Goal: Task Accomplishment & Management: Manage account settings

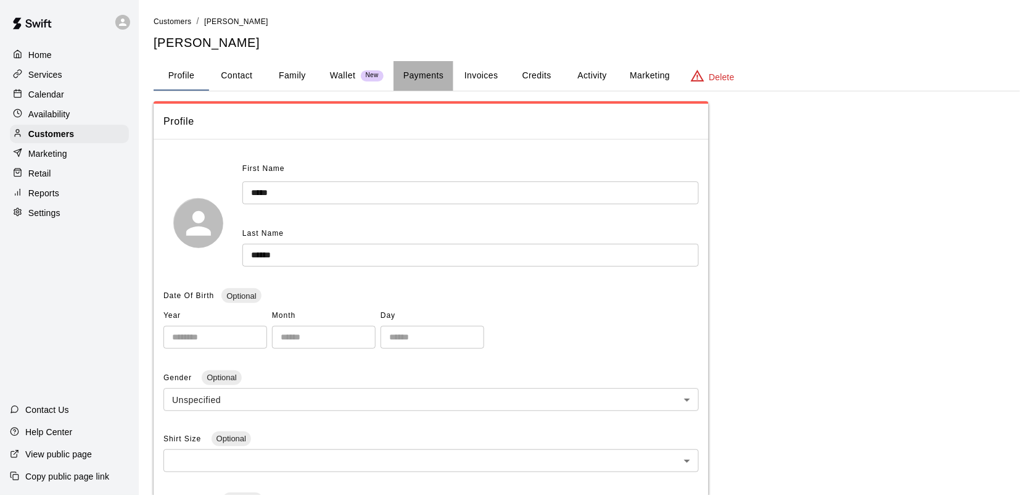
click at [415, 80] on button "Payments" at bounding box center [423, 76] width 60 height 30
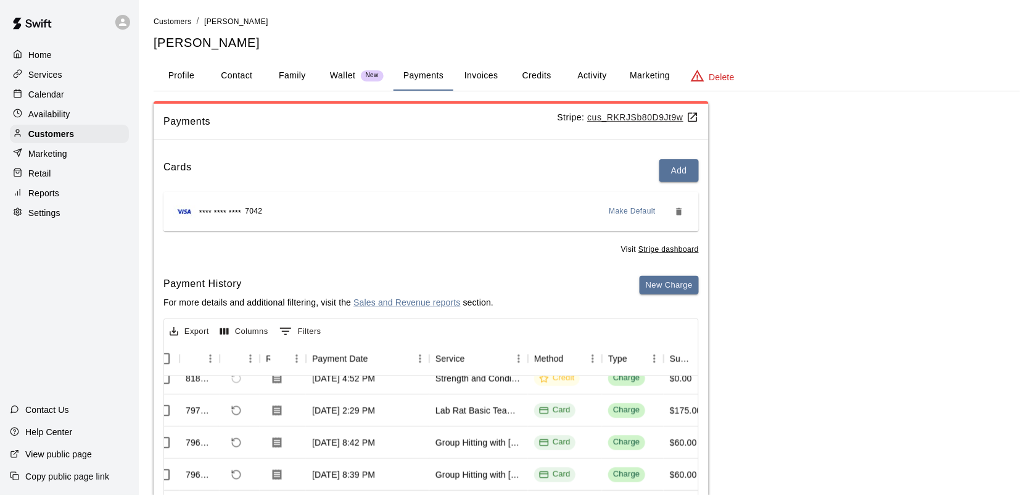
scroll to position [14, 0]
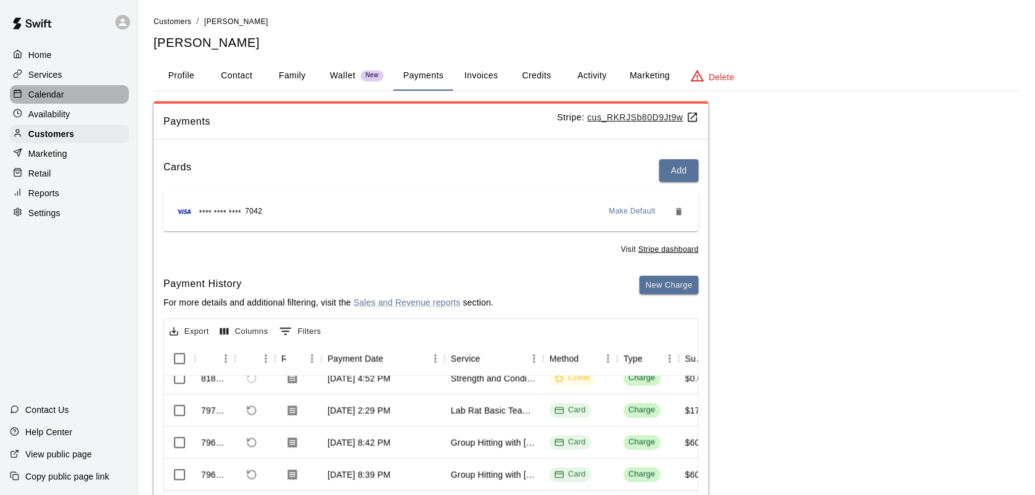
click at [56, 97] on p "Calendar" at bounding box center [46, 94] width 36 height 12
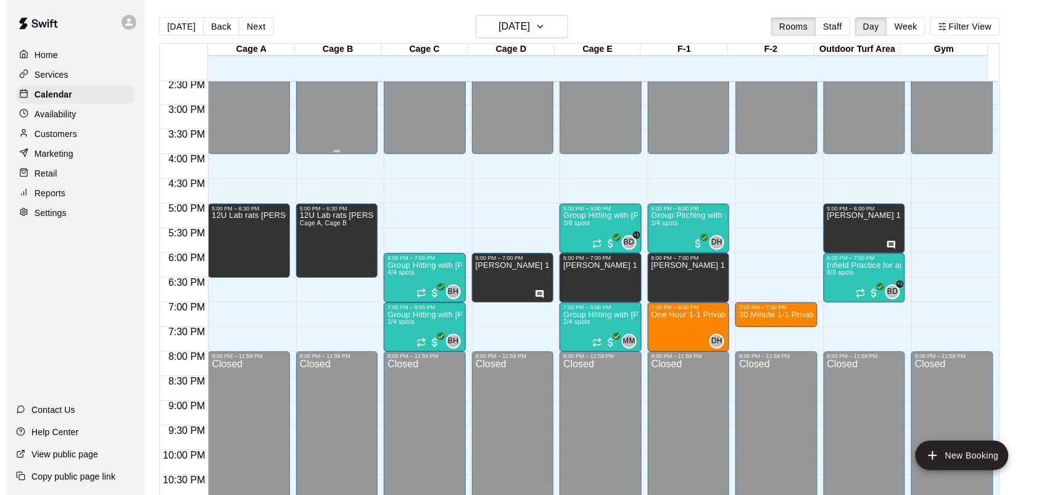
scroll to position [719, 0]
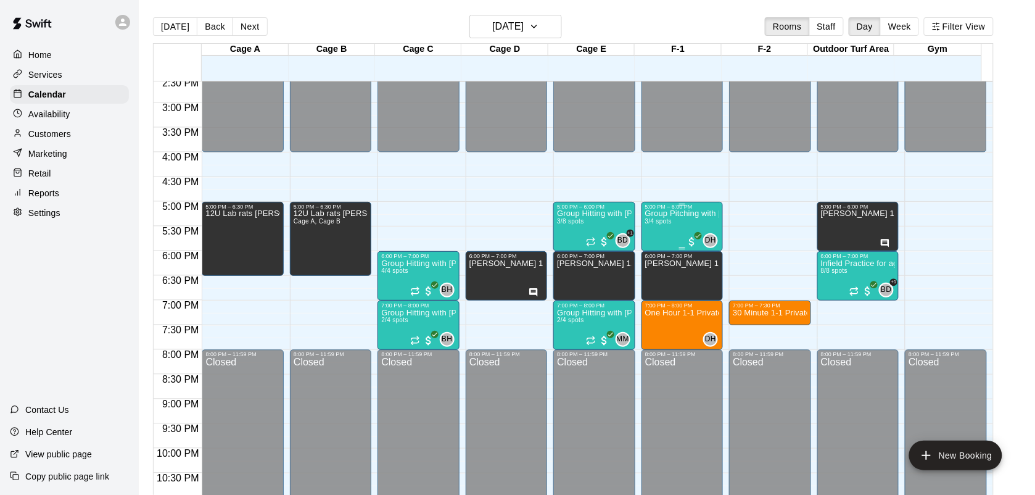
click at [668, 233] on div "Group Pitching with [PERSON_NAME] 3/4 spots" at bounding box center [682, 457] width 74 height 495
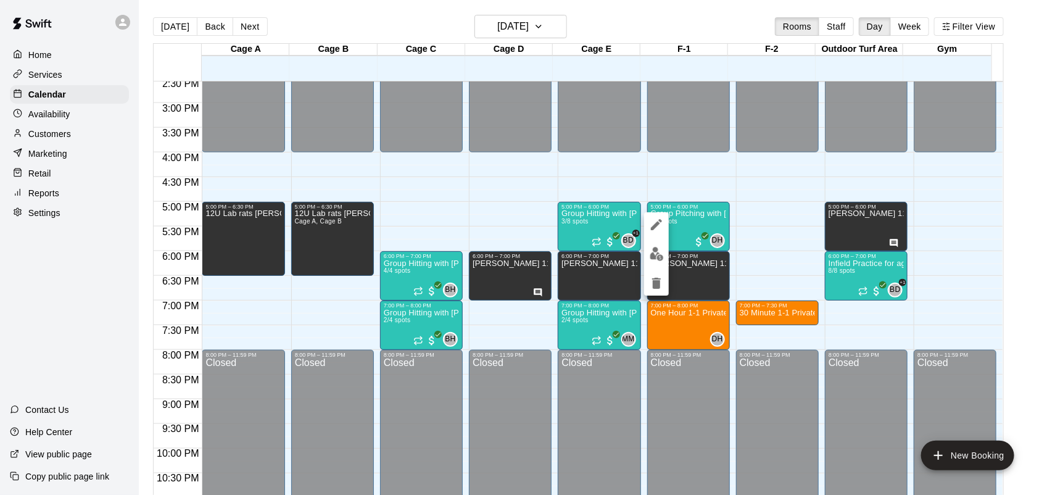
click at [652, 256] on img "edit" at bounding box center [656, 254] width 14 height 14
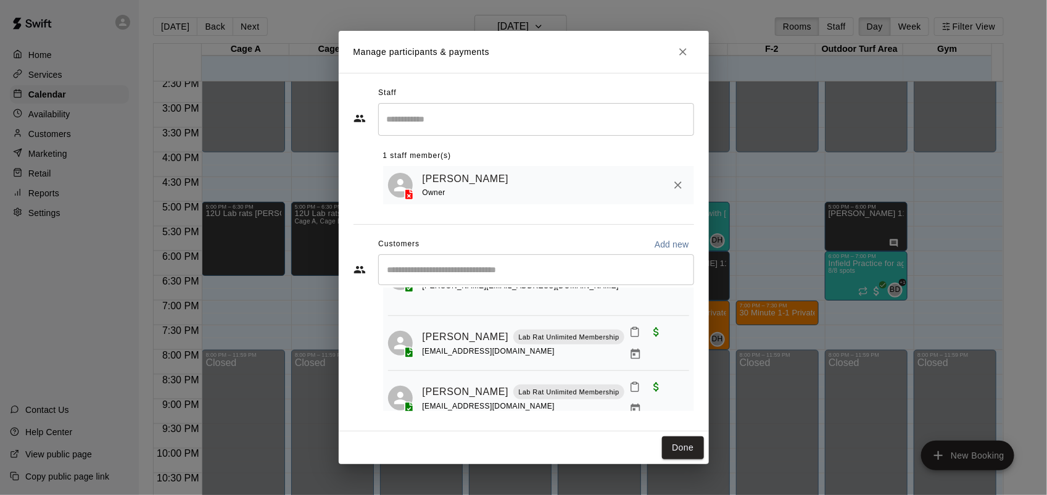
scroll to position [81, 0]
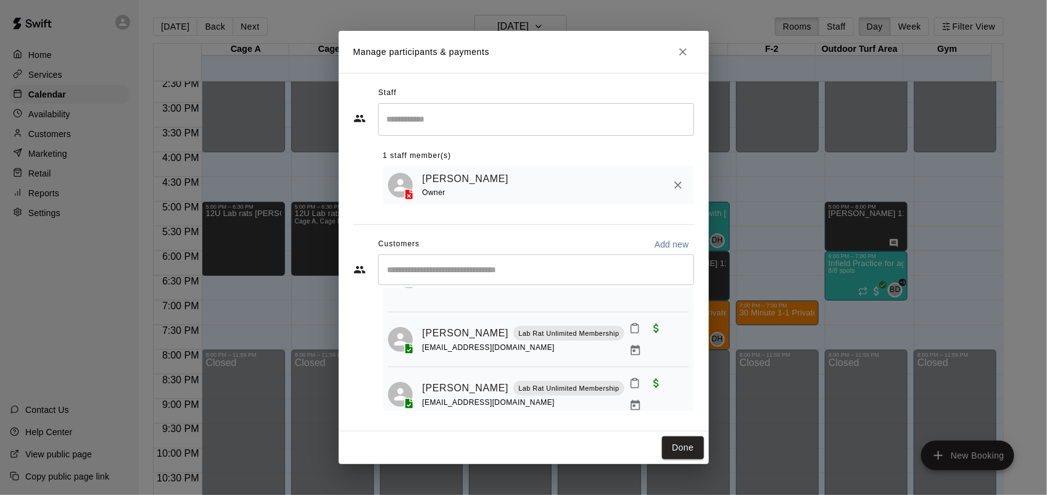
click at [680, 57] on icon "Close" at bounding box center [683, 52] width 12 height 12
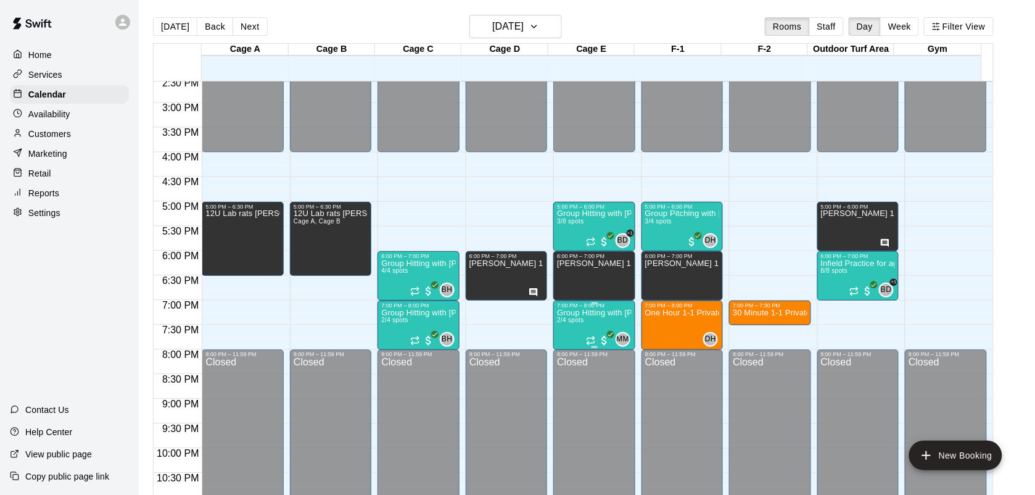
click at [577, 313] on p "Group Hitting with [PERSON_NAME] (13+)" at bounding box center [594, 313] width 74 height 0
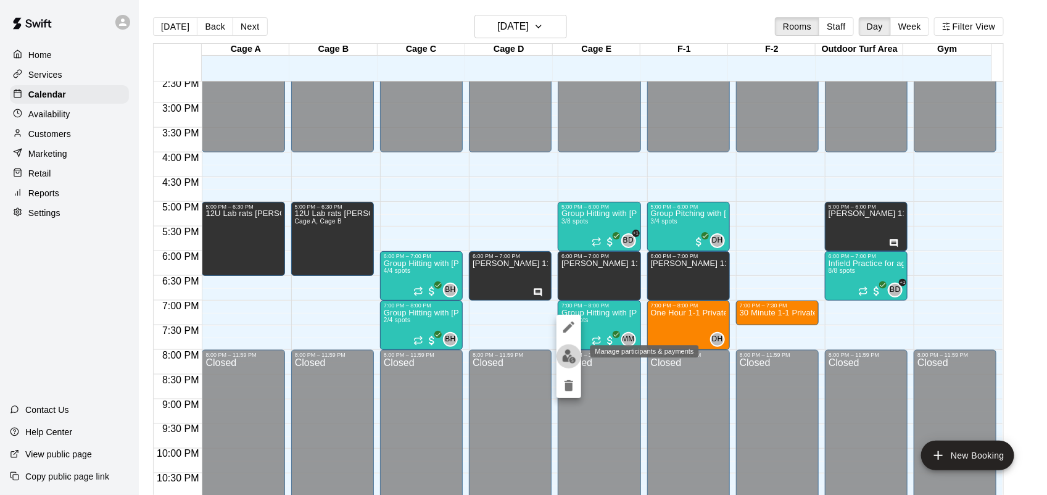
click at [563, 352] on img "edit" at bounding box center [569, 356] width 14 height 14
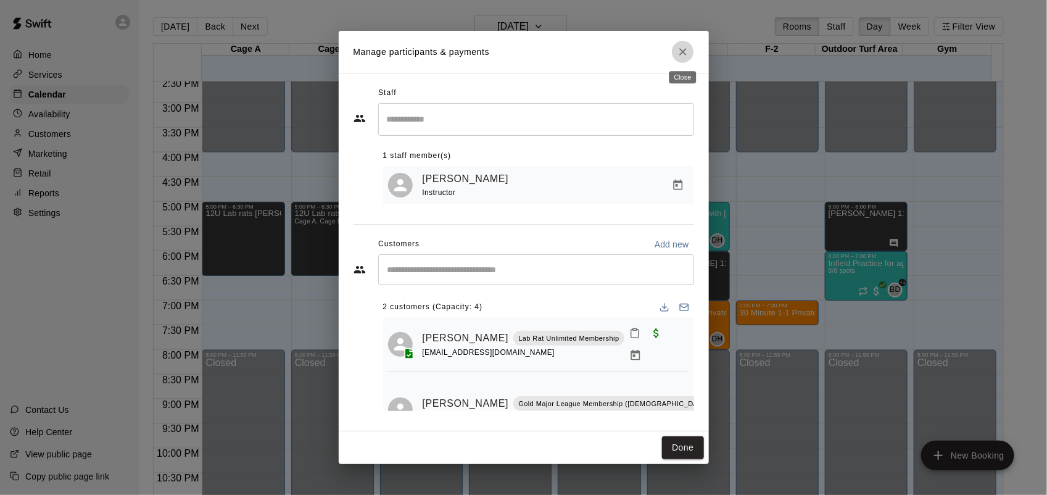
click at [677, 50] on icon "Close" at bounding box center [683, 52] width 12 height 12
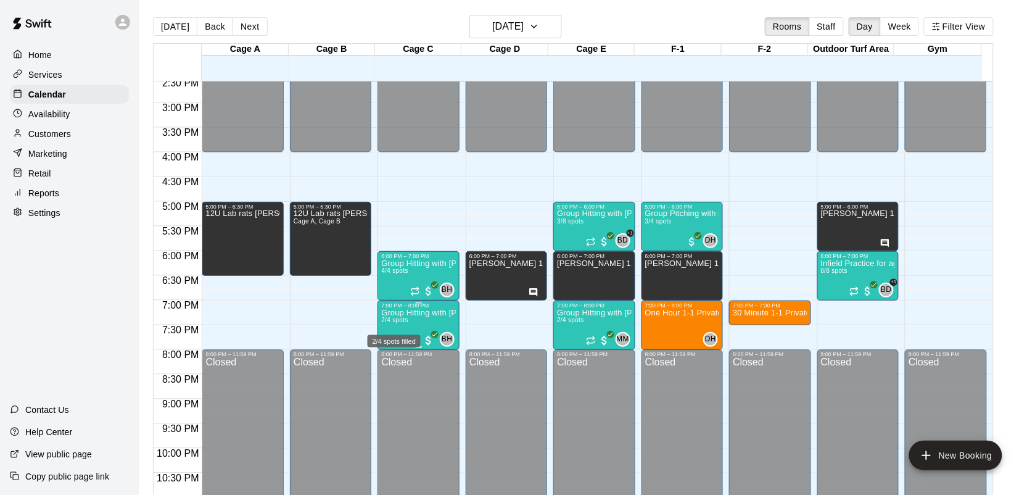
click at [405, 323] on span "2/4 spots" at bounding box center [394, 319] width 27 height 7
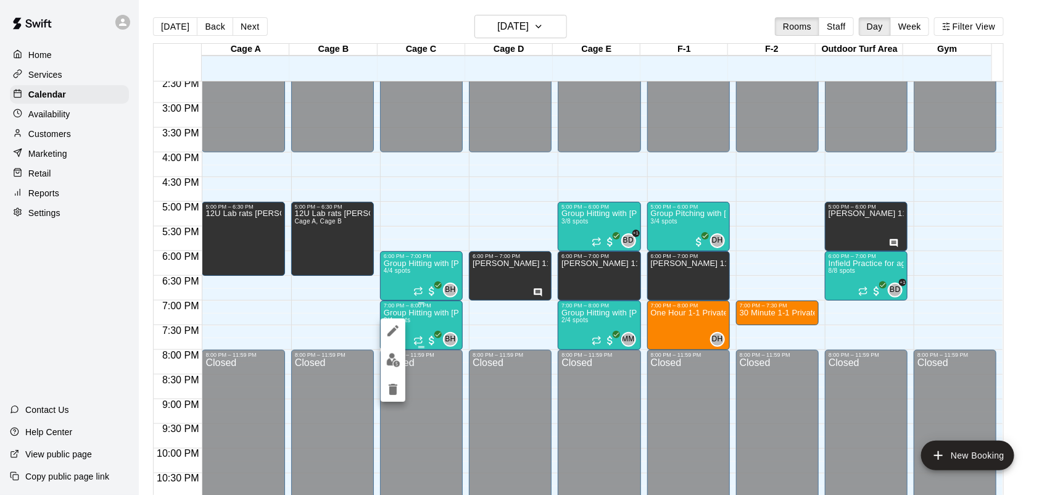
click at [405, 324] on div at bounding box center [523, 247] width 1047 height 495
click at [395, 368] on button "edit" at bounding box center [393, 360] width 25 height 24
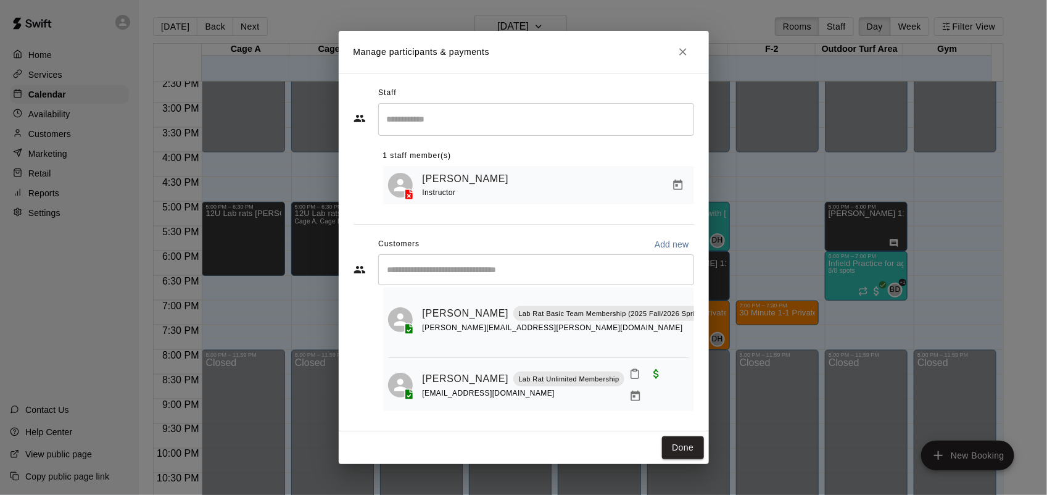
scroll to position [39, 0]
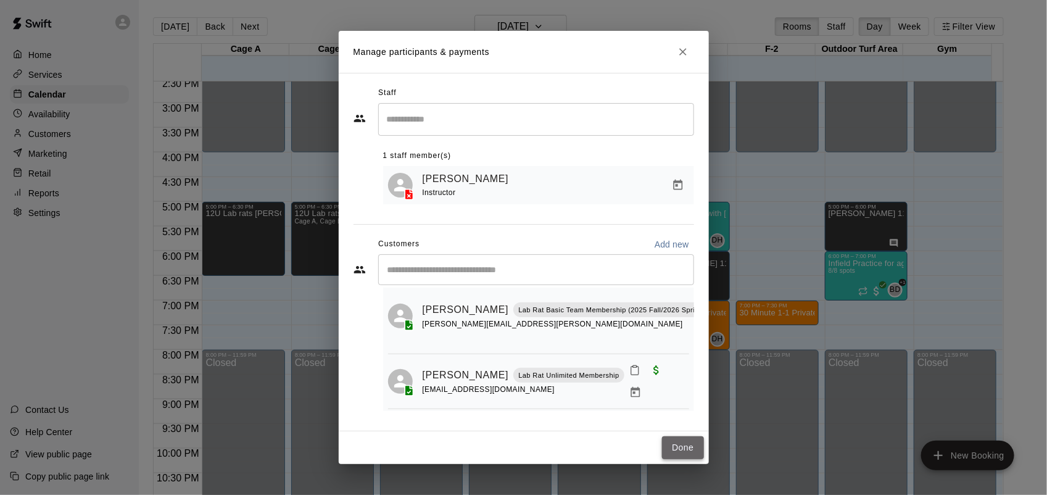
click at [679, 451] on button "Done" at bounding box center [682, 447] width 41 height 23
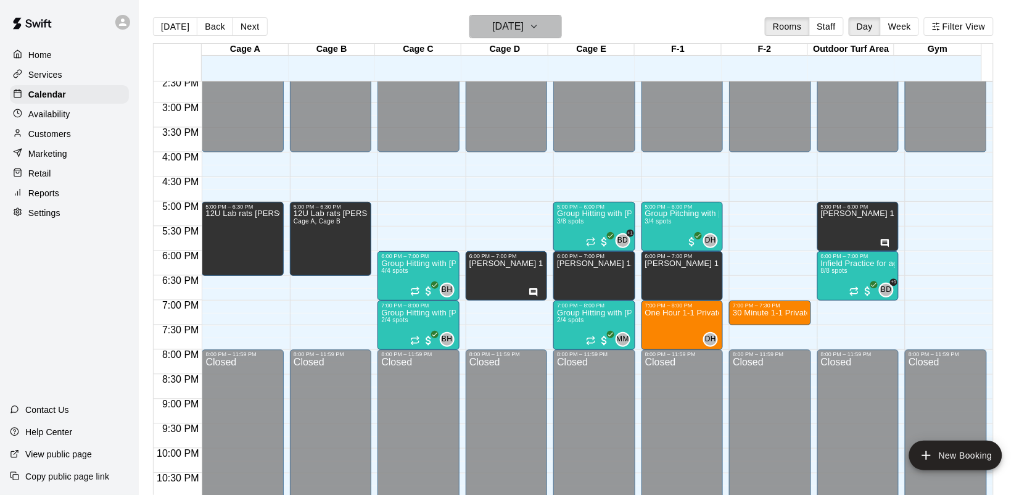
click at [562, 27] on button "[DATE]" at bounding box center [515, 26] width 93 height 23
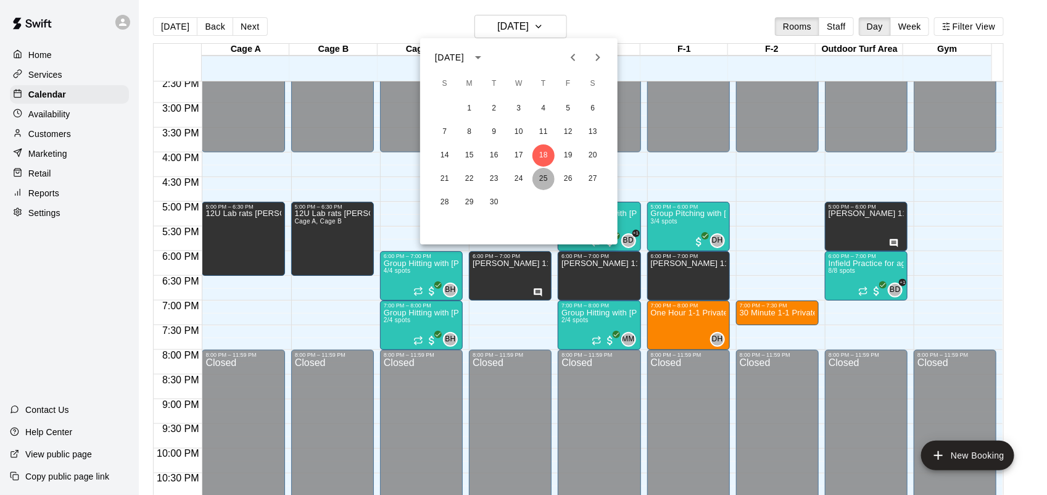
click at [540, 186] on button "25" at bounding box center [543, 179] width 22 height 22
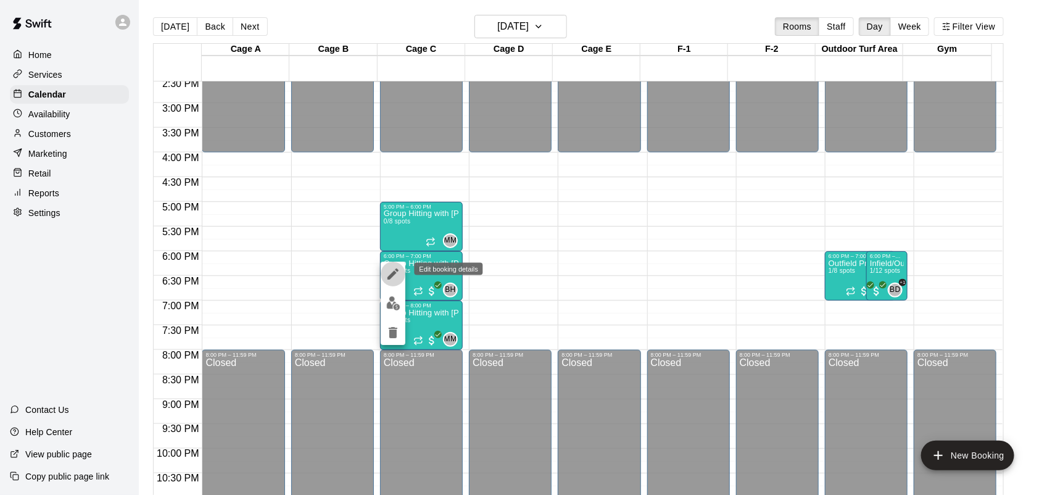
click at [390, 268] on icon "edit" at bounding box center [392, 273] width 15 height 15
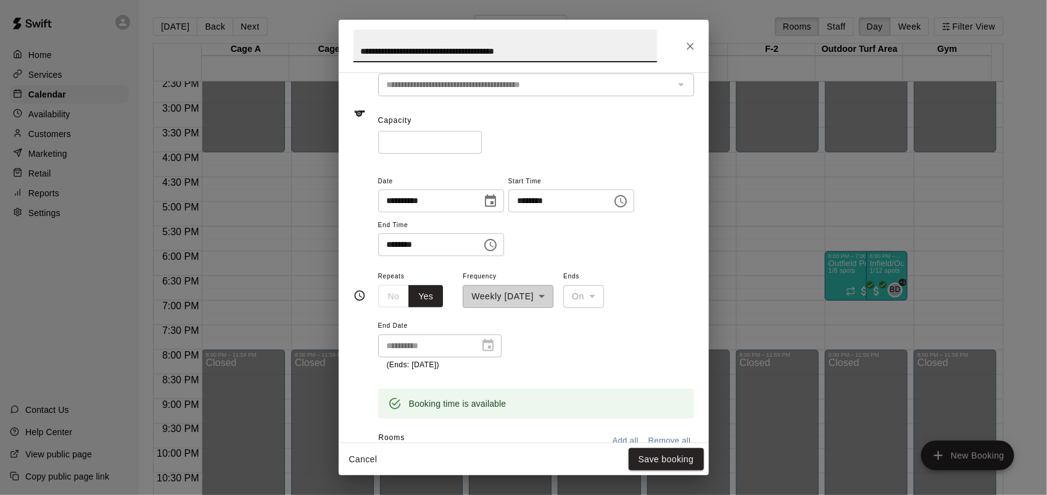
scroll to position [43, 0]
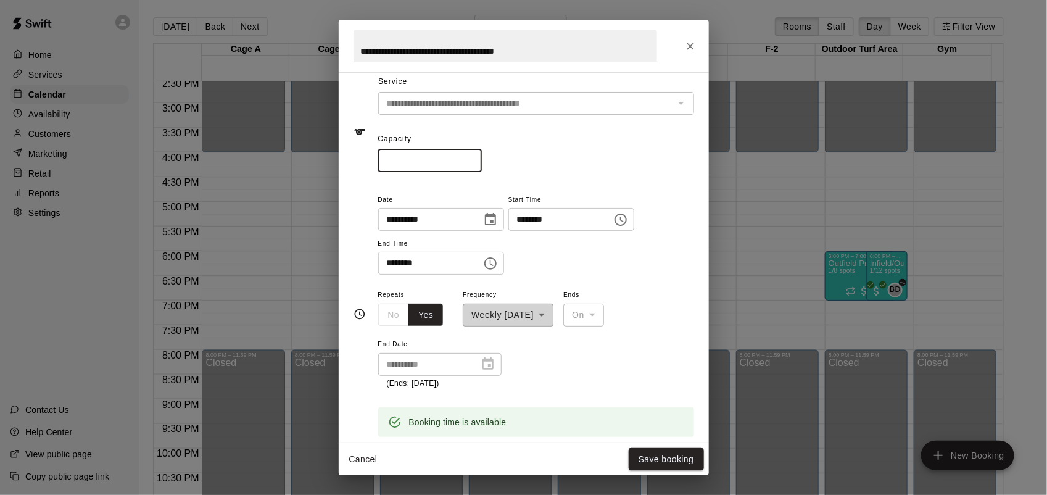
click at [482, 156] on input "*" at bounding box center [430, 160] width 104 height 23
type input "*"
click at [482, 156] on input "*" at bounding box center [430, 160] width 104 height 23
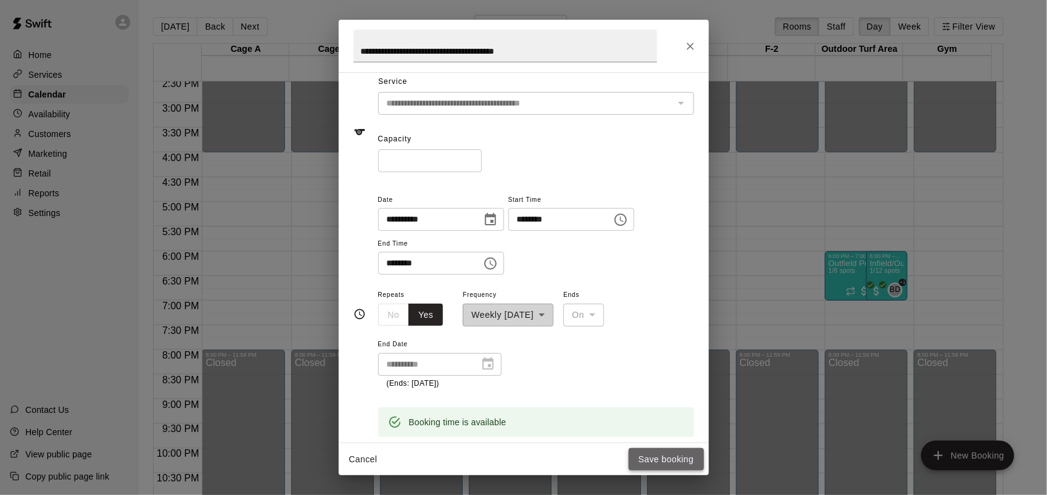
click at [673, 457] on button "Save booking" at bounding box center [665, 459] width 75 height 23
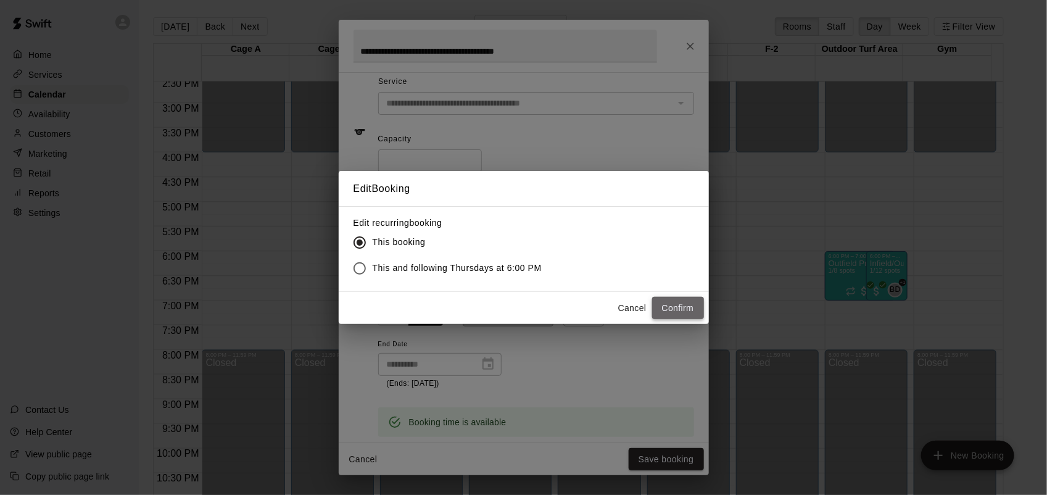
click at [673, 303] on button "Confirm" at bounding box center [678, 308] width 52 height 23
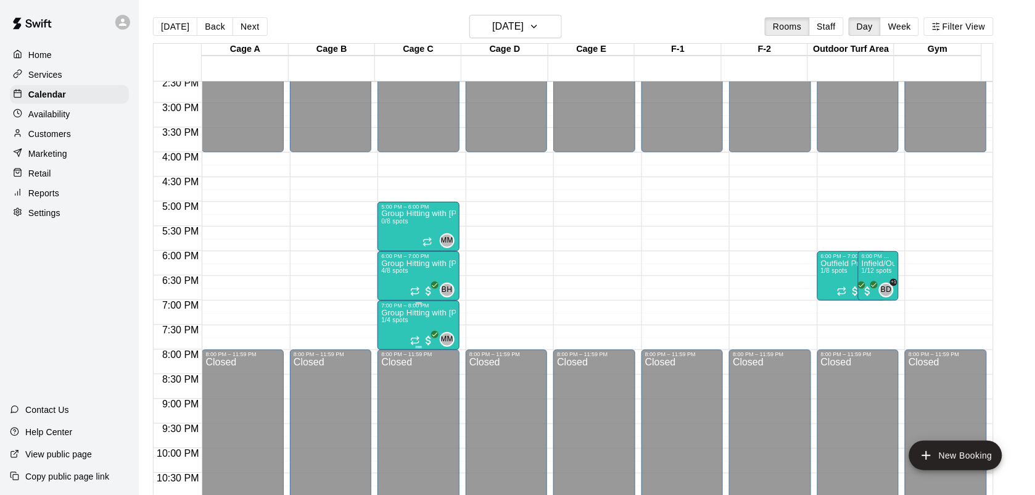
click at [453, 313] on p "Group Hitting with [PERSON_NAME] (13+)" at bounding box center [418, 313] width 74 height 0
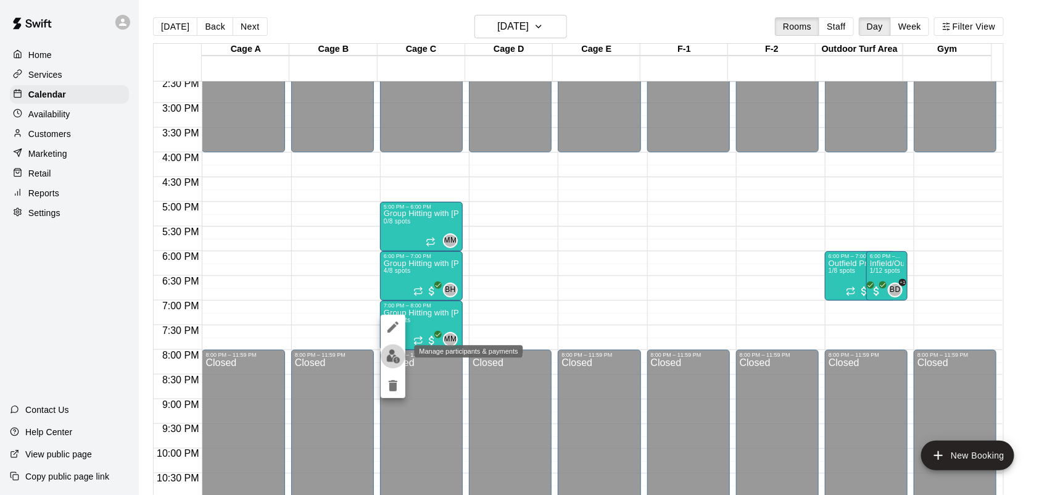
click at [399, 349] on img "edit" at bounding box center [393, 356] width 14 height 14
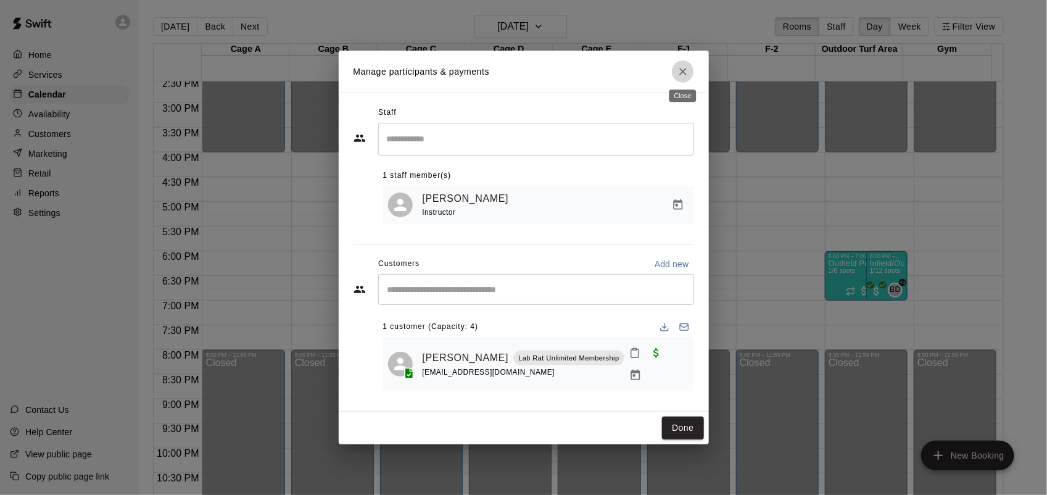
click at [685, 68] on icon "Close" at bounding box center [682, 71] width 7 height 7
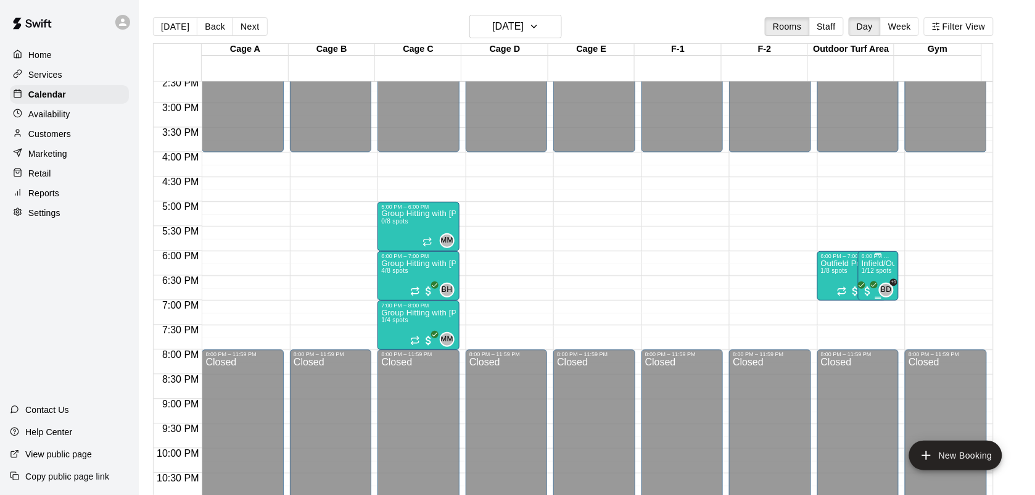
click at [880, 263] on p "Infield/Outfield Practice for ages [DEMOGRAPHIC_DATA]" at bounding box center [878, 263] width 33 height 0
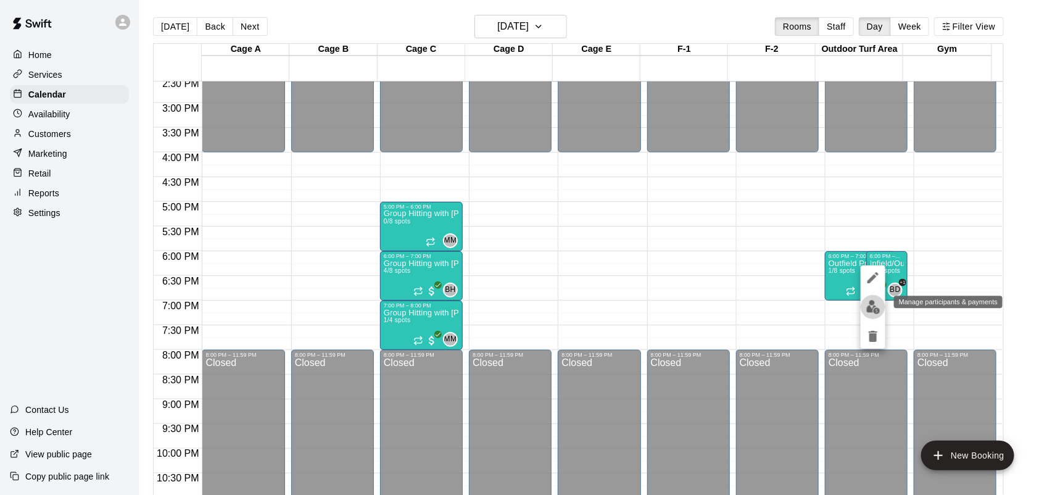
click at [873, 301] on img "edit" at bounding box center [873, 307] width 14 height 14
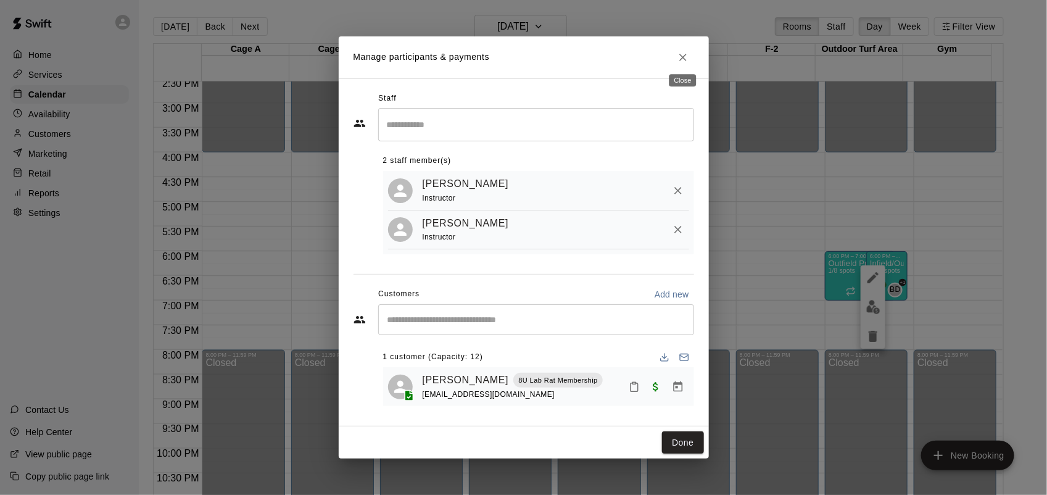
click at [685, 51] on icon "Close" at bounding box center [683, 57] width 12 height 12
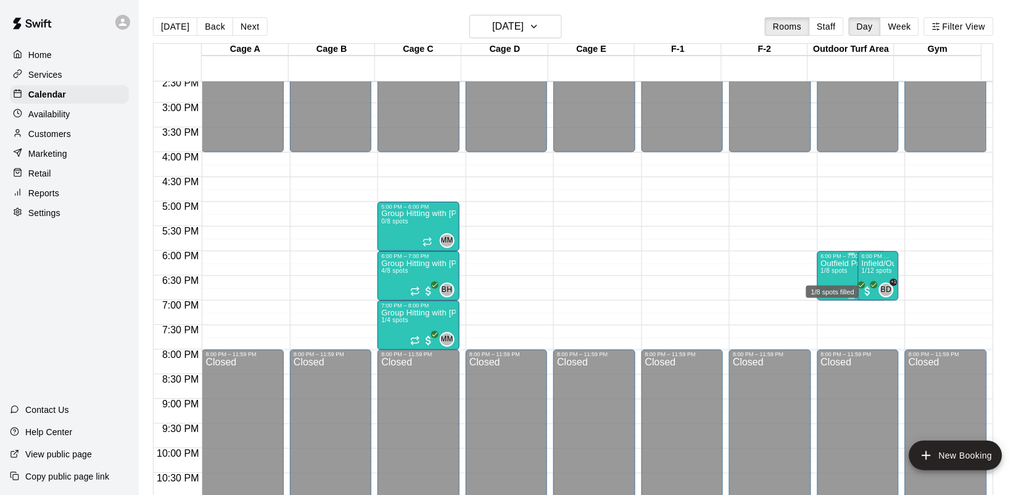
click at [834, 268] on span "1/8 spots" at bounding box center [834, 270] width 27 height 7
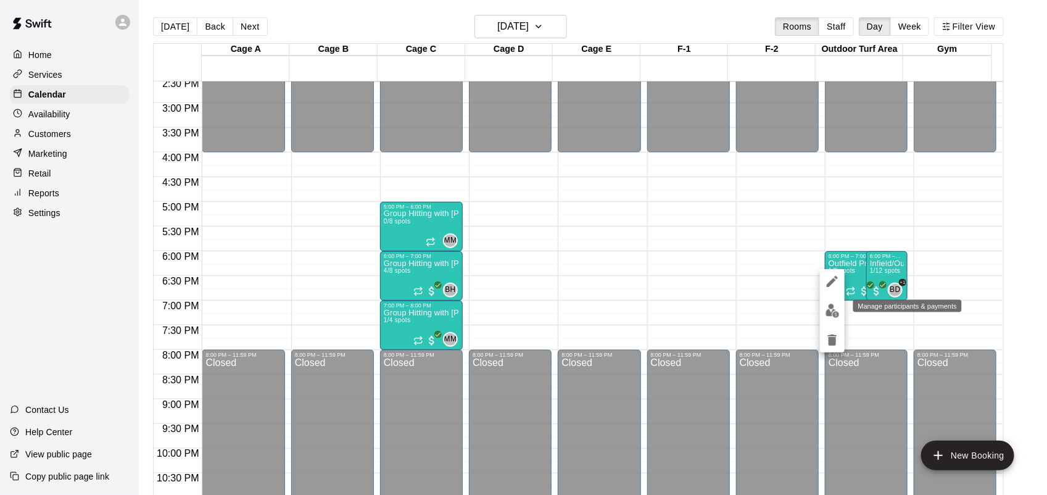
click at [833, 311] on img "edit" at bounding box center [832, 310] width 14 height 14
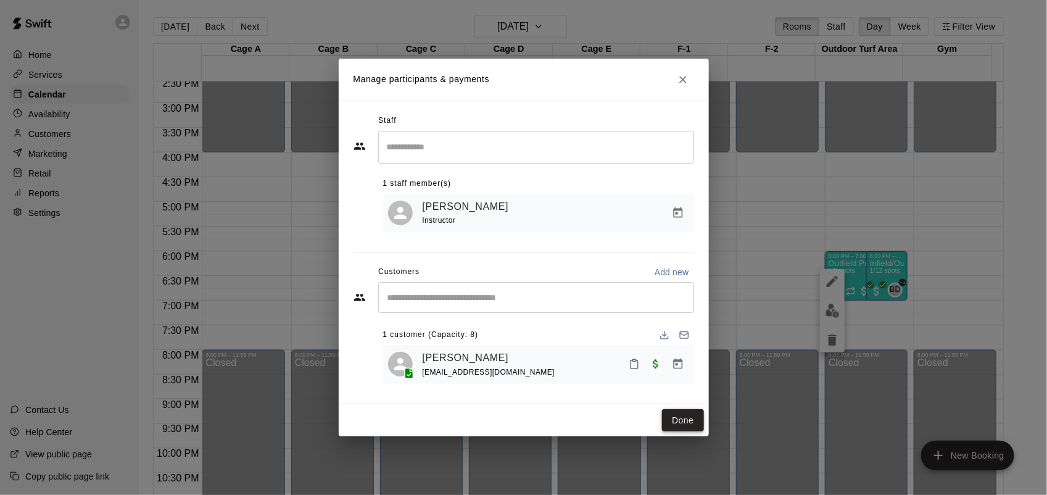
click at [682, 418] on button "Done" at bounding box center [682, 420] width 41 height 23
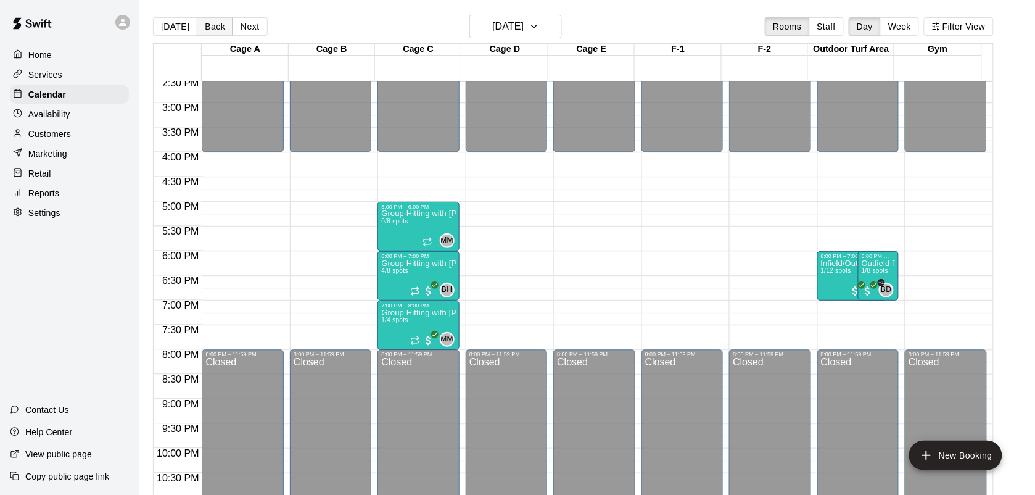
click at [214, 28] on button "Back" at bounding box center [215, 26] width 36 height 19
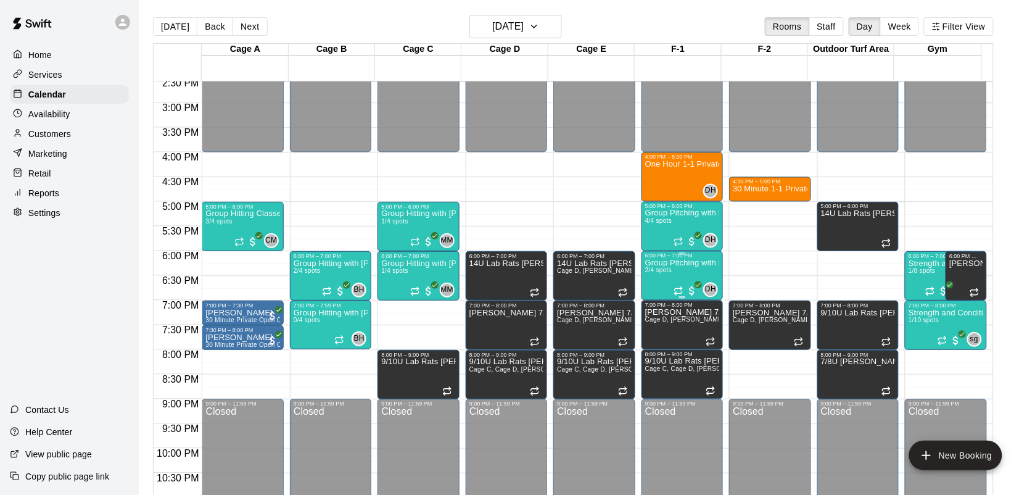
click at [690, 263] on p "Group Pitching with [PERSON_NAME]" at bounding box center [682, 263] width 74 height 0
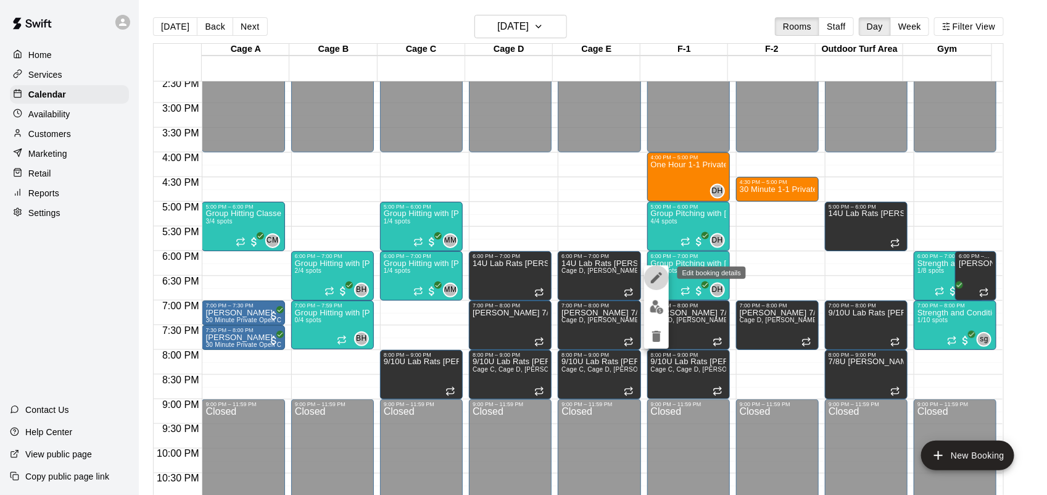
click at [659, 273] on icon "edit" at bounding box center [656, 277] width 11 height 11
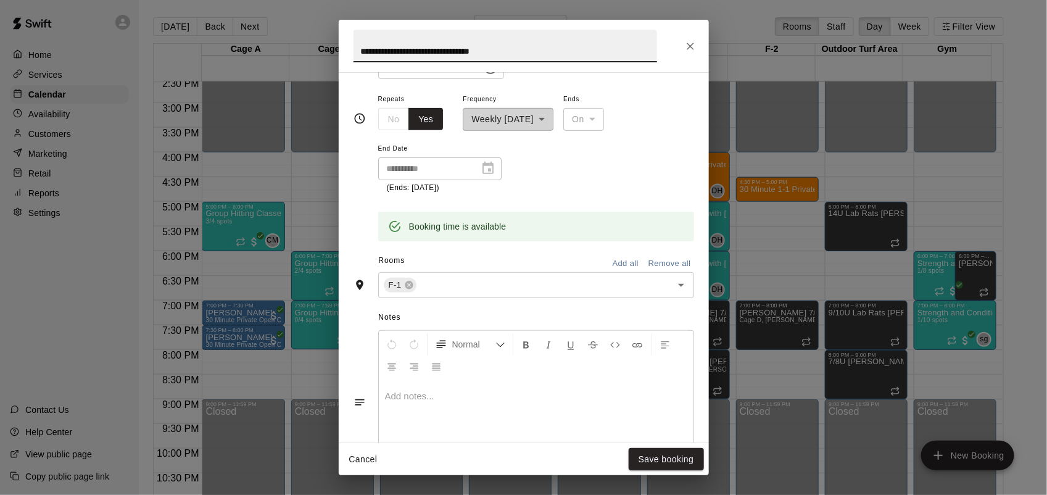
scroll to position [232, 0]
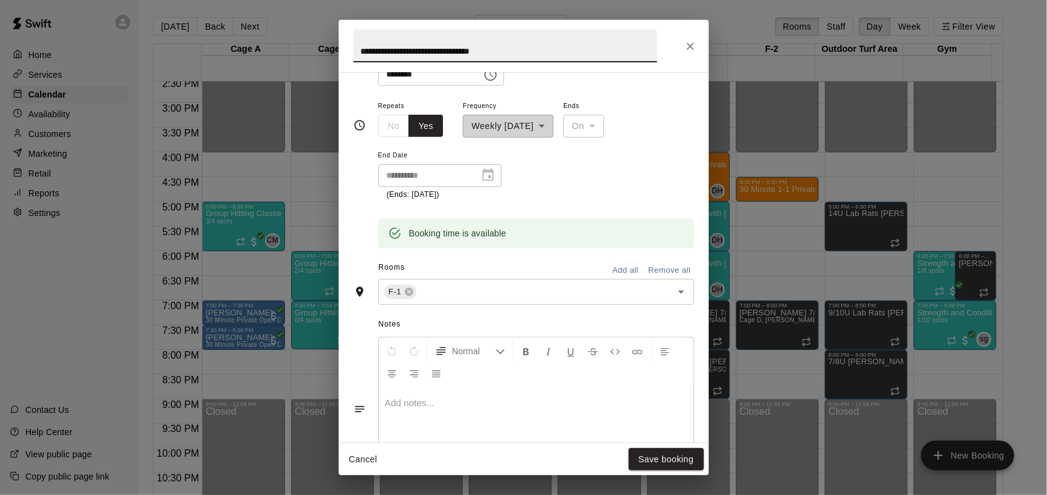
click at [690, 45] on icon "Close" at bounding box center [689, 46] width 7 height 7
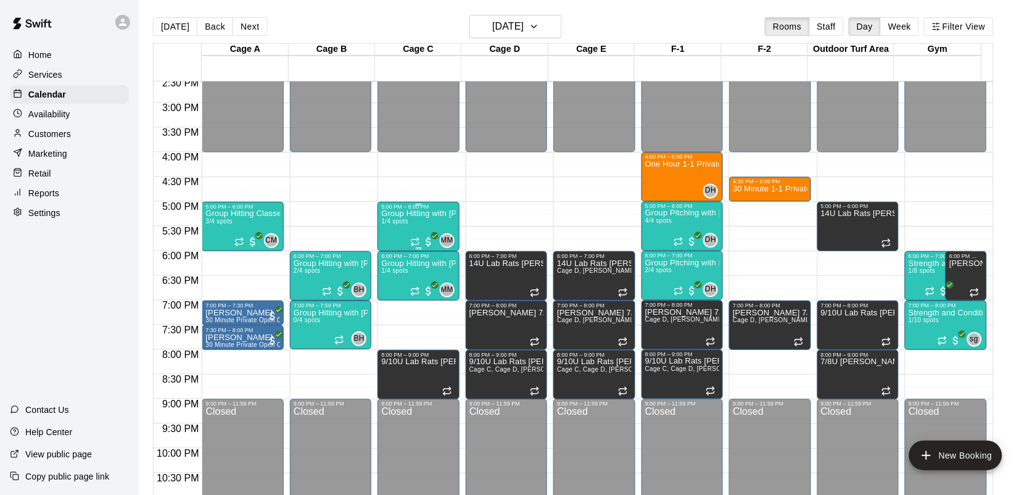
click at [401, 228] on div "Group Hitting with [PERSON_NAME] ([DEMOGRAPHIC_DATA]) 1/4 spots" at bounding box center [418, 457] width 74 height 495
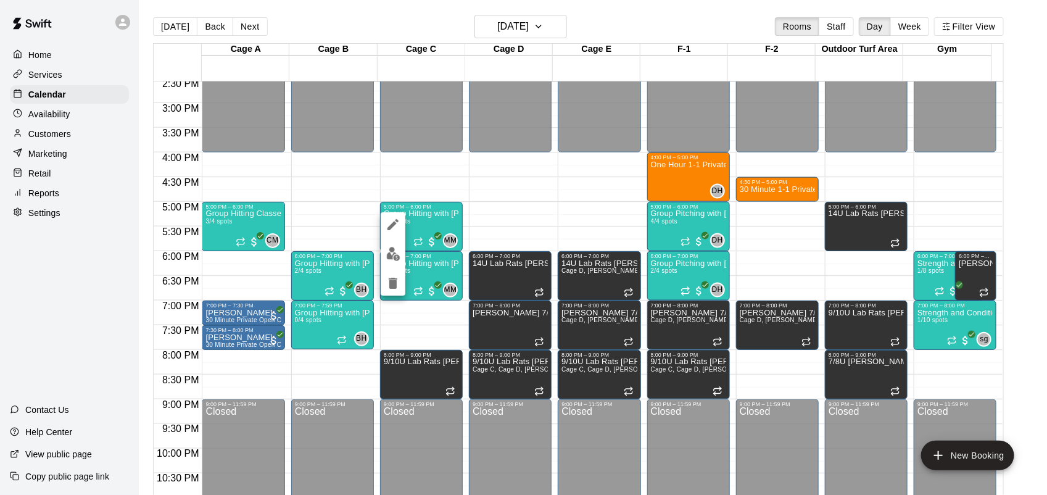
click at [390, 257] on img "edit" at bounding box center [393, 254] width 14 height 14
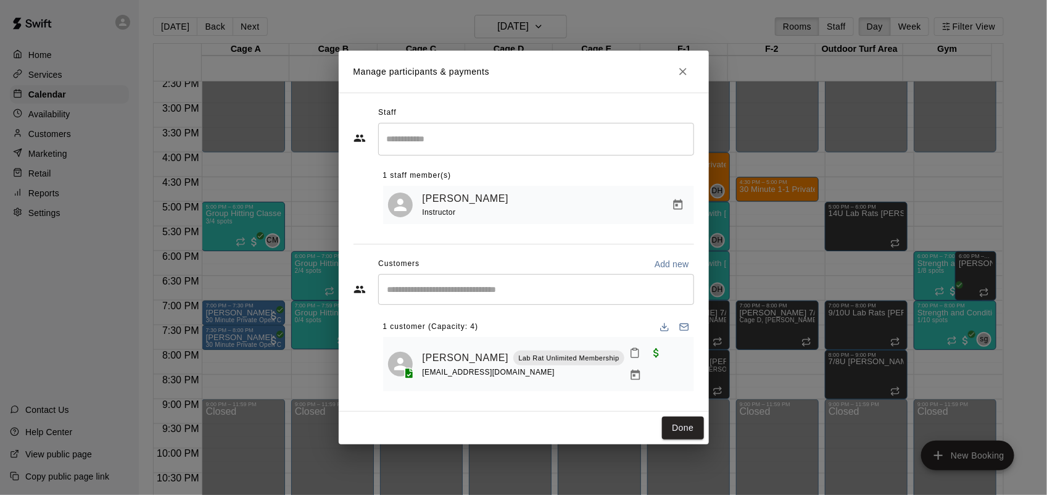
click at [680, 83] on button "Close" at bounding box center [683, 71] width 22 height 22
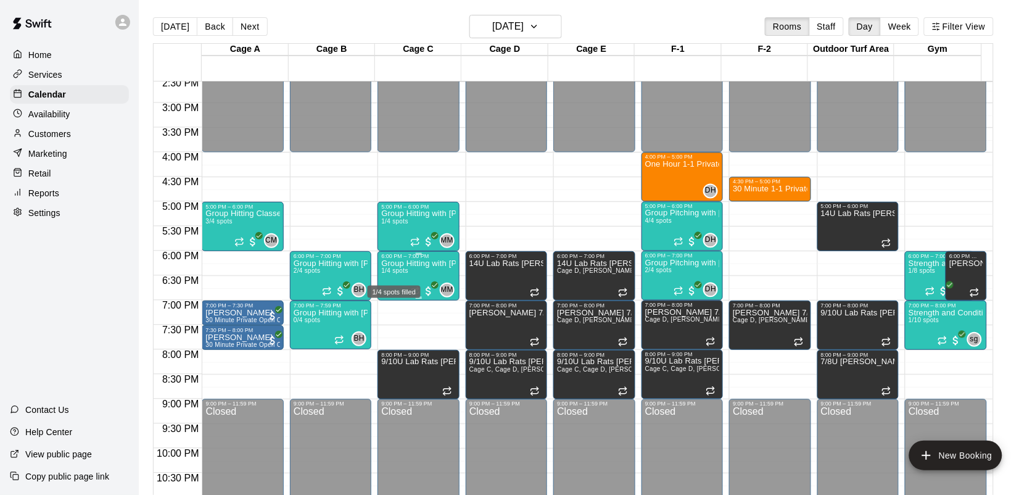
click at [408, 270] on span "1/4 spots" at bounding box center [394, 270] width 27 height 7
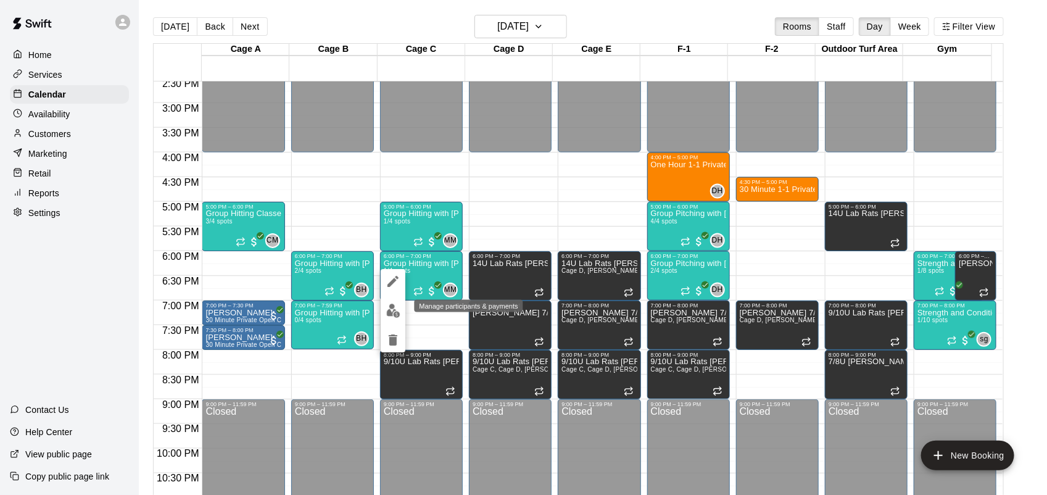
click at [393, 305] on img "edit" at bounding box center [393, 310] width 14 height 14
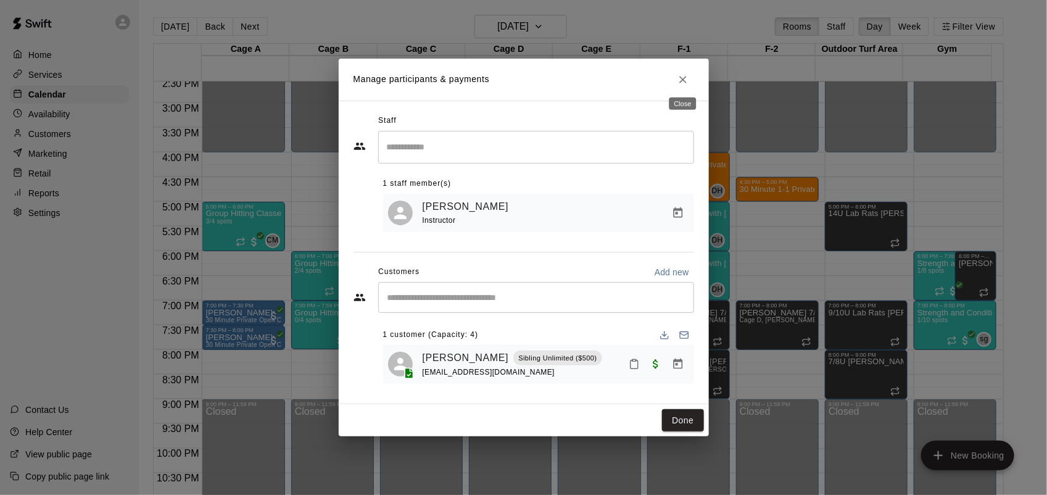
click at [683, 73] on icon "Close" at bounding box center [683, 79] width 12 height 12
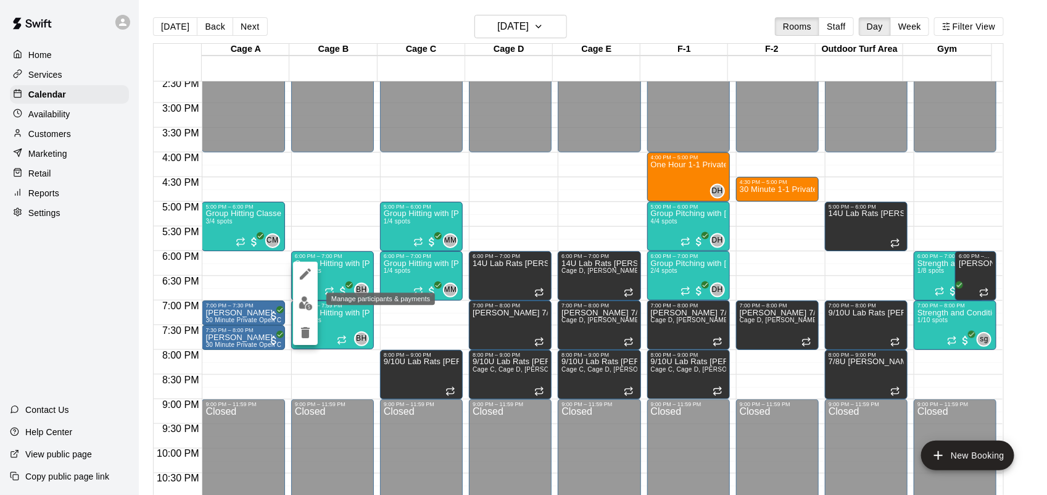
click at [309, 306] on img "edit" at bounding box center [306, 303] width 14 height 14
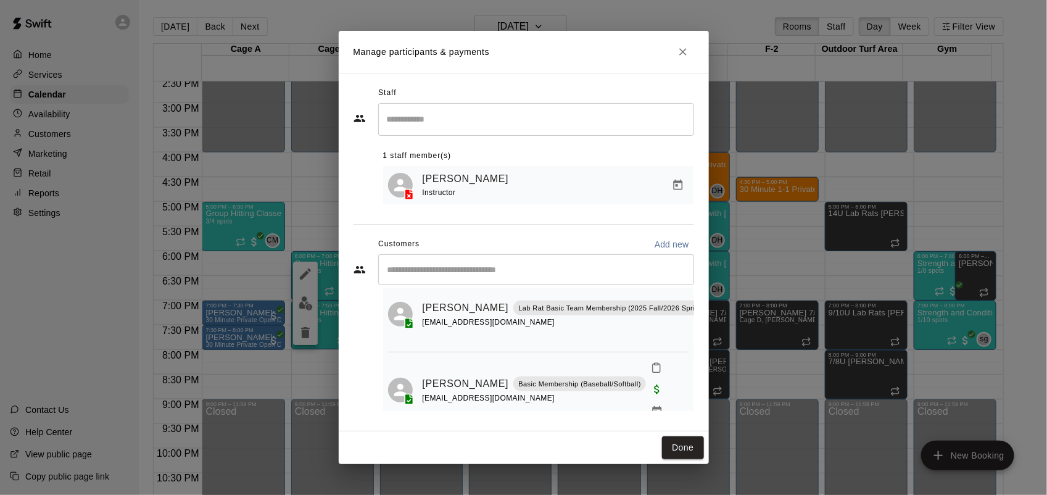
scroll to position [44, 0]
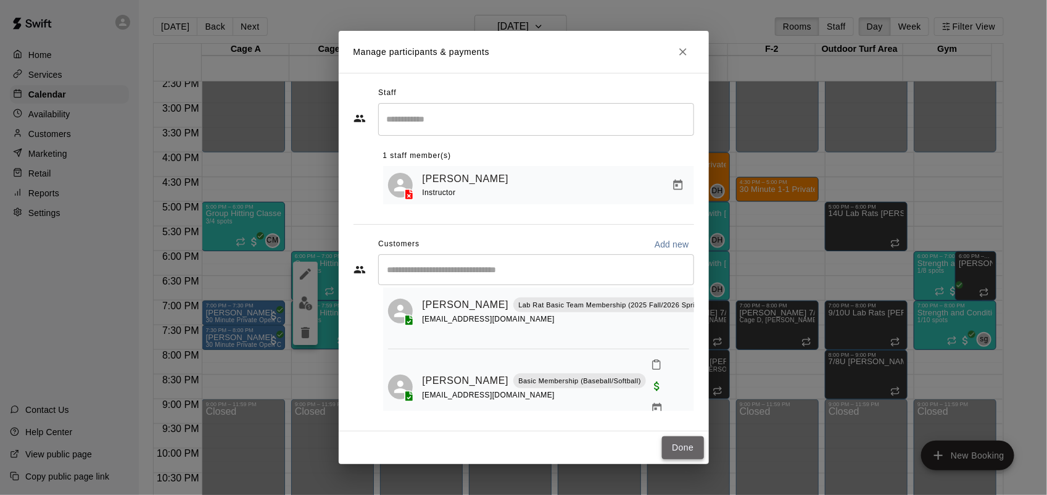
click at [680, 450] on button "Done" at bounding box center [682, 447] width 41 height 23
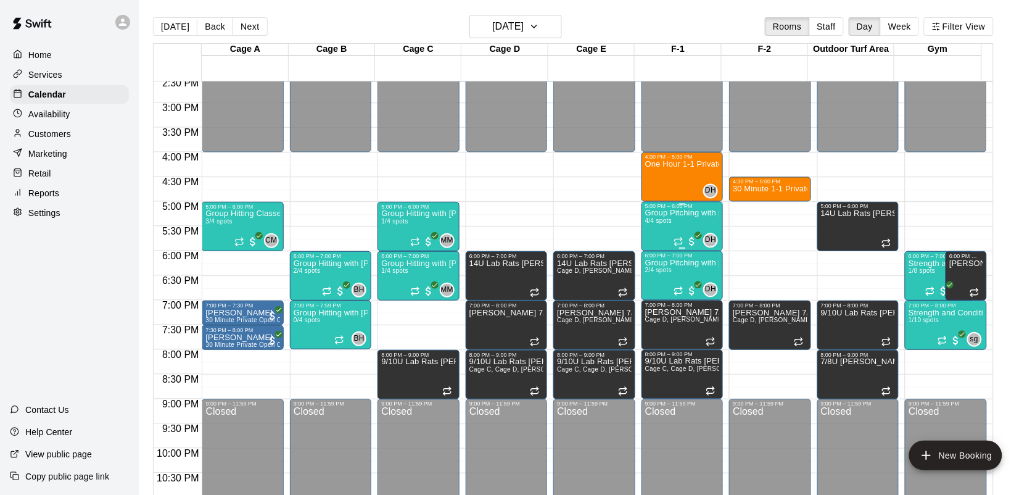
click at [677, 213] on p "Group Pitching with [PERSON_NAME]" at bounding box center [682, 213] width 74 height 0
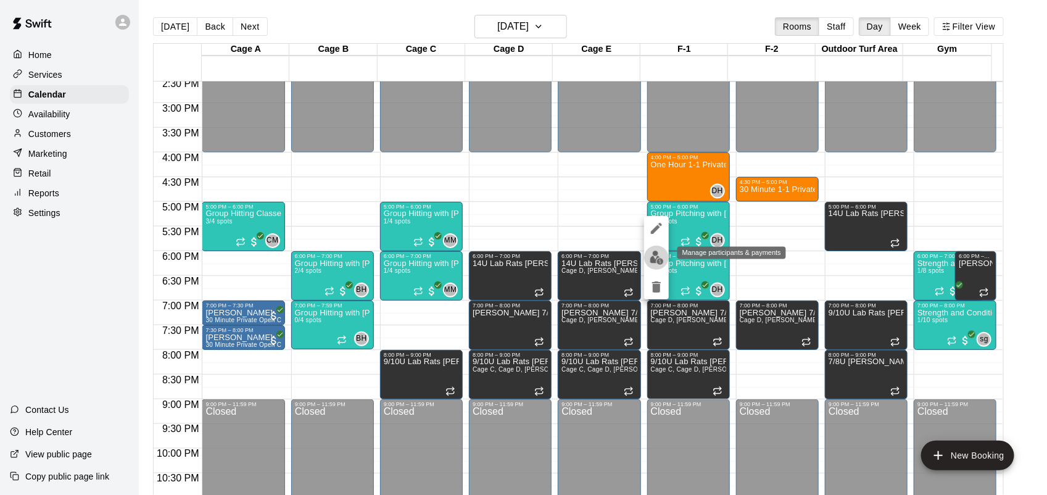
click at [656, 257] on img "edit" at bounding box center [656, 257] width 14 height 14
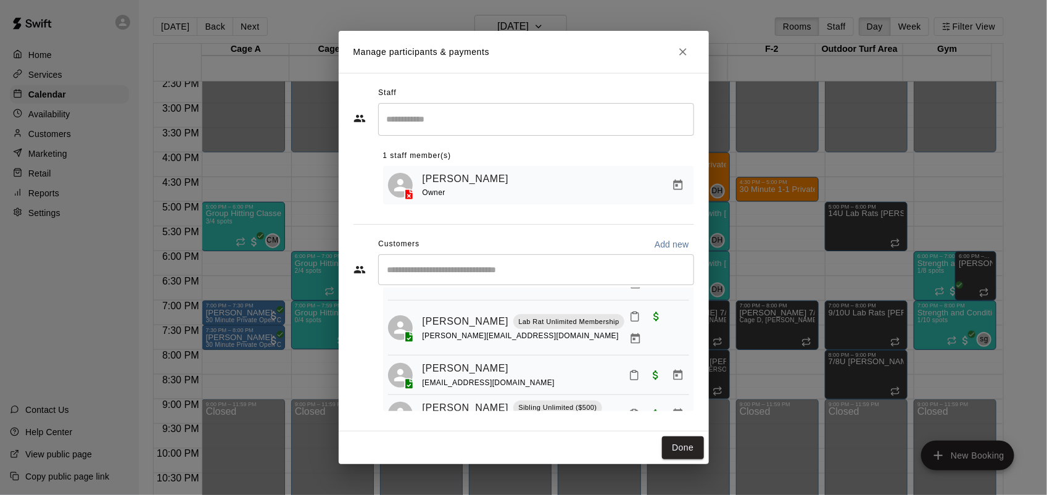
scroll to position [75, 0]
click at [675, 56] on button "Close" at bounding box center [683, 52] width 22 height 22
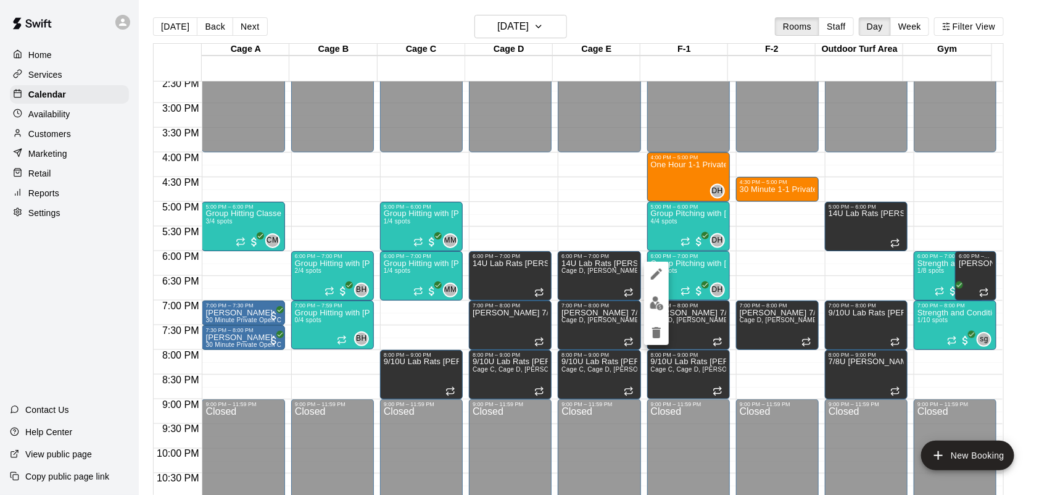
click at [659, 309] on img "edit" at bounding box center [656, 303] width 14 height 14
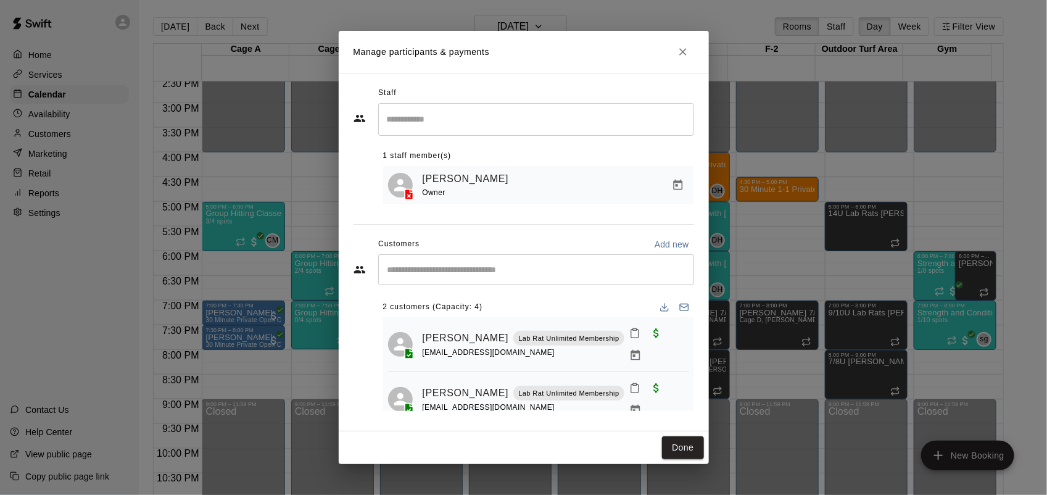
click at [692, 54] on button "Close" at bounding box center [683, 52] width 22 height 22
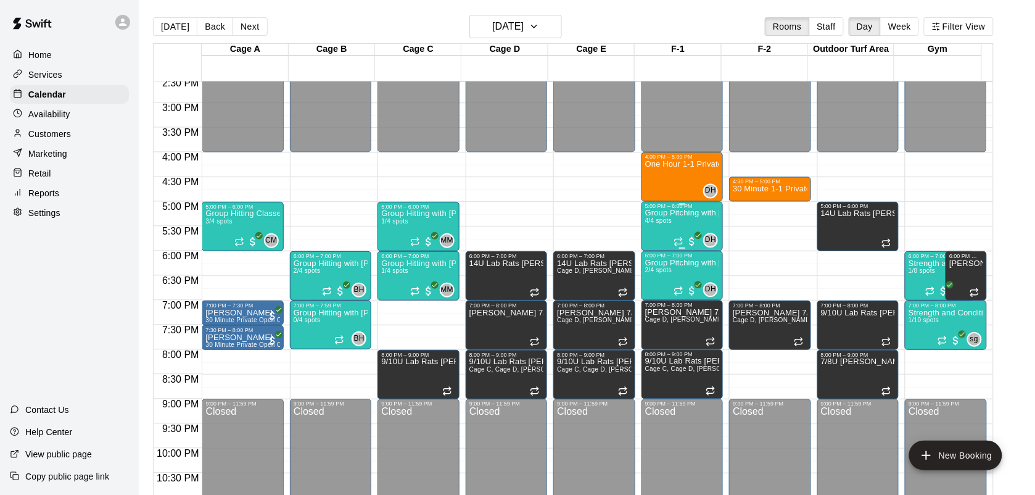
click at [657, 221] on span "4/4 spots" at bounding box center [658, 221] width 27 height 7
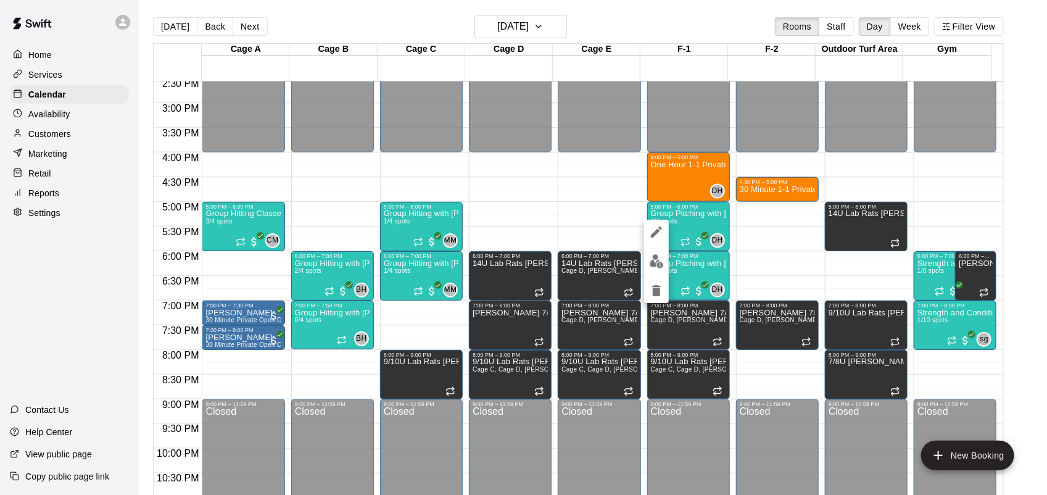
click at [656, 262] on img "edit" at bounding box center [656, 261] width 14 height 14
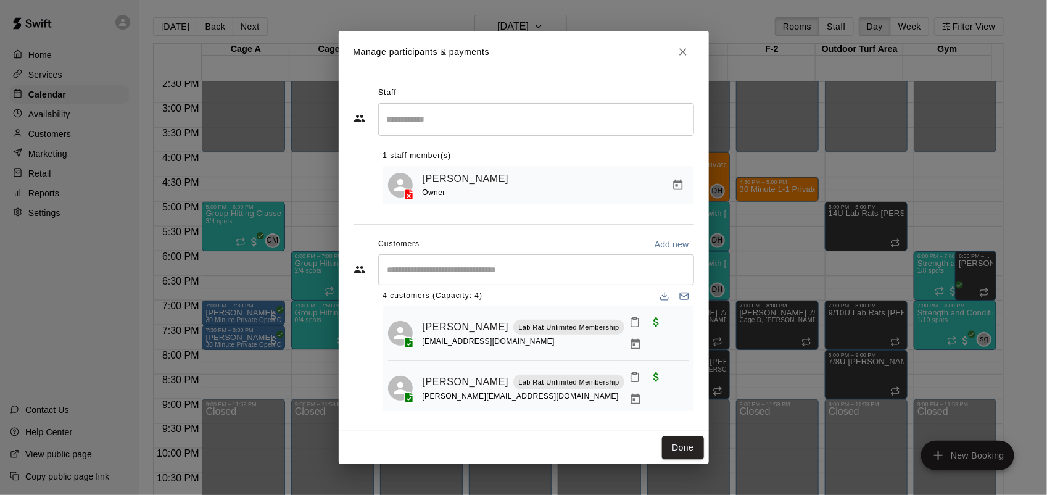
scroll to position [0, 0]
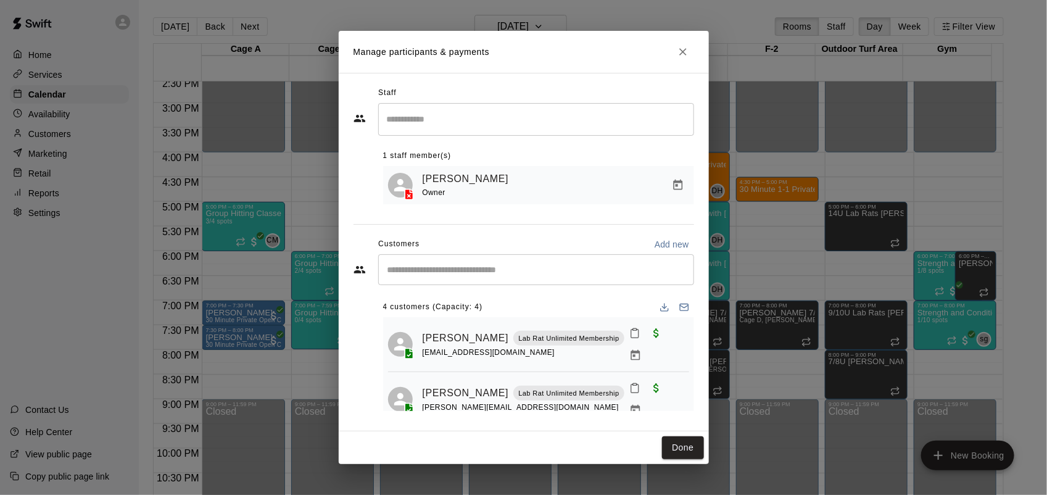
click at [677, 60] on button "Close" at bounding box center [683, 52] width 22 height 22
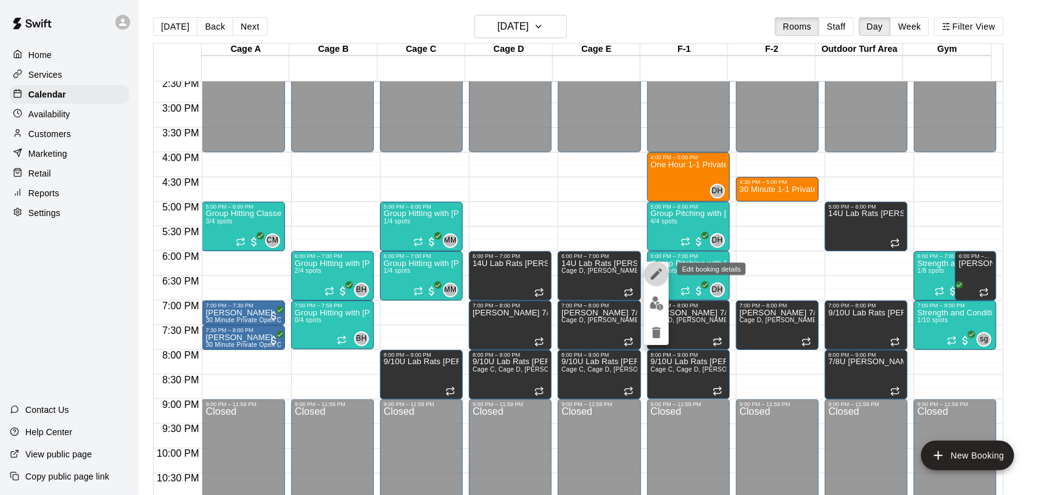
click at [653, 266] on icon "edit" at bounding box center [656, 273] width 15 height 15
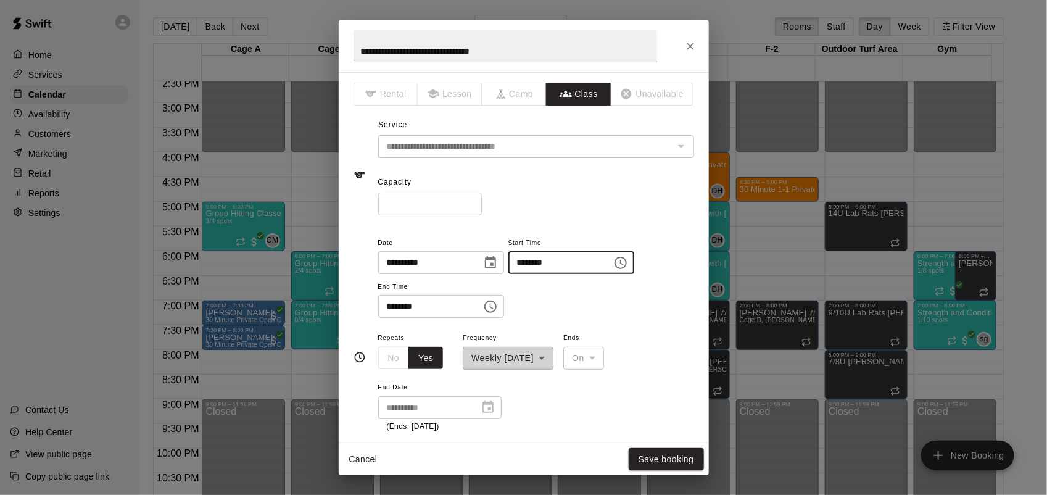
click at [540, 257] on input "********" at bounding box center [555, 262] width 95 height 23
type input "********"
click at [389, 299] on input "********" at bounding box center [425, 306] width 95 height 23
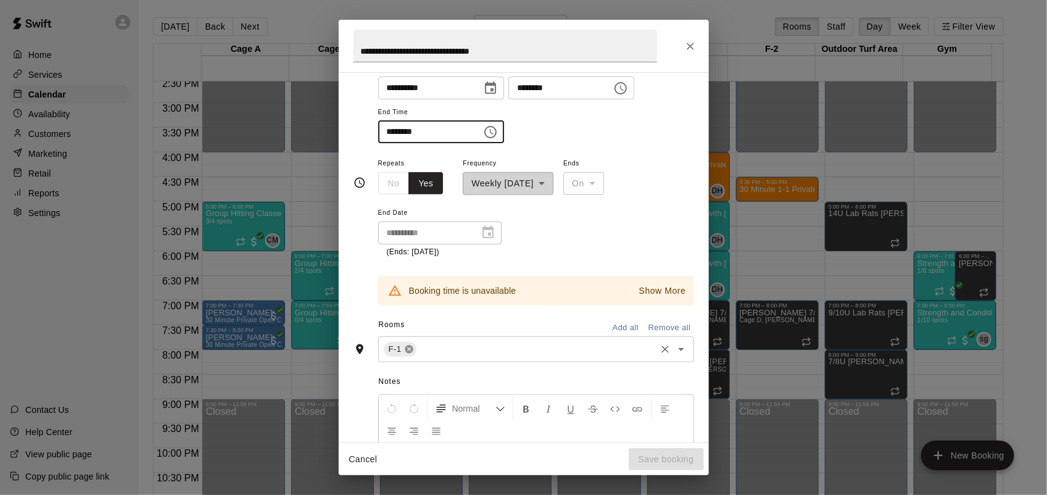
click at [406, 345] on icon at bounding box center [409, 349] width 8 height 8
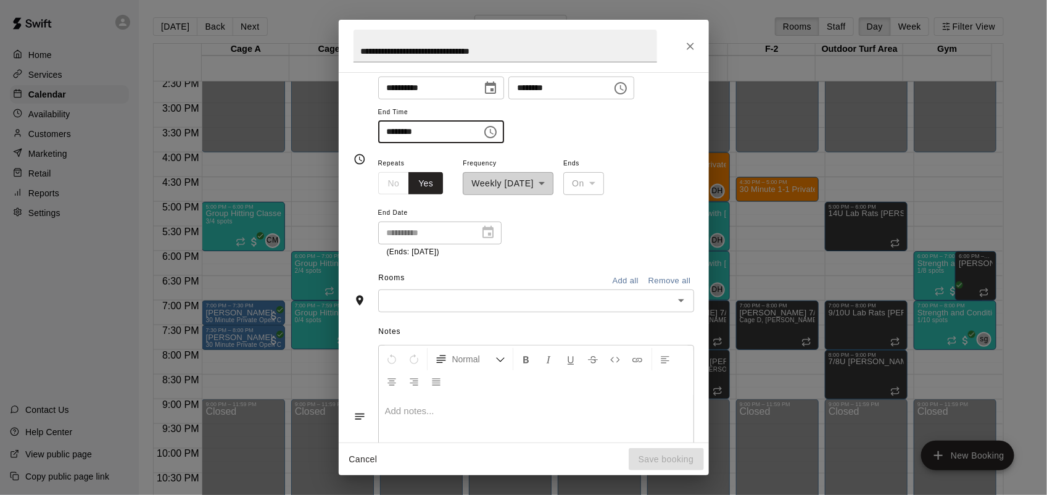
scroll to position [152, 0]
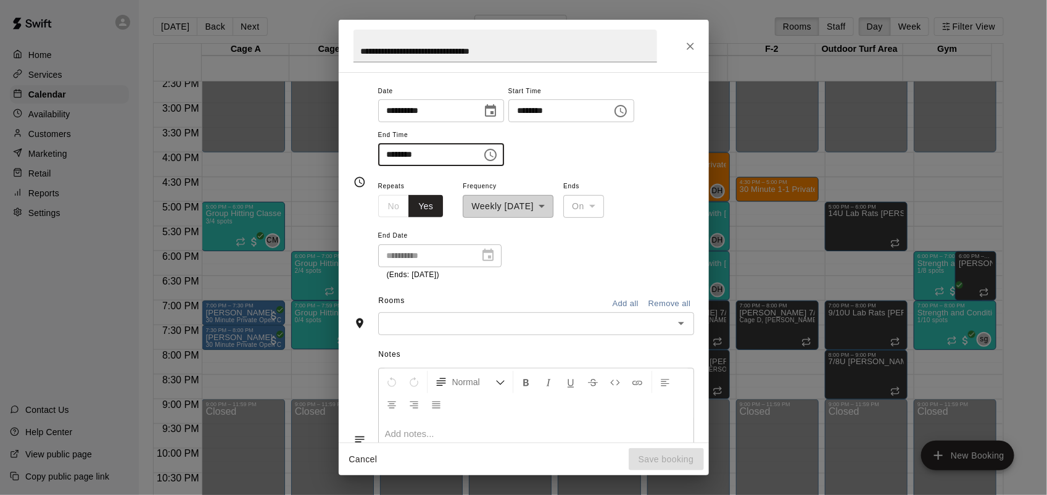
type input "********"
click at [442, 323] on input "text" at bounding box center [526, 323] width 288 height 15
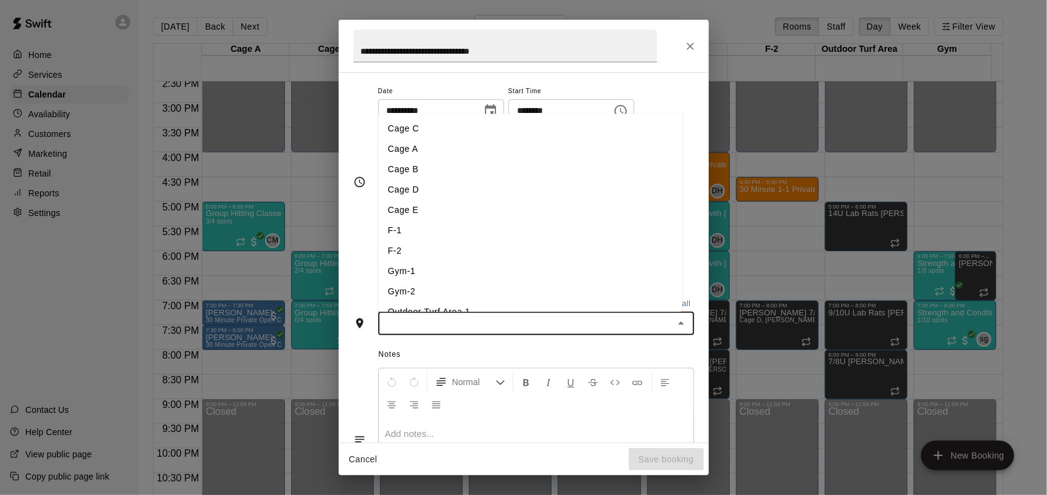
click at [398, 253] on li "F-2" at bounding box center [530, 251] width 304 height 20
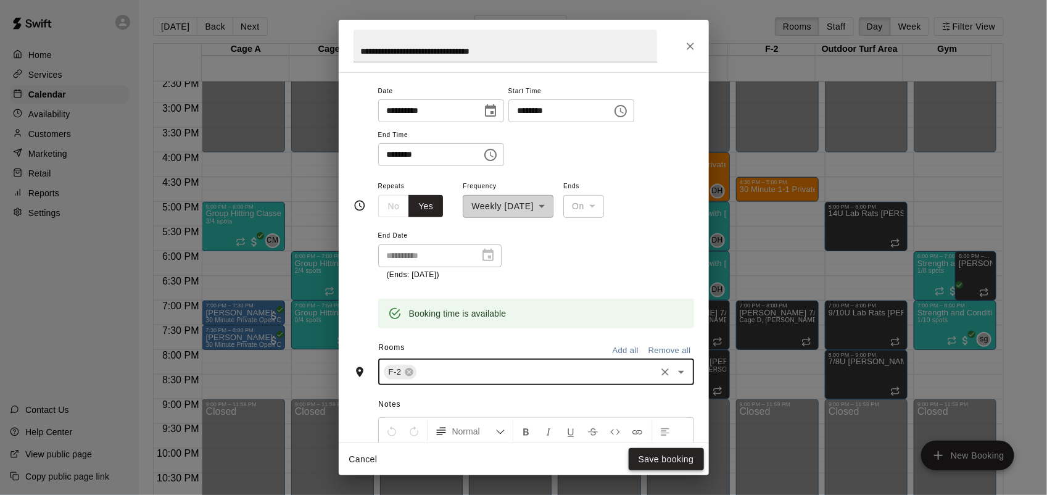
click at [670, 459] on button "Save booking" at bounding box center [665, 459] width 75 height 23
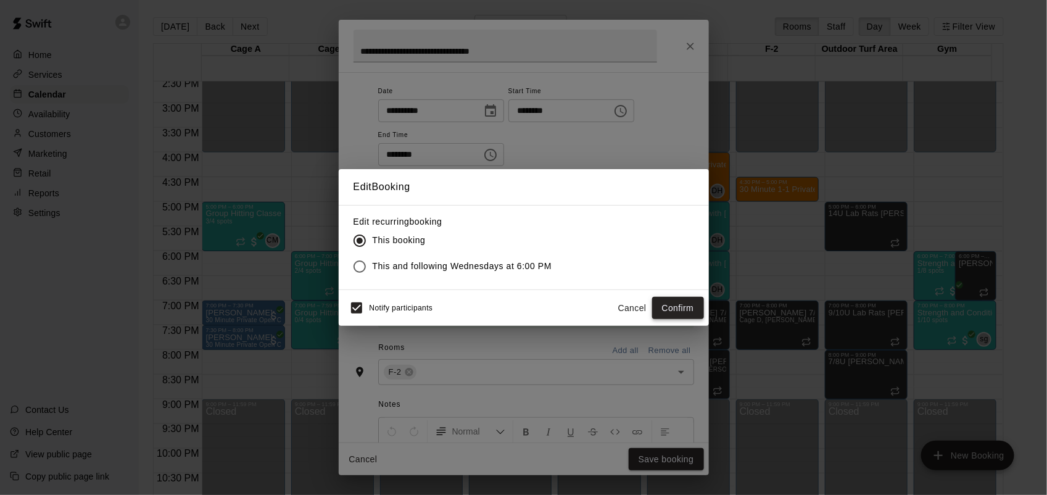
click at [673, 309] on button "Confirm" at bounding box center [678, 308] width 52 height 23
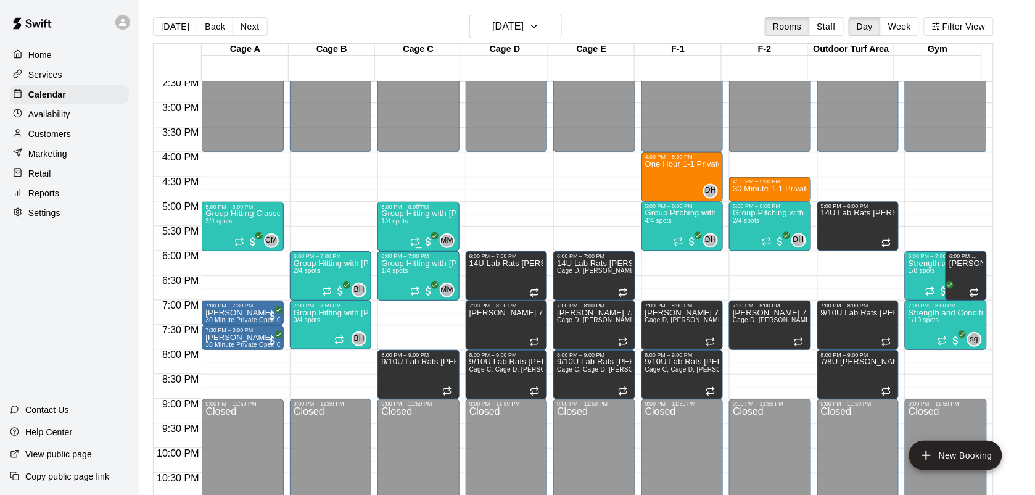
click at [408, 233] on div "Group Hitting with [PERSON_NAME] ([DEMOGRAPHIC_DATA]) 1/4 spots" at bounding box center [418, 457] width 74 height 495
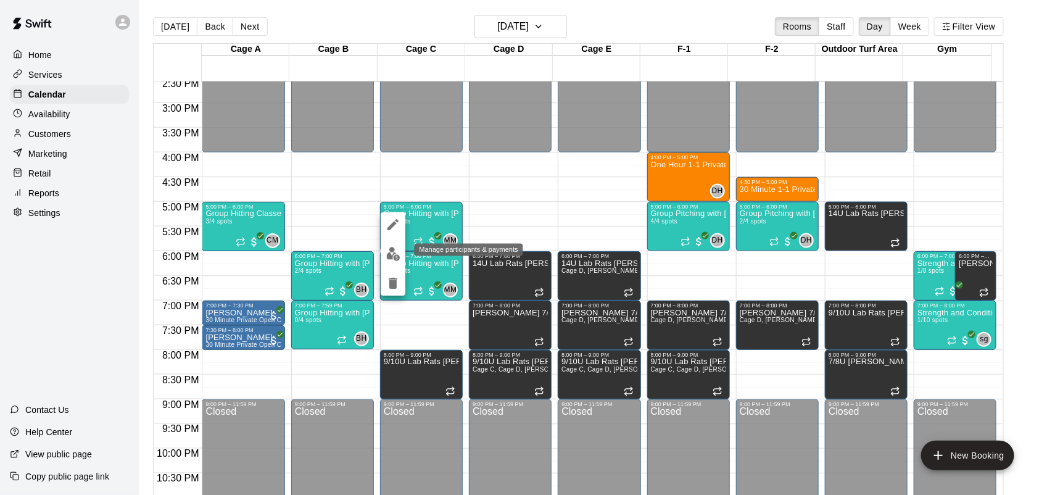
click at [398, 257] on img "edit" at bounding box center [393, 254] width 14 height 14
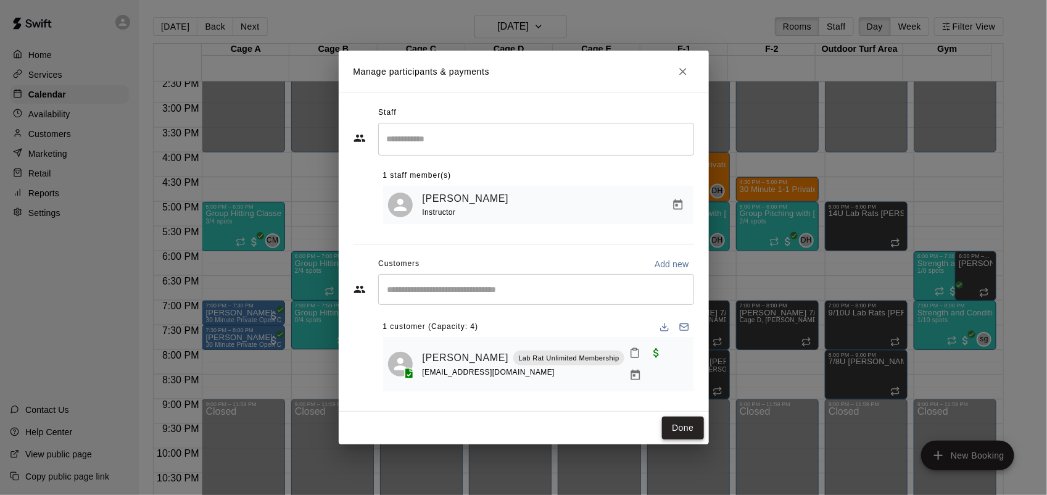
click at [692, 416] on button "Done" at bounding box center [682, 427] width 41 height 23
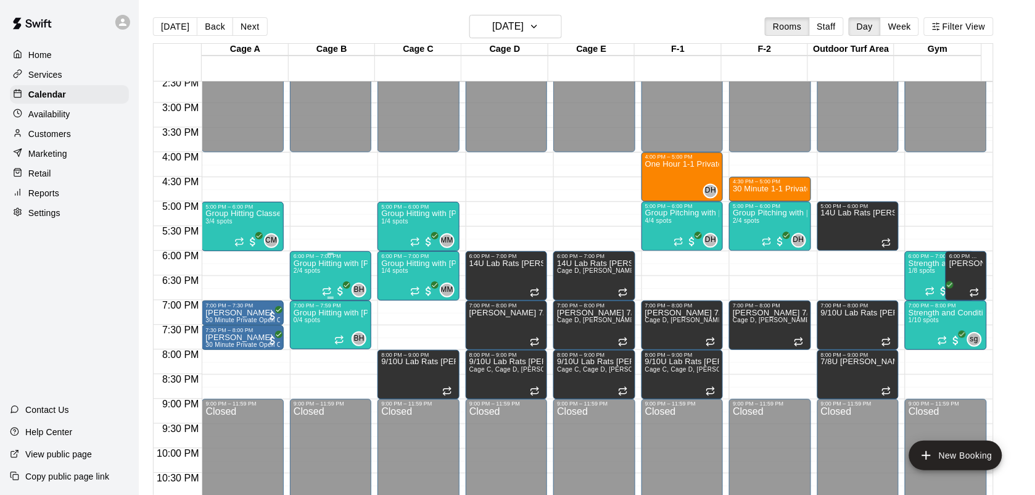
click at [336, 263] on p "Group Hitting with [PERSON_NAME] ([DEMOGRAPHIC_DATA])" at bounding box center [331, 263] width 74 height 0
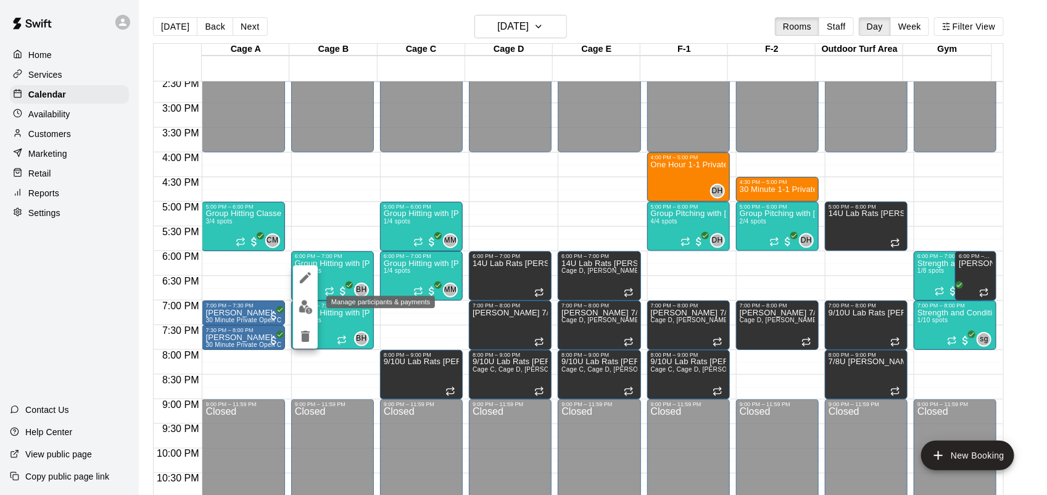
click at [308, 301] on img "edit" at bounding box center [306, 307] width 14 height 14
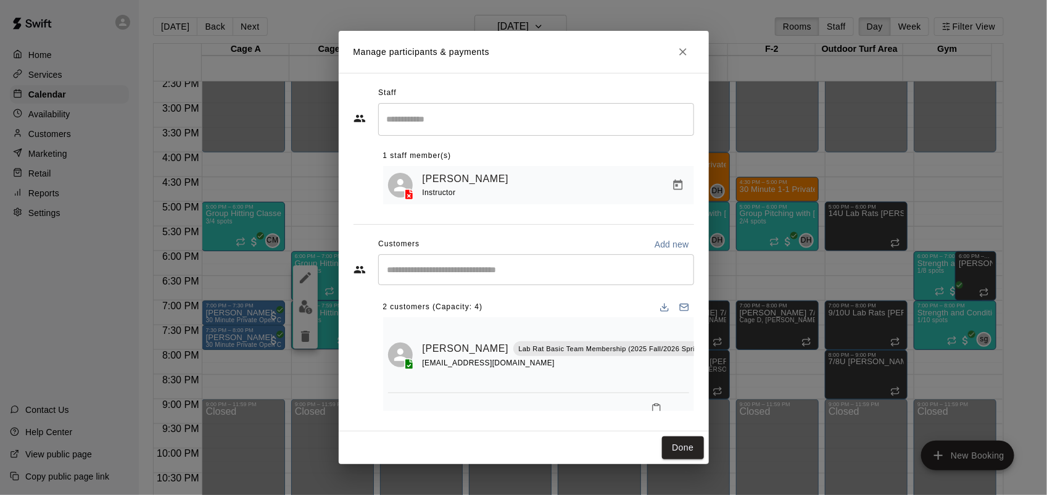
click at [443, 272] on input "Start typing to search customers..." at bounding box center [536, 269] width 305 height 12
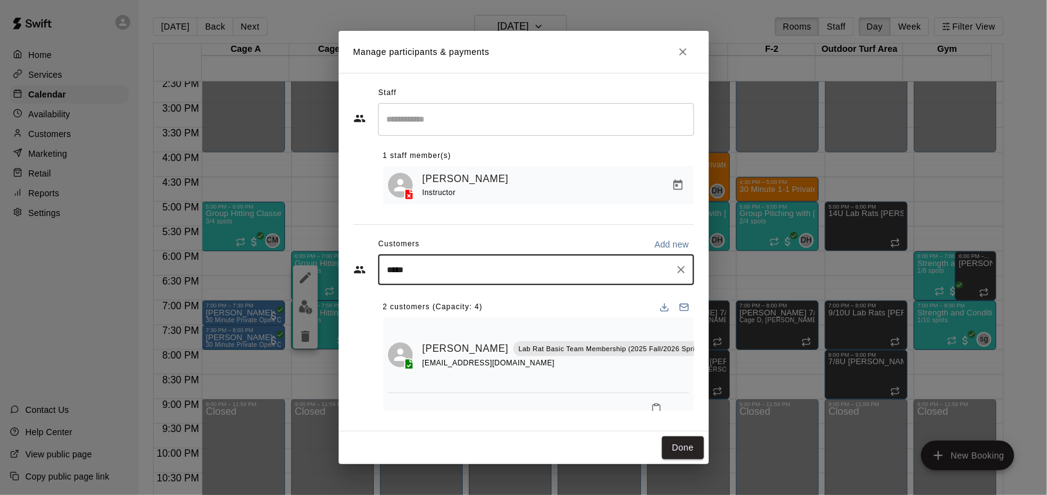
type input "******"
click at [513, 306] on div "[PERSON_NAME] Lab Rat Unlimited Membership [EMAIL_ADDRESS][DOMAIN_NAME]" at bounding box center [508, 305] width 190 height 27
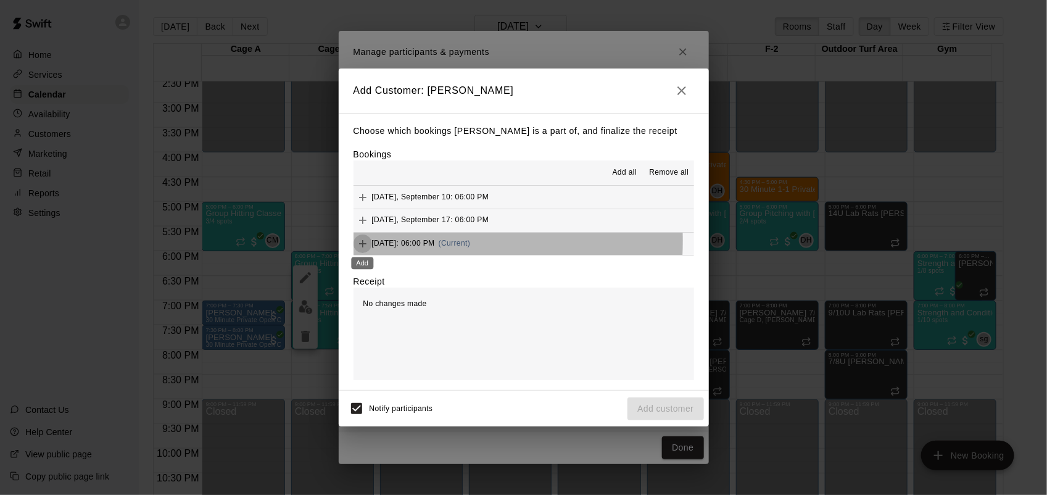
click at [366, 242] on icon "Add" at bounding box center [362, 243] width 12 height 12
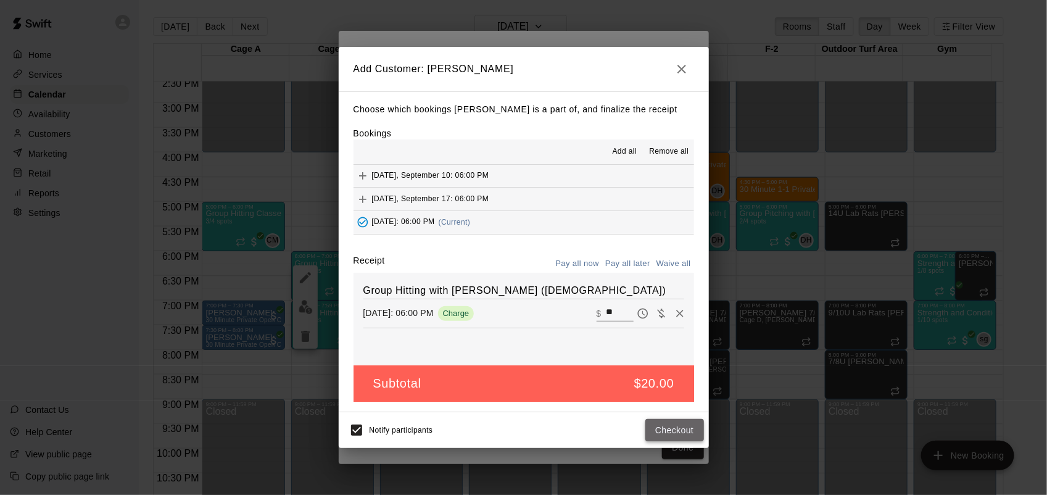
click at [686, 432] on button "Checkout" at bounding box center [674, 430] width 58 height 23
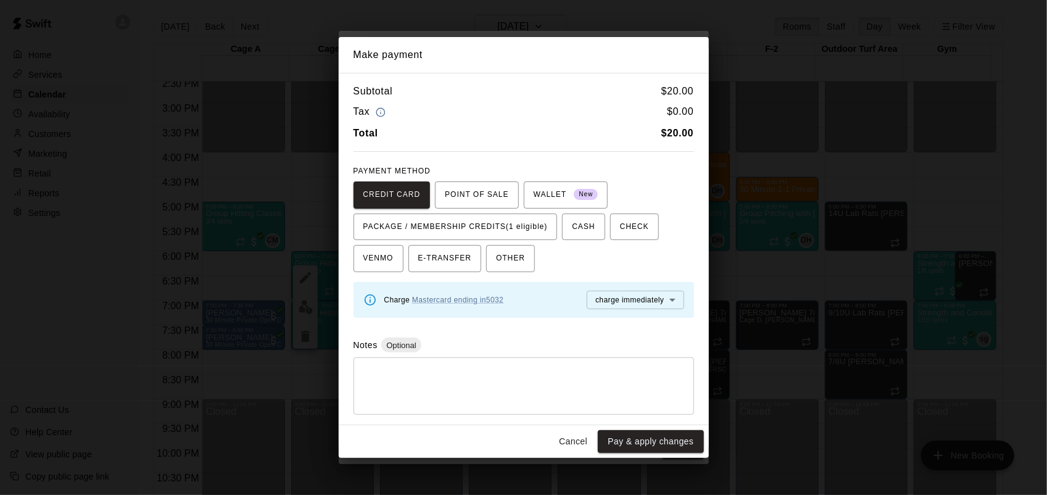
click at [686, 432] on button "Pay & apply changes" at bounding box center [650, 441] width 105 height 23
click at [570, 436] on button "Cancel" at bounding box center [572, 441] width 39 height 23
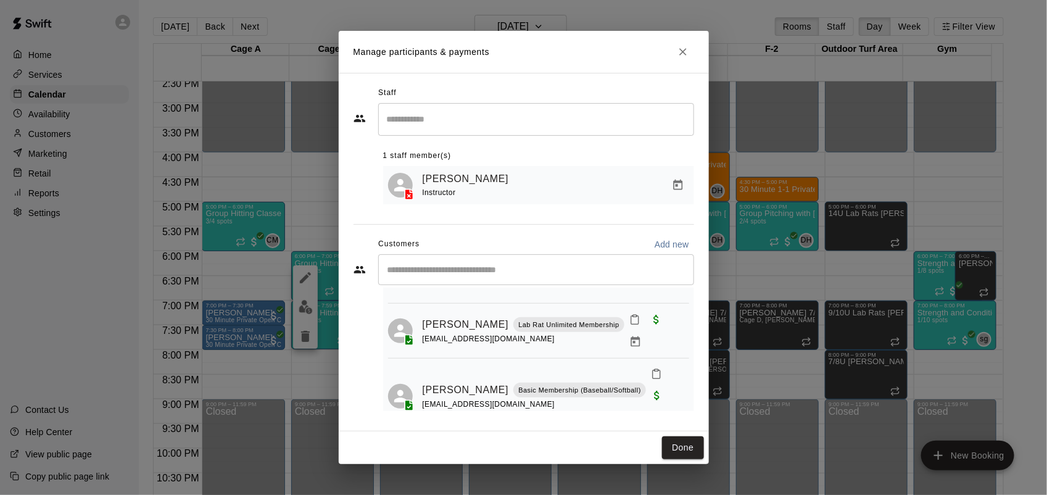
scroll to position [101, 0]
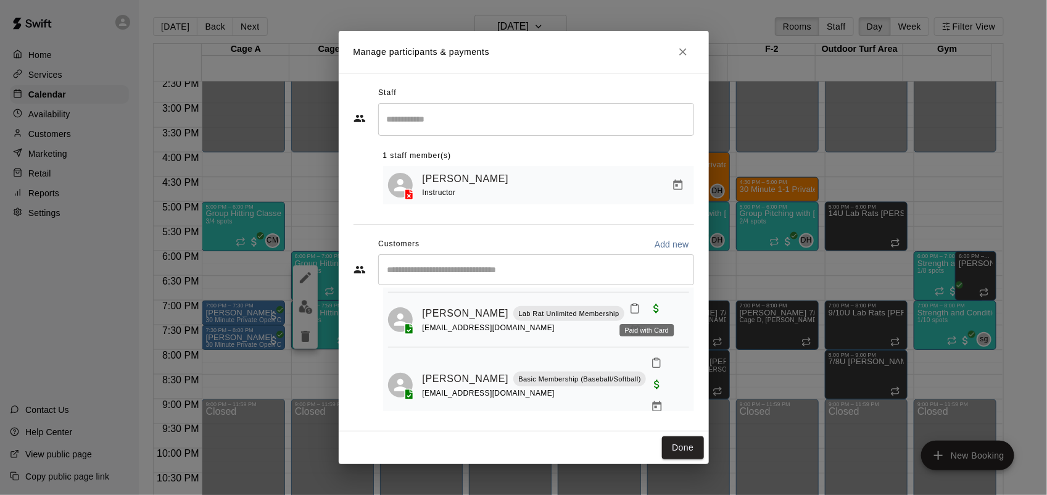
click at [648, 310] on span "Paid with Card" at bounding box center [656, 308] width 22 height 10
click at [681, 51] on icon "Close" at bounding box center [683, 52] width 12 height 12
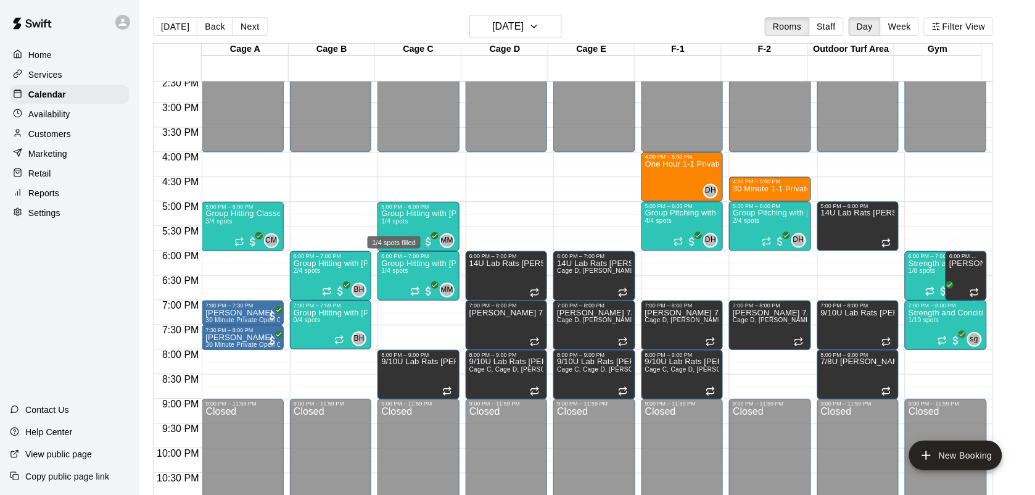
click at [399, 234] on div "1/4 spots filled" at bounding box center [394, 239] width 56 height 22
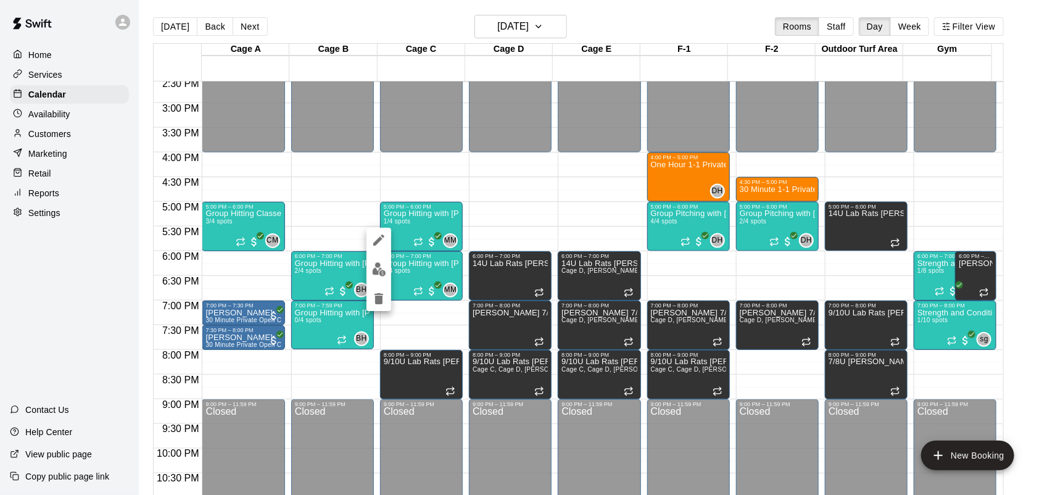
click at [414, 220] on div at bounding box center [523, 247] width 1047 height 495
click at [414, 213] on p "Group Hitting with [PERSON_NAME] ([DEMOGRAPHIC_DATA])" at bounding box center [421, 213] width 75 height 0
click at [395, 261] on img "edit" at bounding box center [393, 257] width 14 height 14
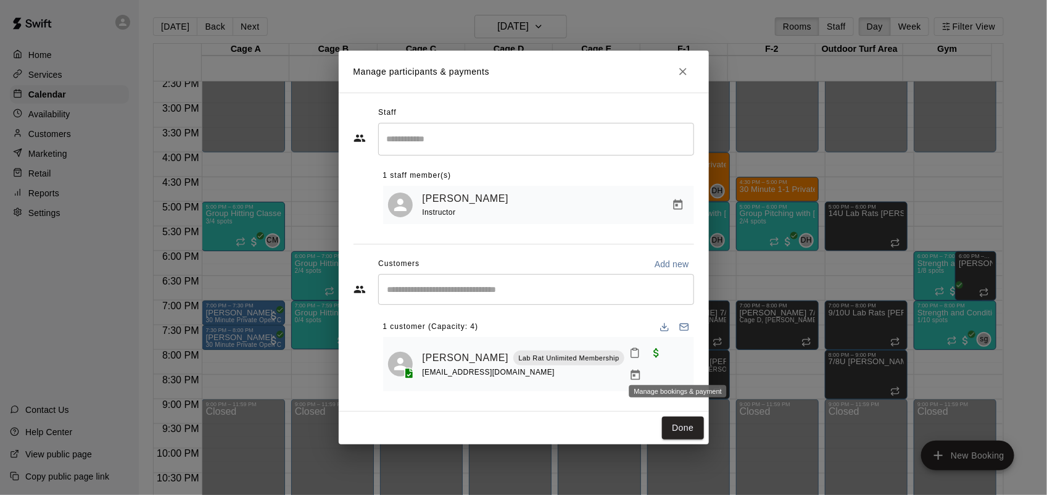
click at [640, 369] on icon "Manage bookings & payment" at bounding box center [634, 374] width 9 height 10
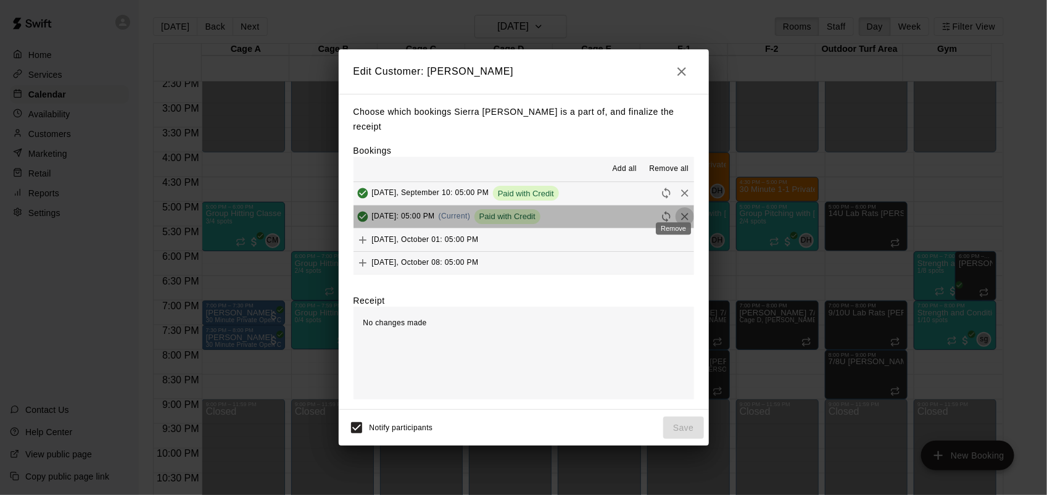
click at [678, 212] on icon "Remove" at bounding box center [684, 216] width 12 height 12
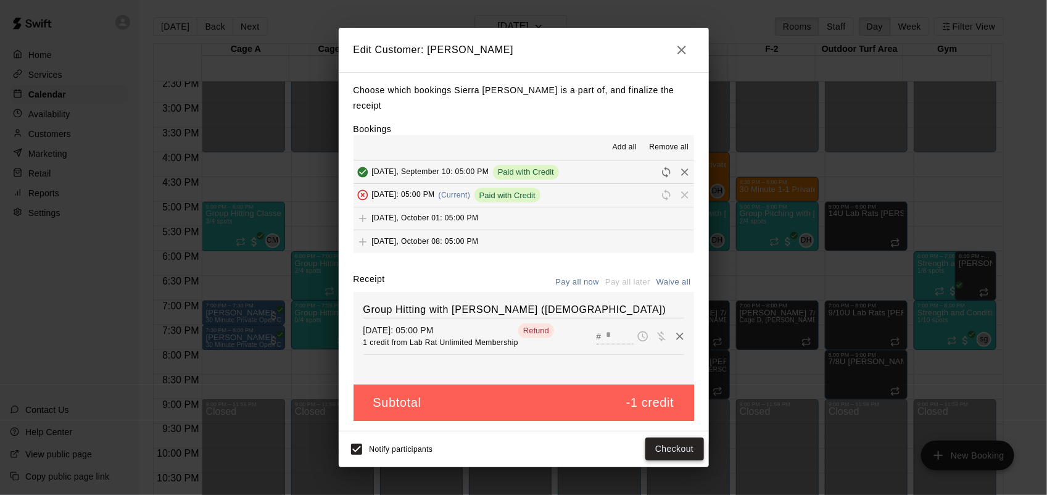
click at [685, 444] on button "Checkout" at bounding box center [674, 448] width 58 height 23
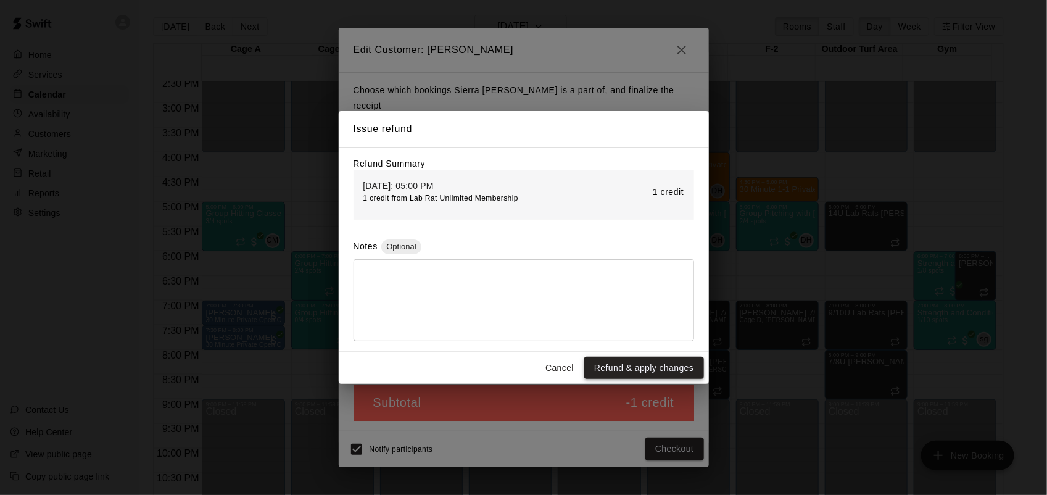
click at [649, 363] on button "Refund & apply changes" at bounding box center [643, 367] width 119 height 23
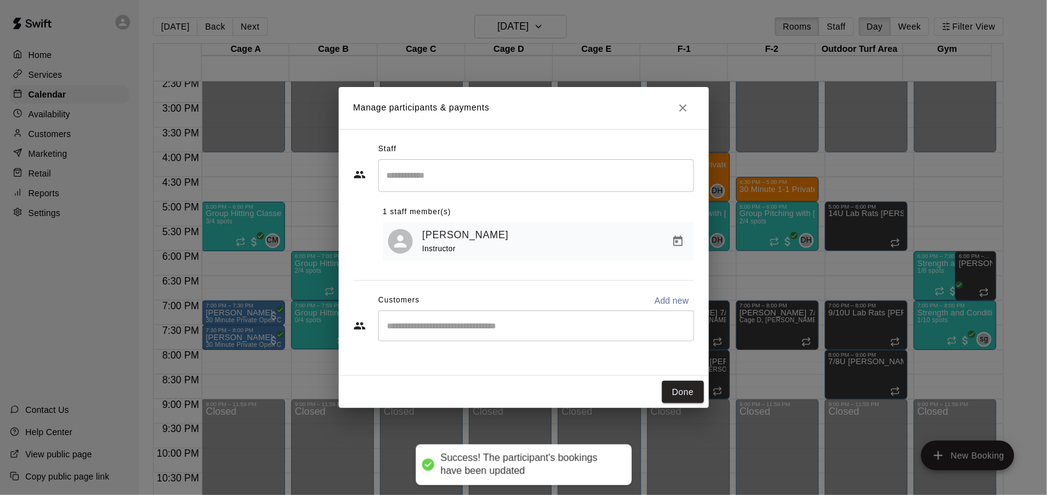
click at [669, 377] on div "Done" at bounding box center [524, 392] width 370 height 33
click at [680, 393] on button "Done" at bounding box center [682, 392] width 41 height 23
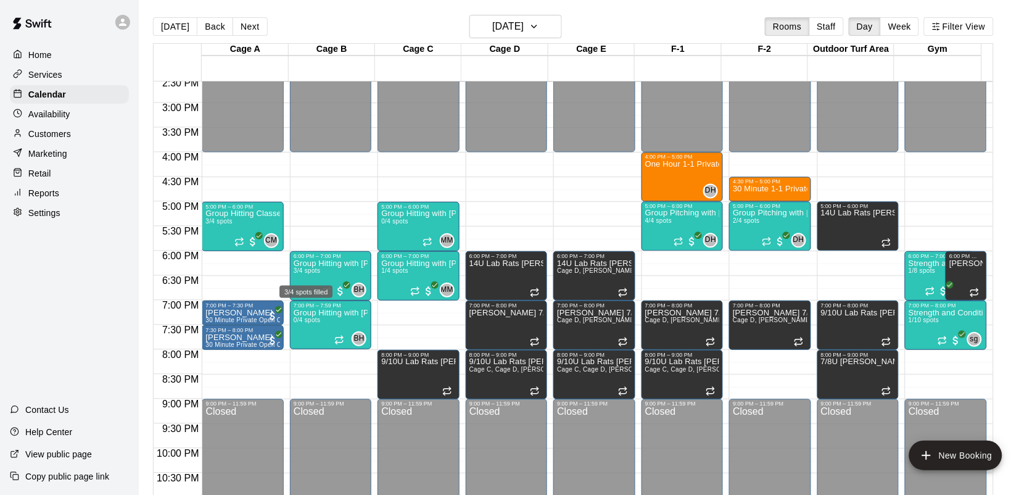
click at [312, 279] on div "3/4 spots filled" at bounding box center [306, 288] width 56 height 22
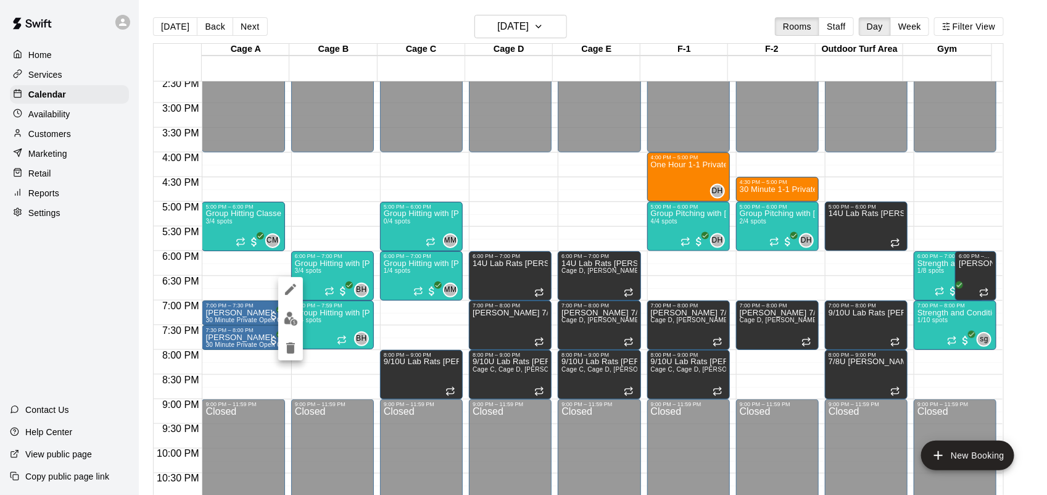
click at [330, 269] on div at bounding box center [523, 247] width 1047 height 495
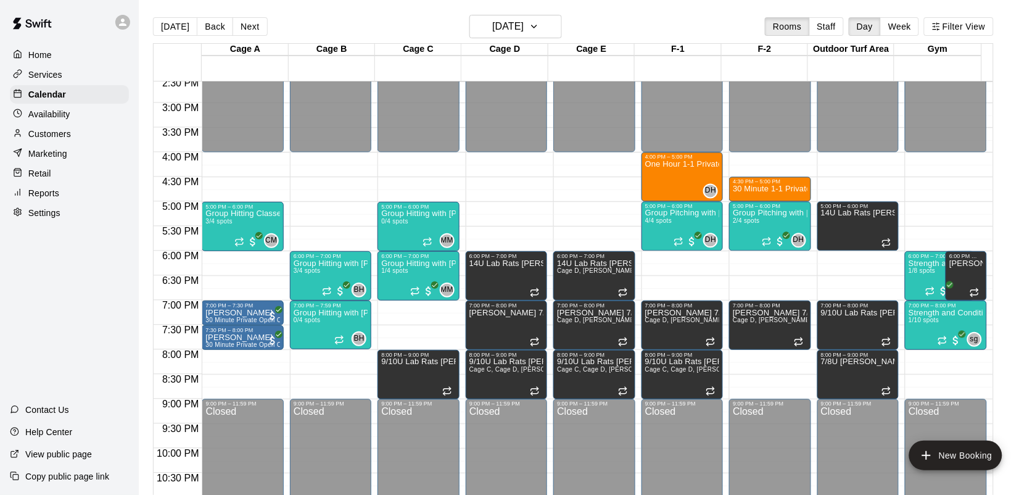
click at [330, 263] on p "Group Hitting with [PERSON_NAME] ([DEMOGRAPHIC_DATA])" at bounding box center [331, 263] width 74 height 0
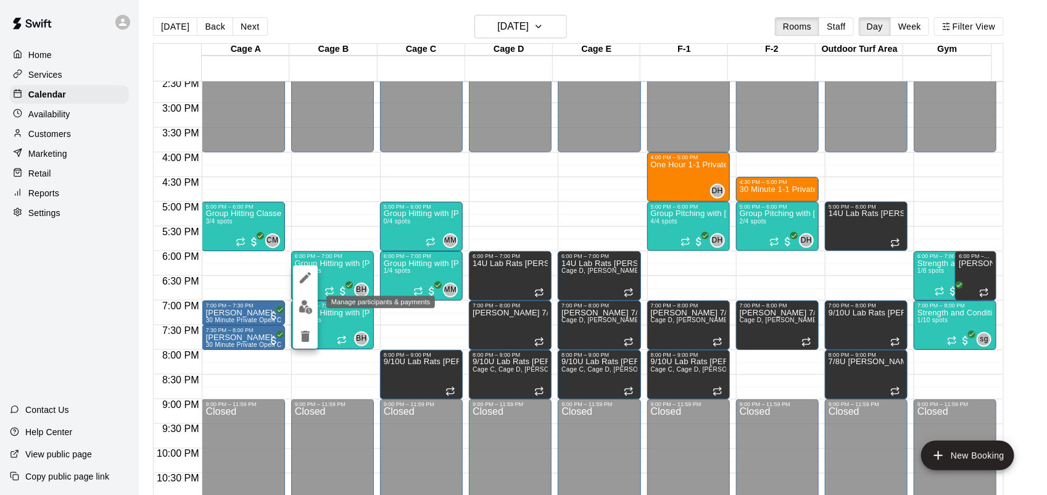
click at [305, 304] on img "edit" at bounding box center [306, 307] width 14 height 14
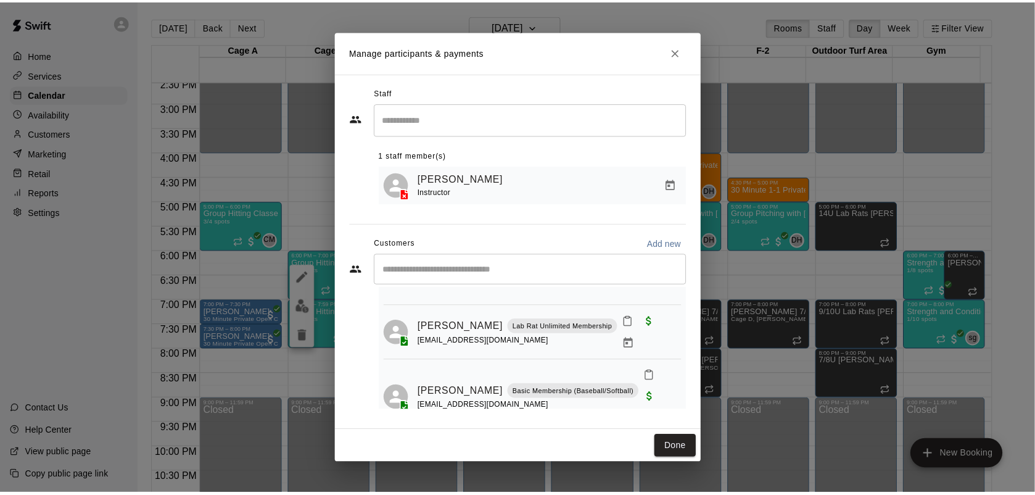
scroll to position [89, 0]
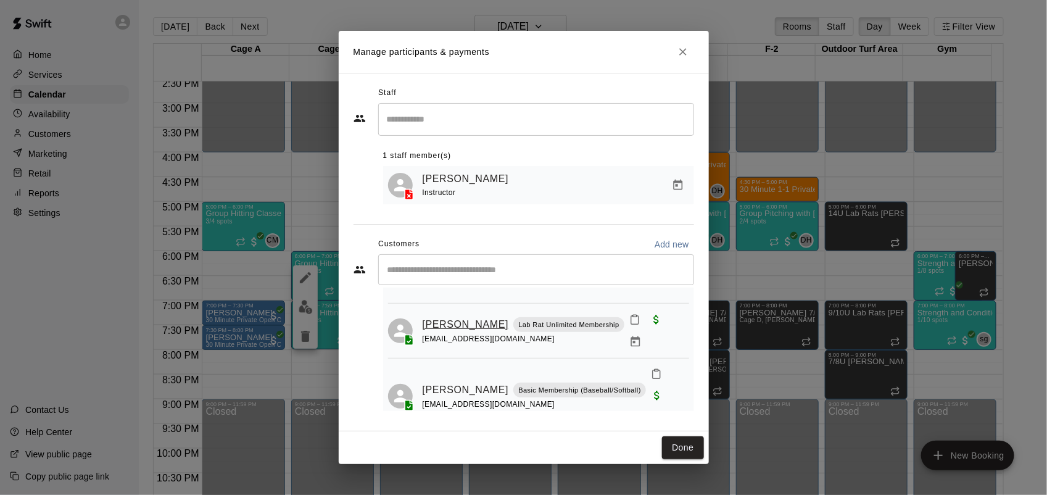
click at [442, 328] on link "[PERSON_NAME]" at bounding box center [465, 324] width 86 height 16
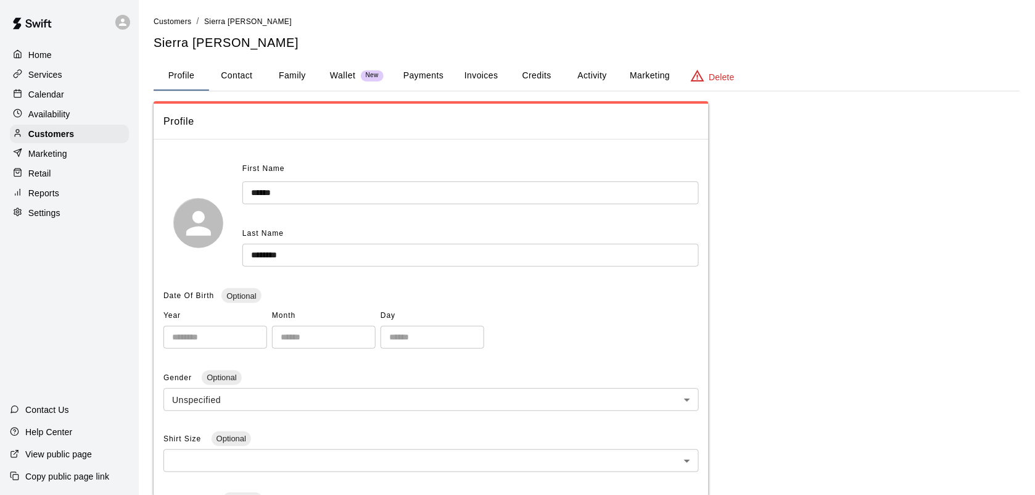
click at [410, 87] on button "Payments" at bounding box center [423, 76] width 60 height 30
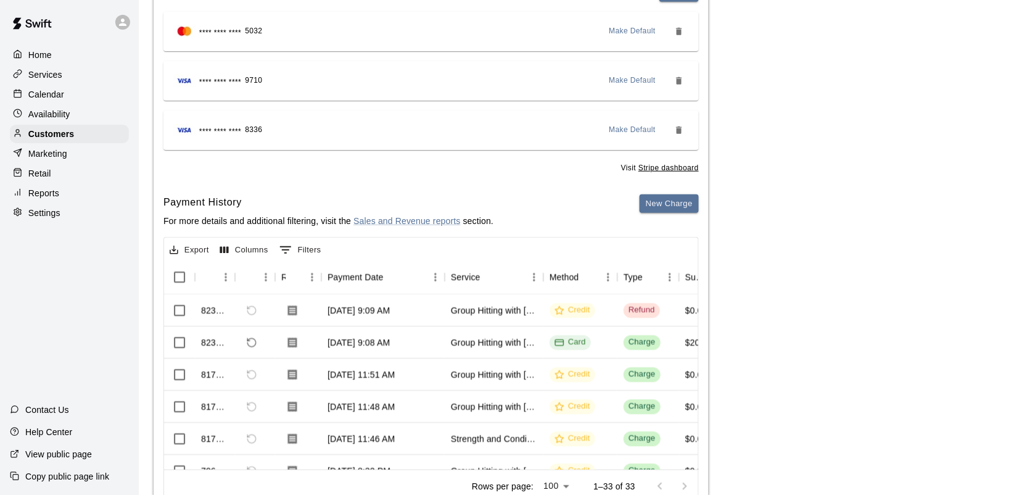
scroll to position [178, 0]
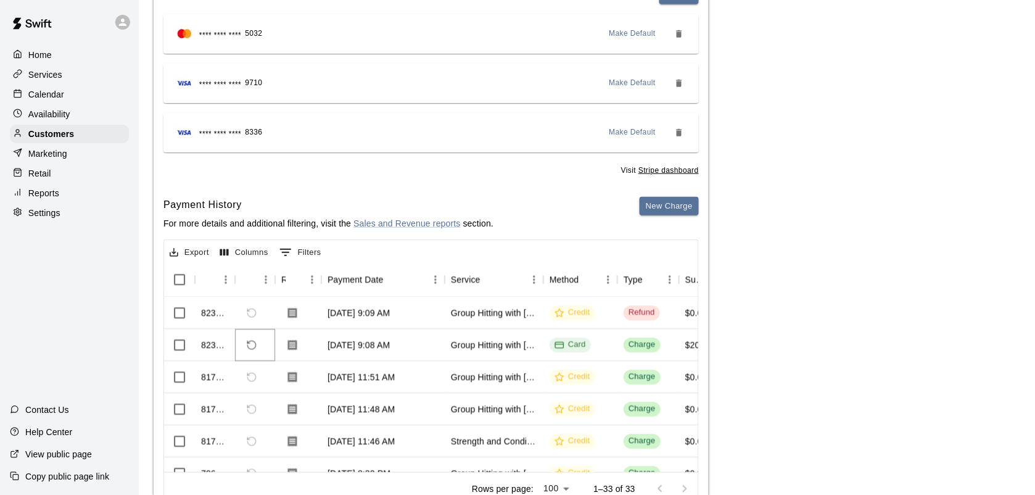
click at [252, 342] on icon "Refund payment" at bounding box center [251, 344] width 11 height 11
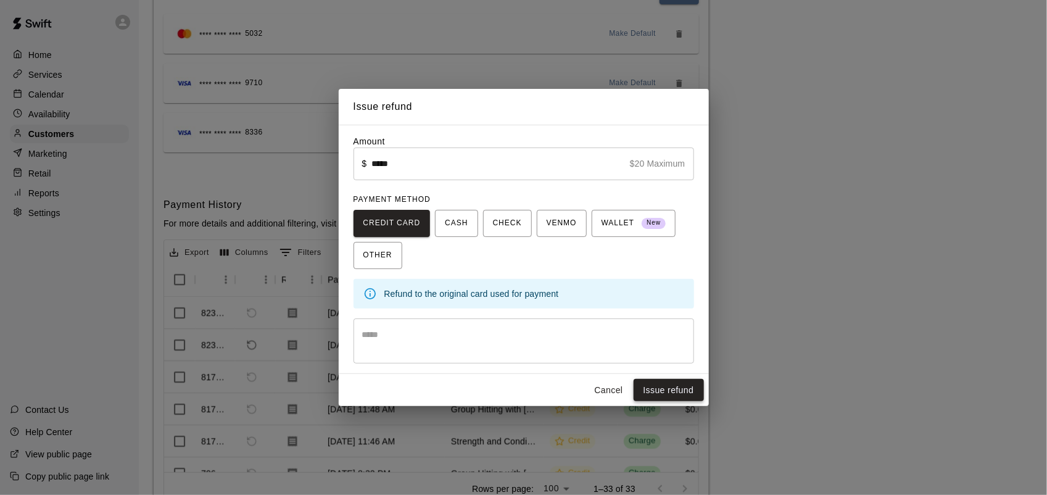
click at [665, 390] on button "Issue refund" at bounding box center [668, 390] width 70 height 23
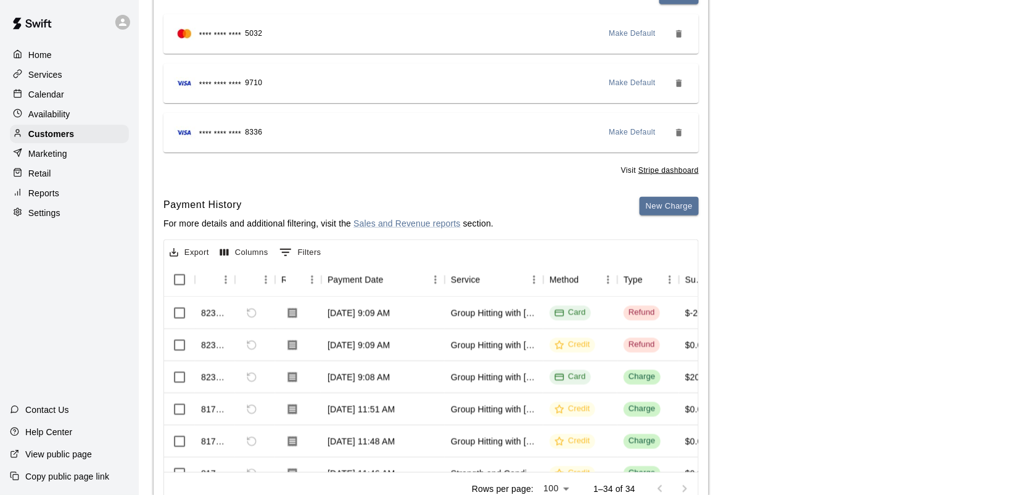
click at [35, 103] on div "Calendar" at bounding box center [69, 94] width 119 height 19
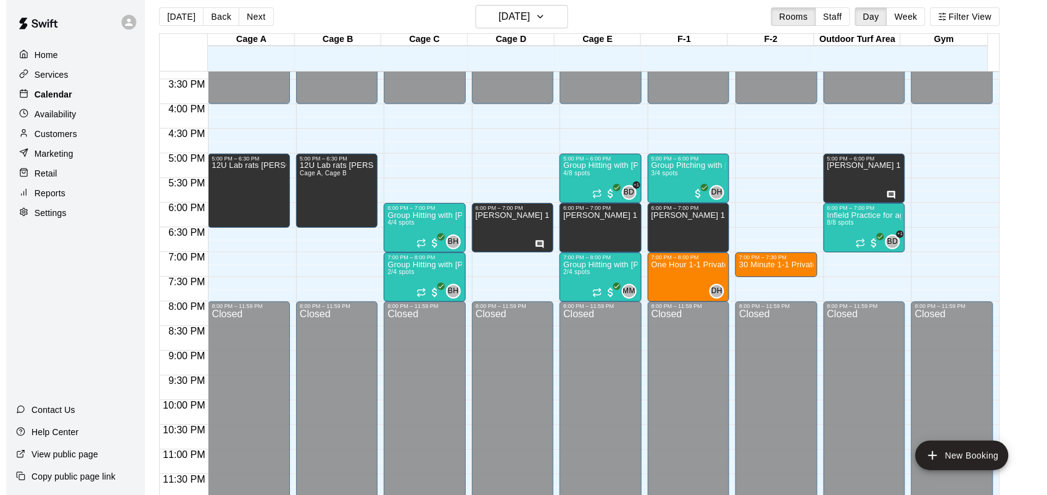
scroll to position [10, 0]
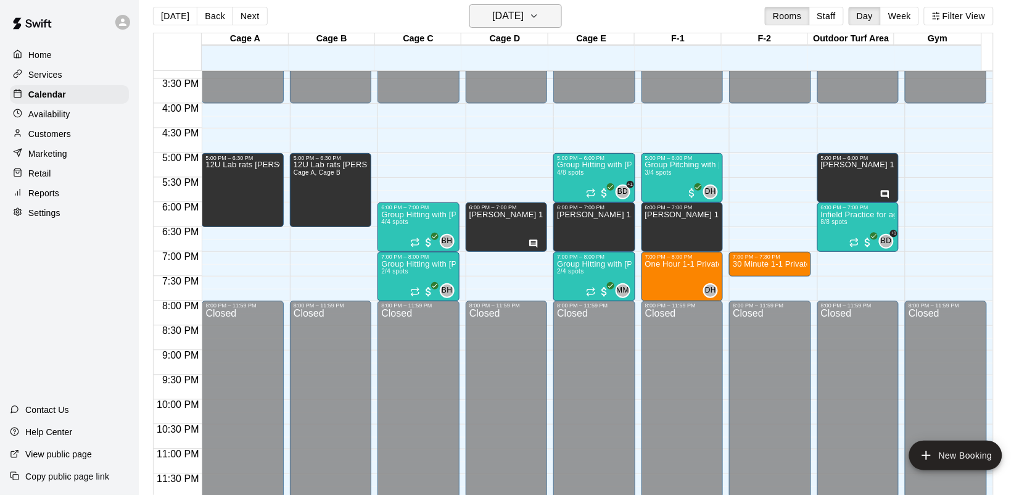
click at [524, 17] on h6 "[DATE]" at bounding box center [507, 15] width 31 height 17
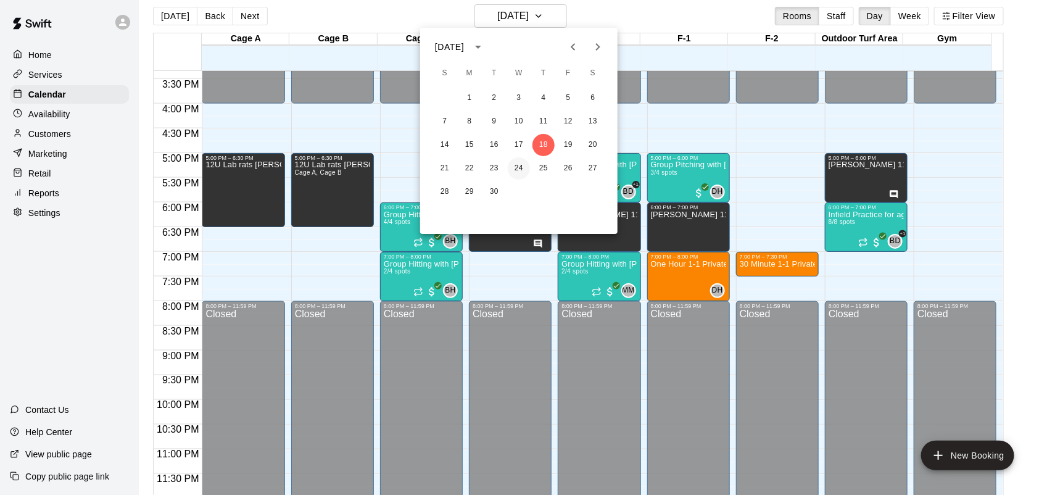
click at [513, 167] on button "24" at bounding box center [519, 168] width 22 height 22
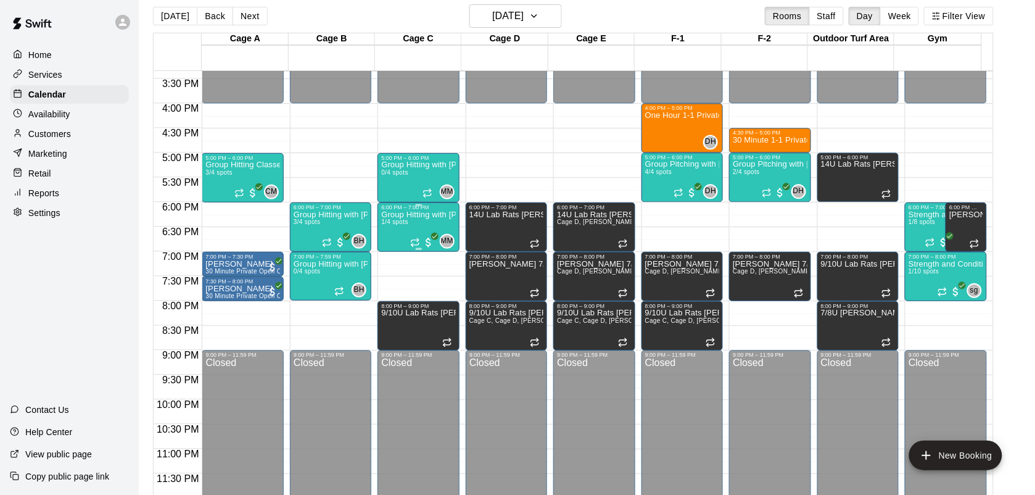
click at [399, 227] on div "Group Hitting with [PERSON_NAME] (13+) 1/4 spots" at bounding box center [418, 457] width 74 height 495
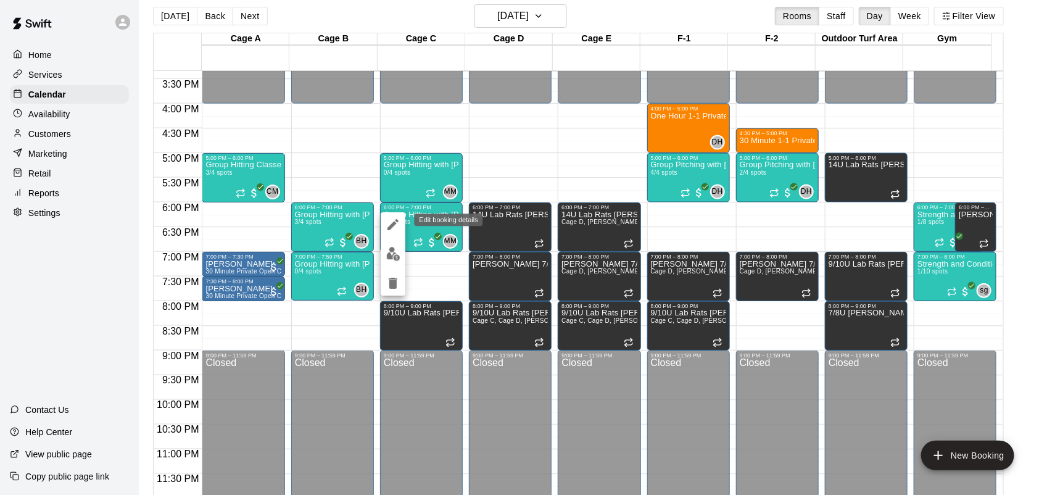
click at [400, 220] on icon "edit" at bounding box center [392, 224] width 15 height 15
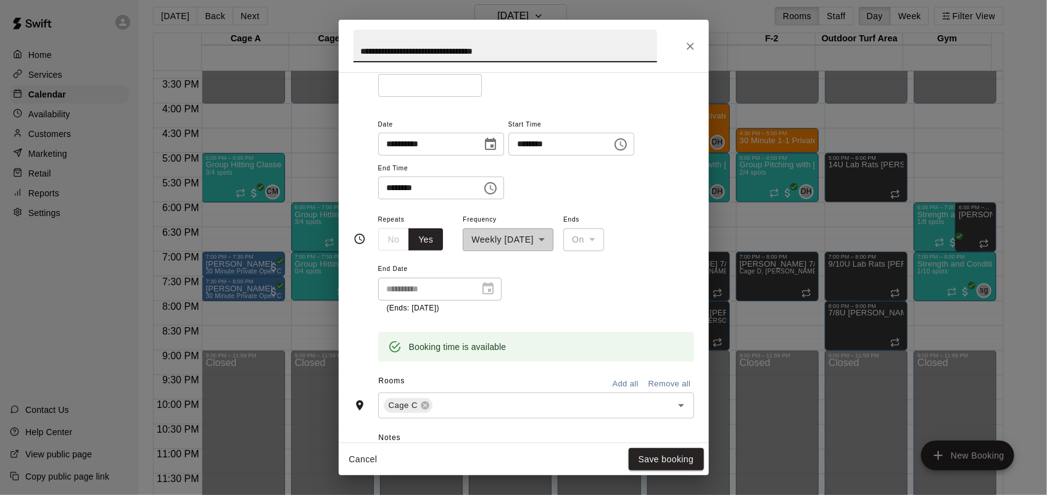
scroll to position [134, 0]
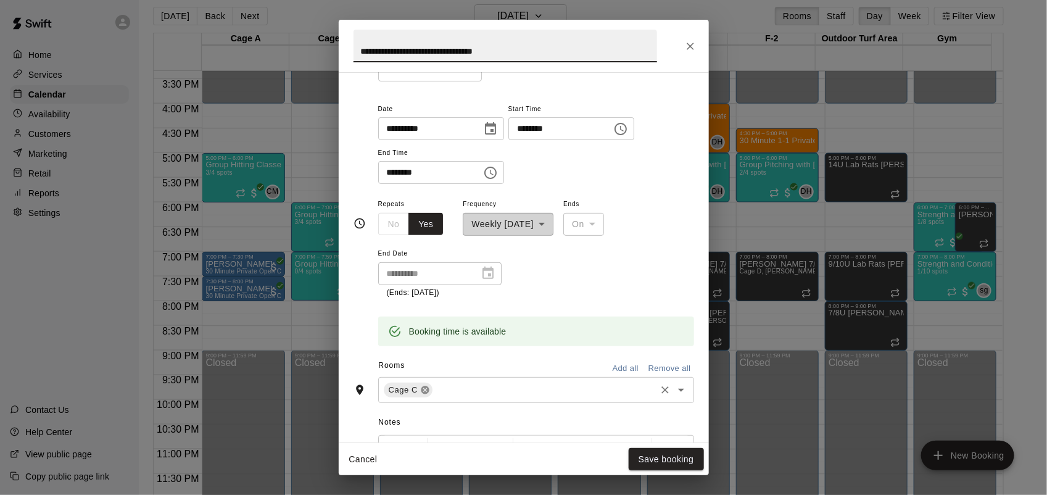
click at [426, 389] on icon at bounding box center [425, 389] width 8 height 8
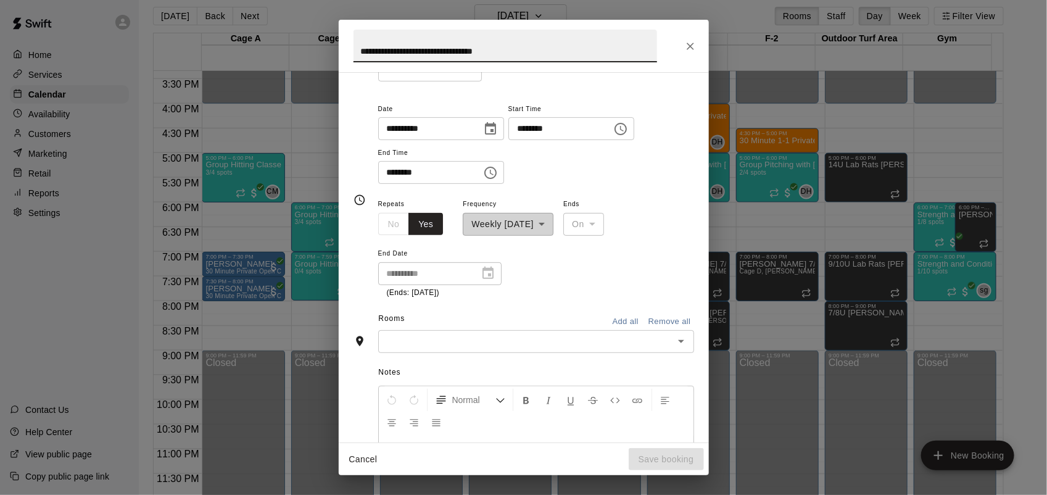
click at [432, 337] on input "text" at bounding box center [526, 341] width 288 height 15
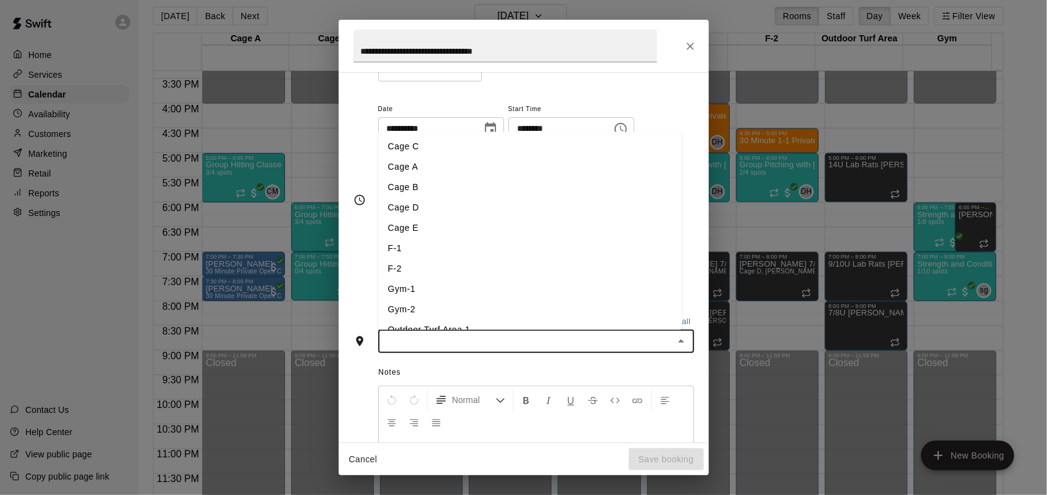
click at [395, 247] on li "F-1" at bounding box center [530, 248] width 304 height 20
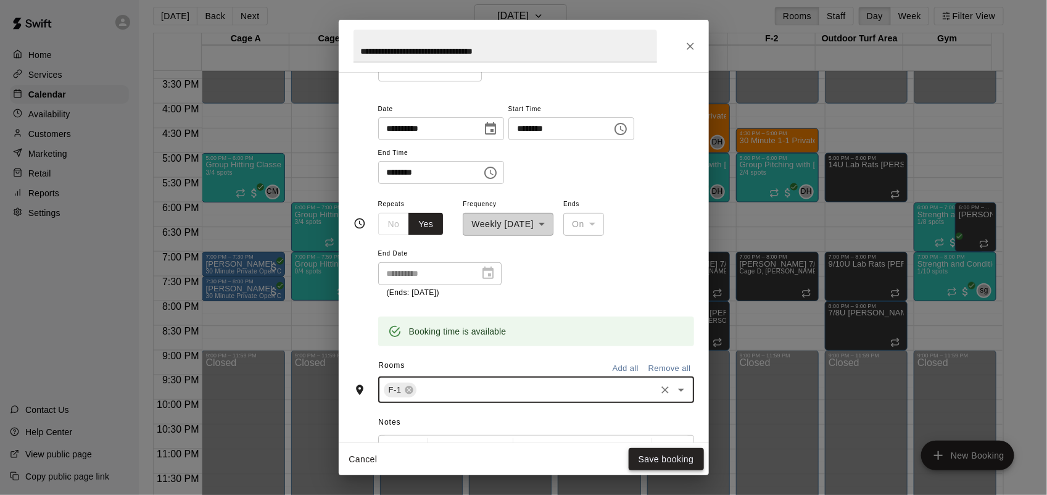
click at [673, 459] on button "Save booking" at bounding box center [665, 459] width 75 height 23
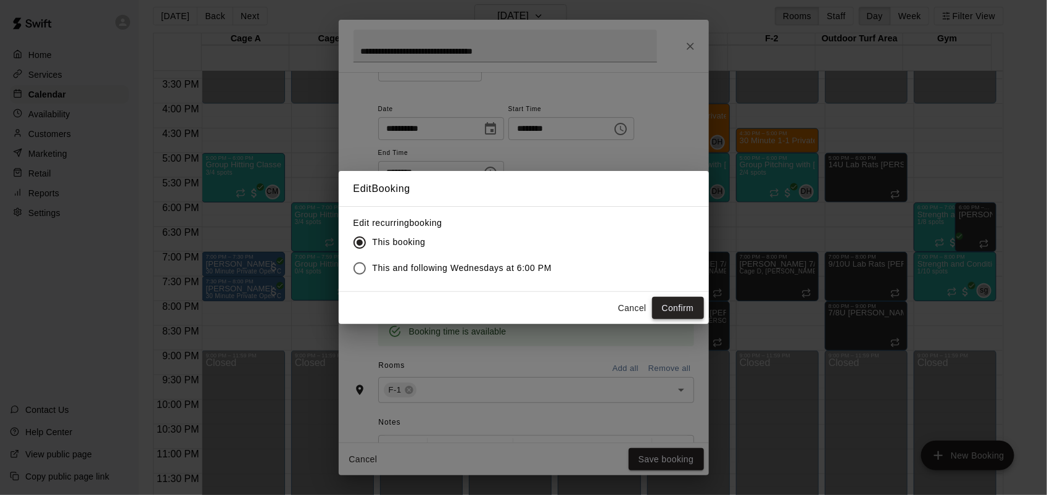
click at [678, 304] on button "Confirm" at bounding box center [678, 308] width 52 height 23
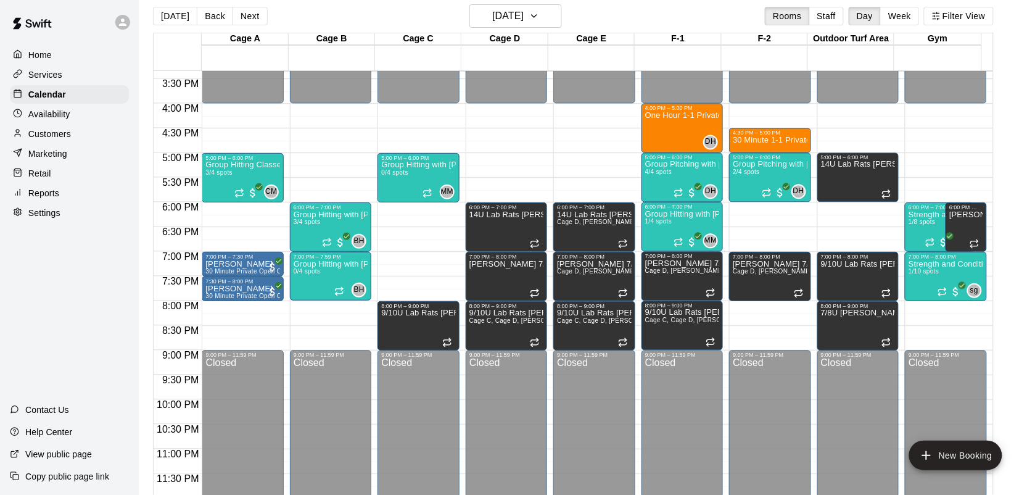
click at [929, 463] on icon "add" at bounding box center [926, 455] width 15 height 15
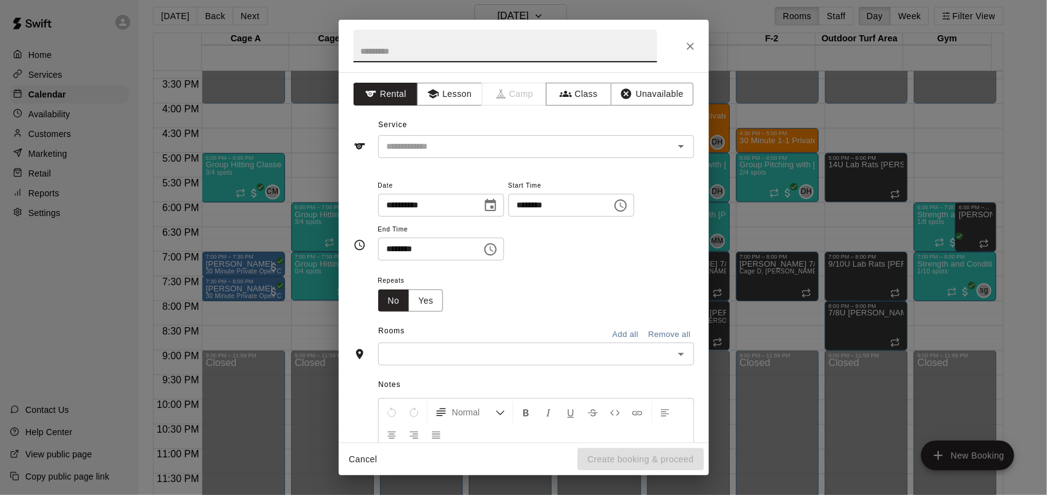
click at [537, 205] on input "********" at bounding box center [555, 205] width 95 height 23
type input "********"
click at [387, 251] on input "********" at bounding box center [425, 248] width 95 height 23
type input "********"
click at [621, 91] on icon "button" at bounding box center [626, 94] width 12 height 12
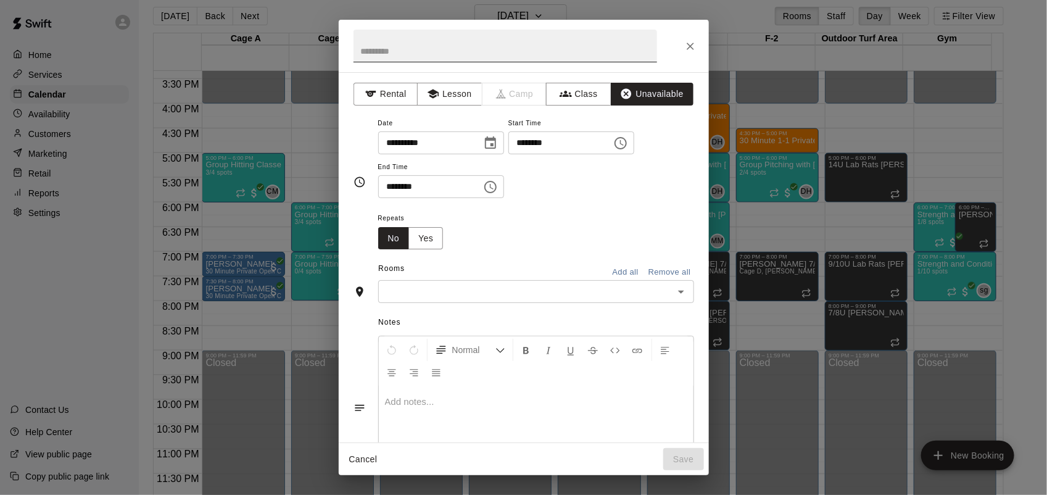
click at [530, 49] on input "text" at bounding box center [504, 46] width 303 height 33
type input "**********"
click at [620, 287] on input "text" at bounding box center [526, 291] width 288 height 15
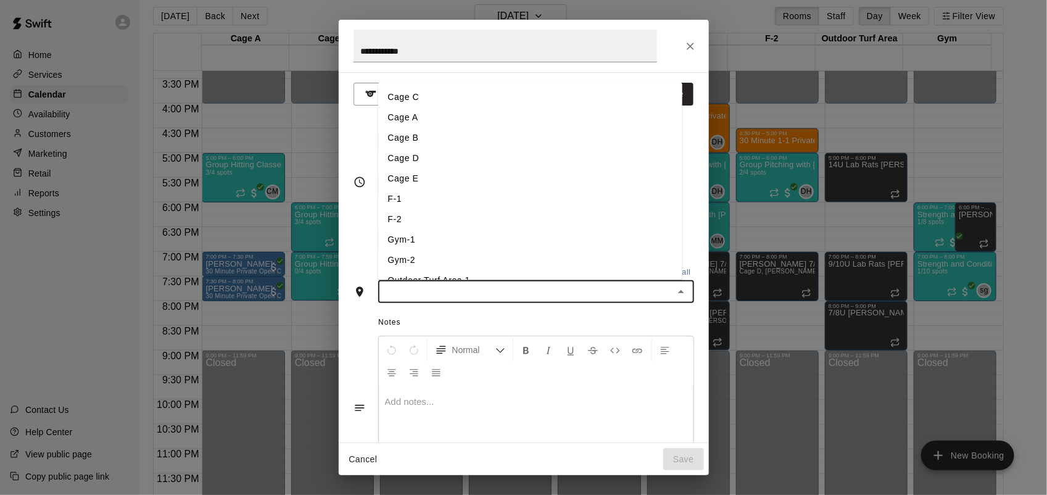
click at [410, 96] on li "Cage C" at bounding box center [530, 97] width 304 height 20
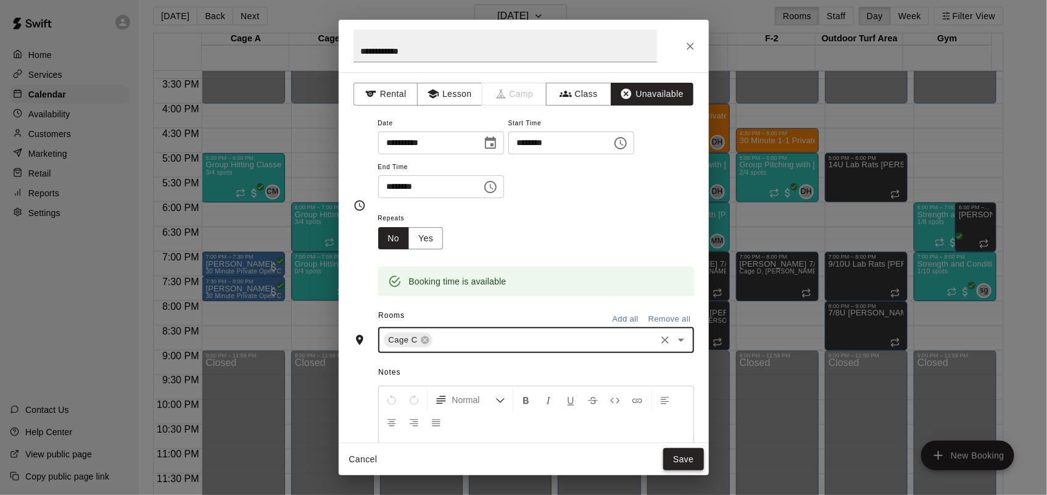
click at [685, 464] on button "Save" at bounding box center [683, 459] width 41 height 23
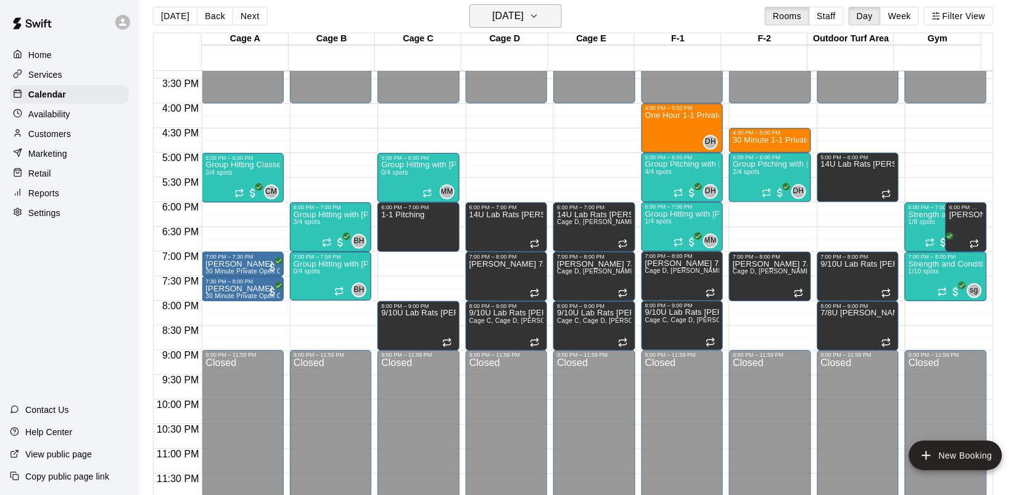
click at [524, 20] on h6 "[DATE]" at bounding box center [507, 15] width 31 height 17
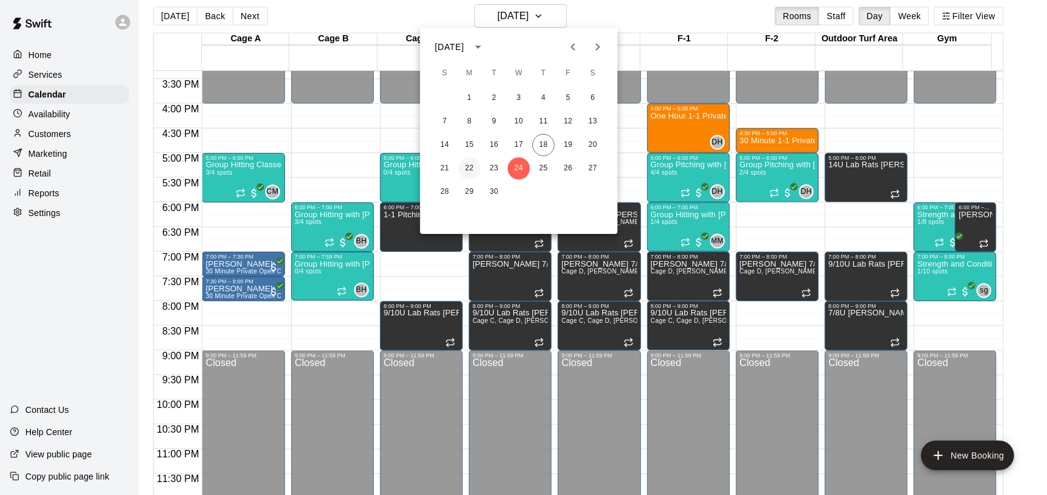
click at [463, 171] on button "22" at bounding box center [469, 168] width 22 height 22
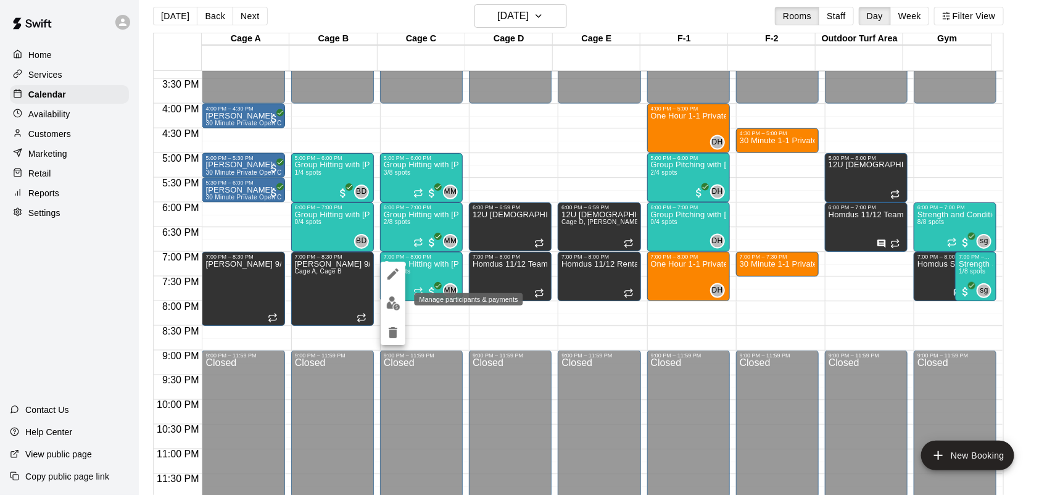
click at [395, 298] on img "edit" at bounding box center [393, 303] width 14 height 14
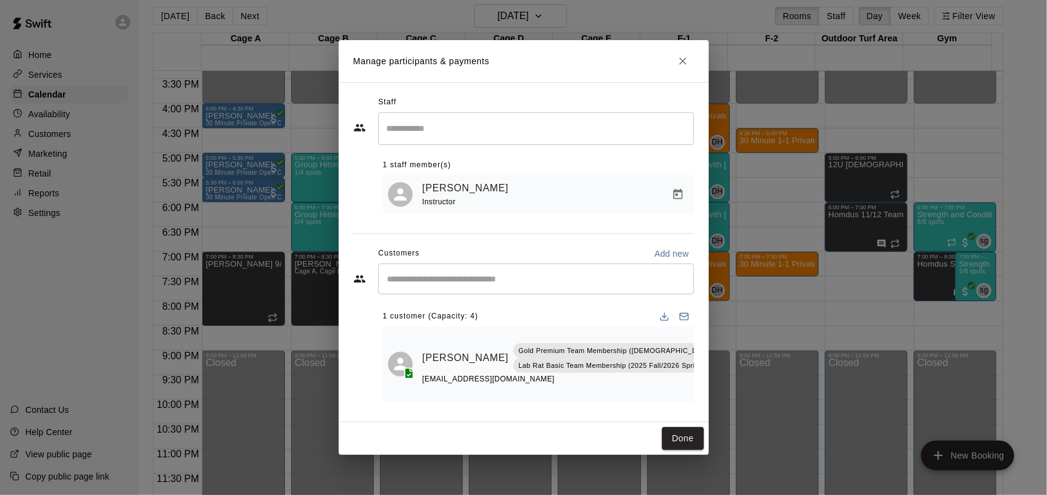
drag, startPoint x: 395, startPoint y: 298, endPoint x: 627, endPoint y: 221, distance: 244.4
click at [627, 221] on div "Staff ​ 1 staff member(s) [PERSON_NAME] Instructor Customers Add new ​ 1 custom…" at bounding box center [524, 252] width 370 height 340
click at [683, 57] on icon "Close" at bounding box center [683, 61] width 12 height 12
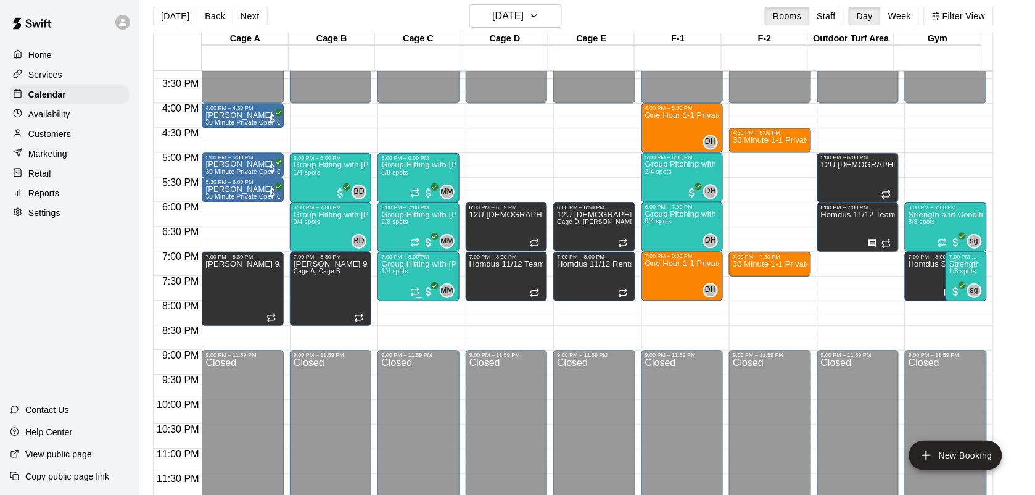
click at [419, 264] on p "Group Hitting with [PERSON_NAME] (13+)" at bounding box center [418, 264] width 74 height 0
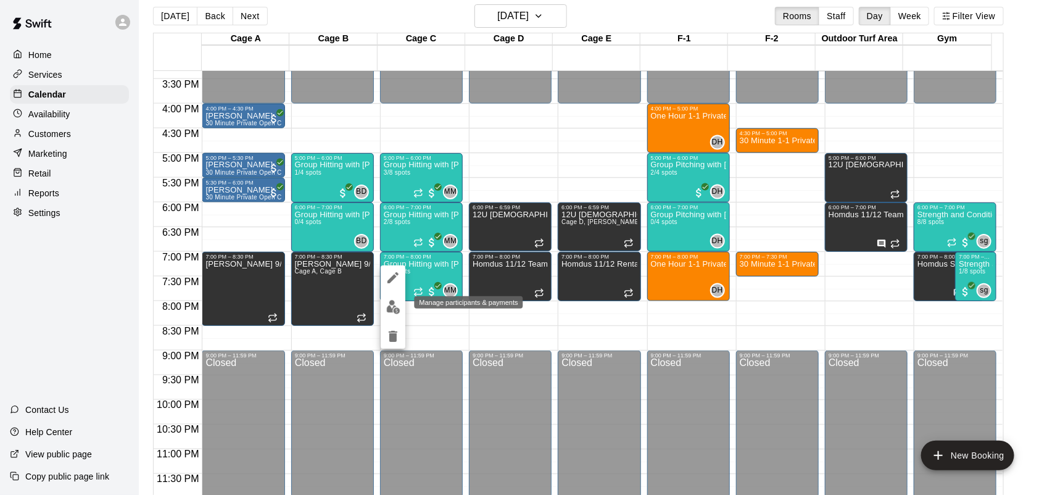
click at [393, 311] on img "edit" at bounding box center [393, 307] width 14 height 14
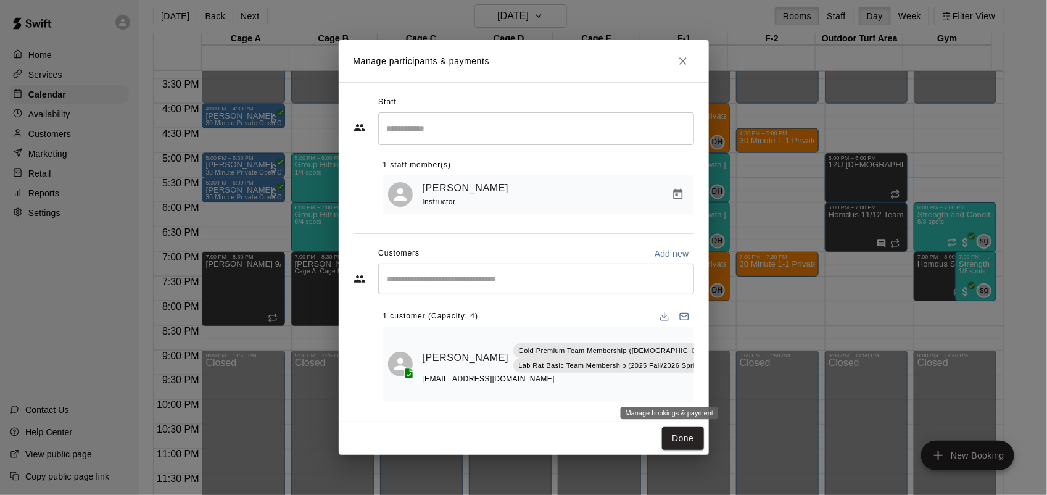
click at [749, 385] on icon "Manage bookings & payment" at bounding box center [755, 385] width 12 height 12
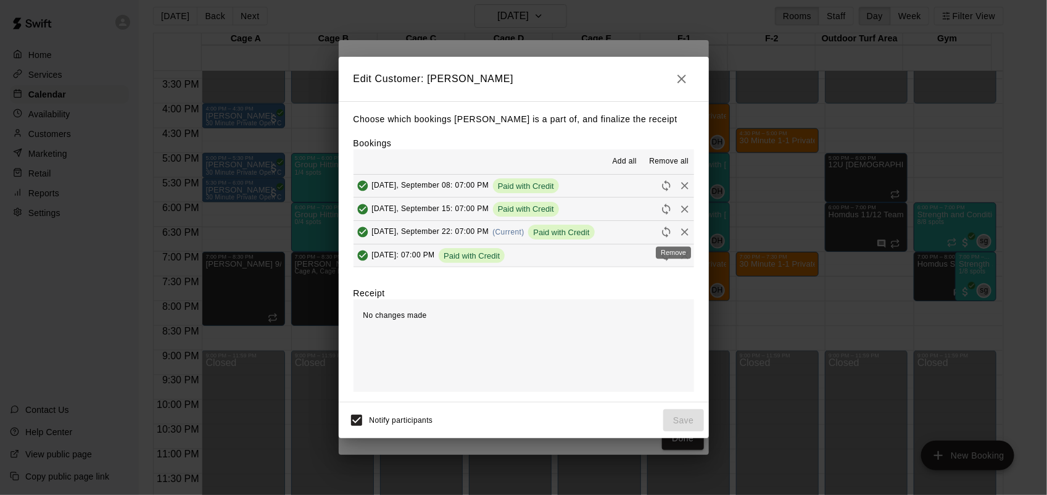
click at [678, 228] on icon "Remove" at bounding box center [684, 232] width 12 height 12
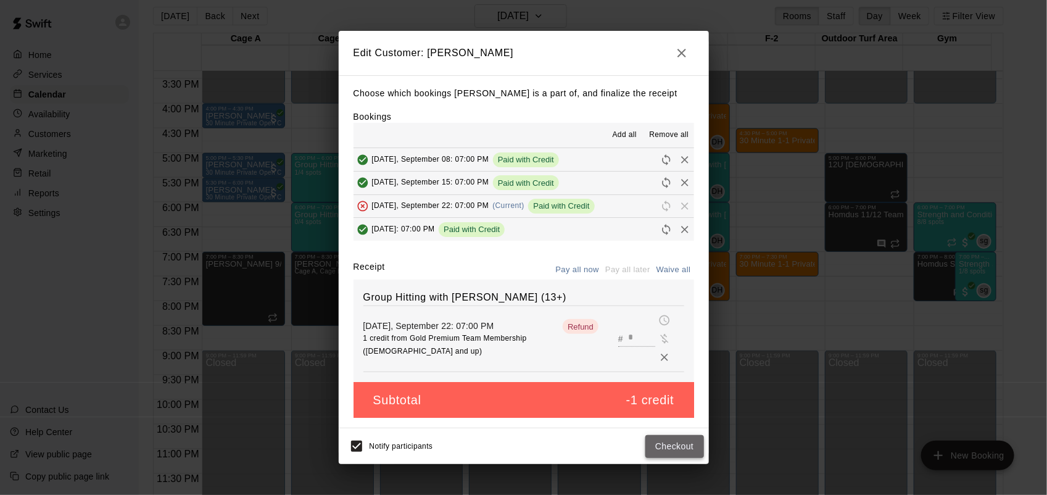
click at [672, 438] on button "Checkout" at bounding box center [674, 446] width 58 height 23
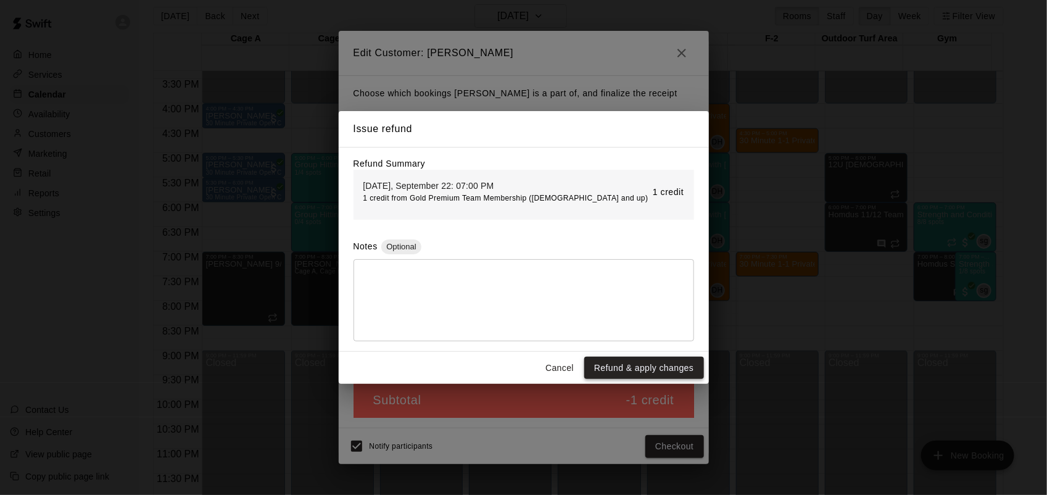
click at [657, 372] on button "Refund & apply changes" at bounding box center [643, 367] width 119 height 23
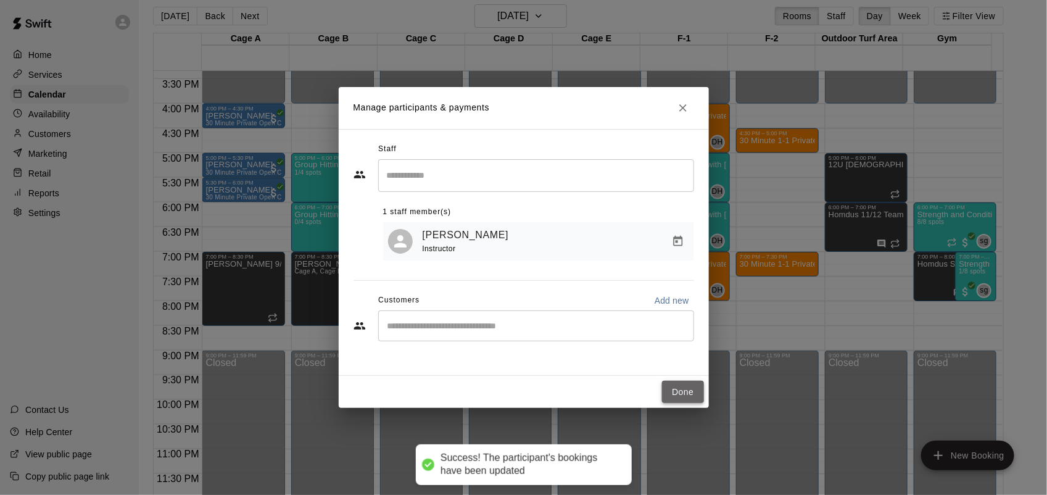
click at [666, 381] on button "Done" at bounding box center [682, 392] width 41 height 23
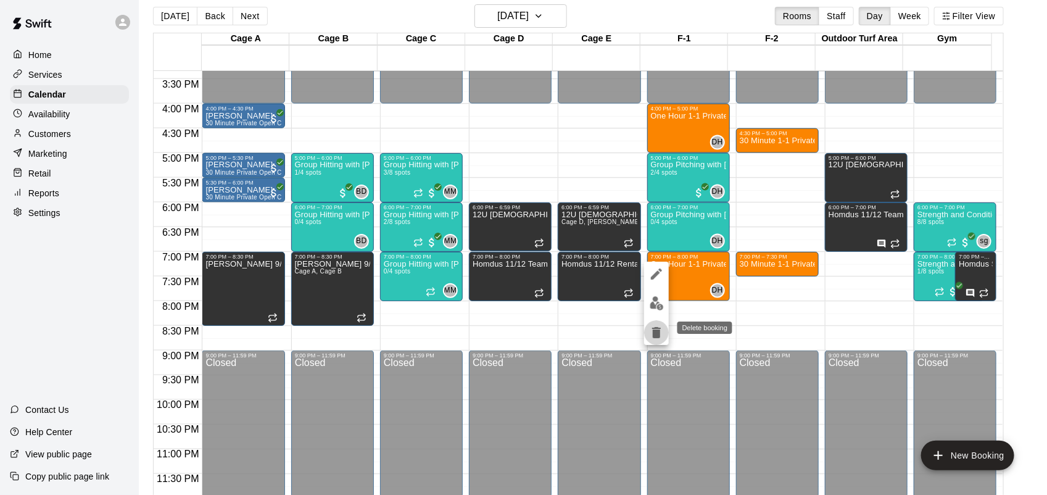
click at [652, 325] on icon "delete" at bounding box center [656, 332] width 15 height 15
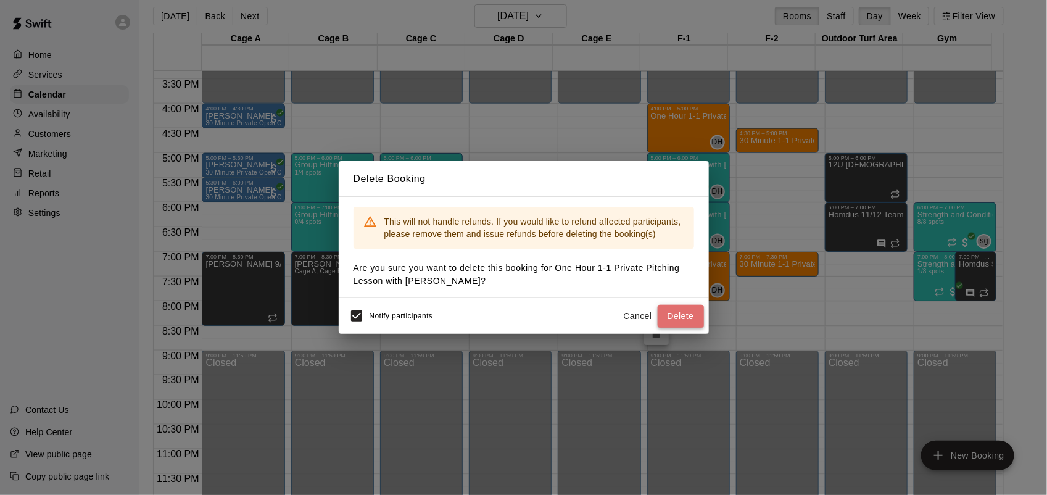
click at [670, 318] on button "Delete" at bounding box center [680, 316] width 46 height 23
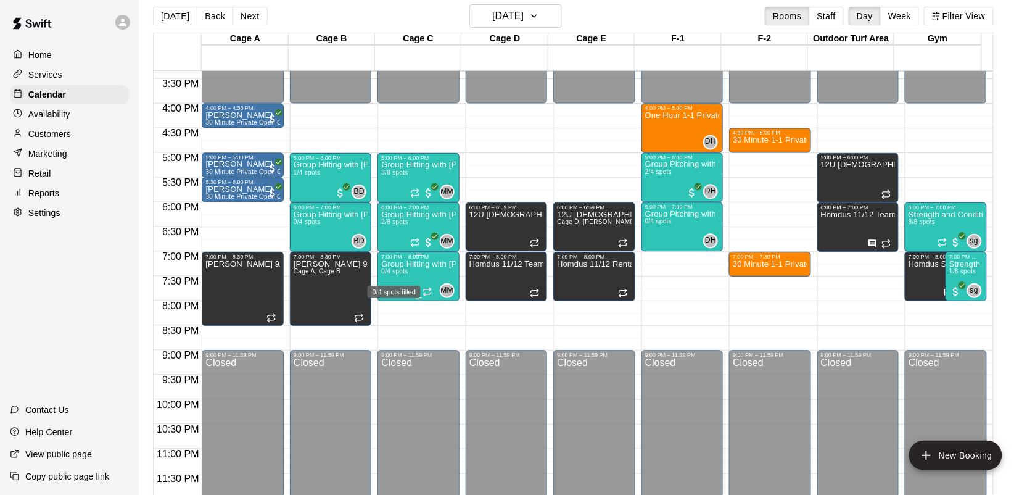
click at [401, 274] on span "0/4 spots" at bounding box center [394, 271] width 27 height 7
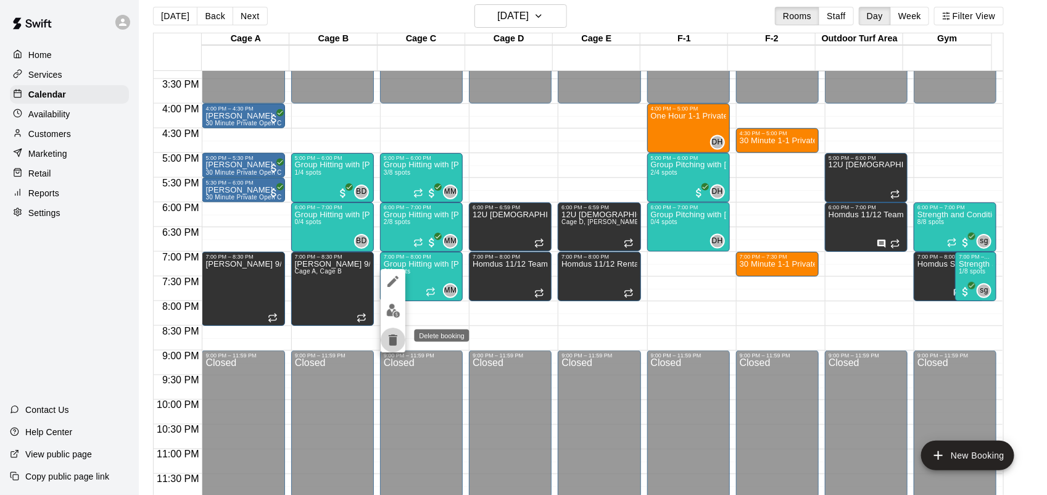
click at [392, 336] on icon "delete" at bounding box center [392, 339] width 15 height 15
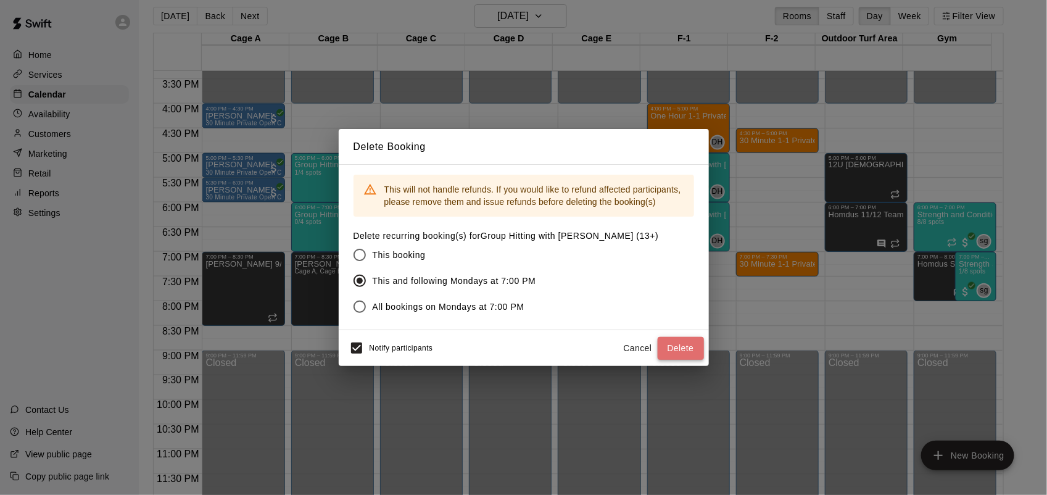
click at [691, 347] on button "Delete" at bounding box center [680, 348] width 46 height 23
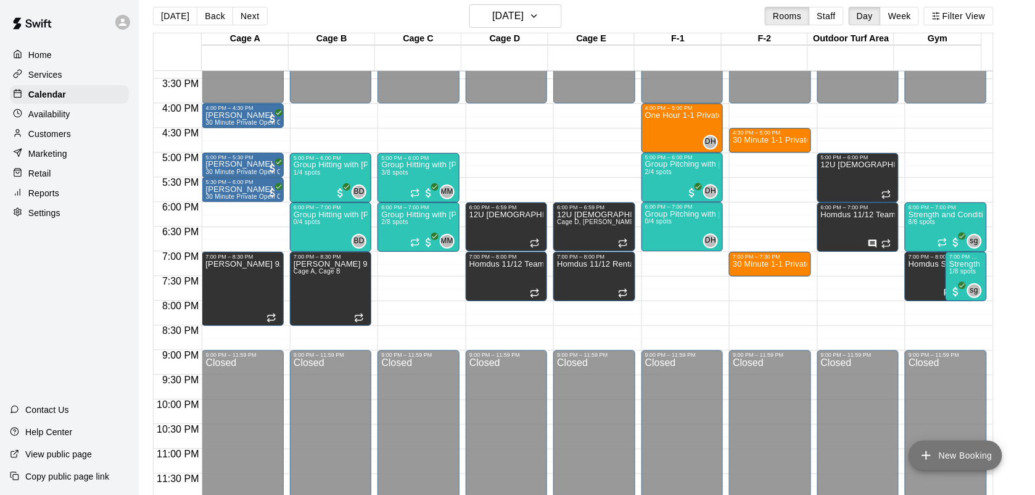
click at [942, 451] on button "New Booking" at bounding box center [955, 455] width 93 height 30
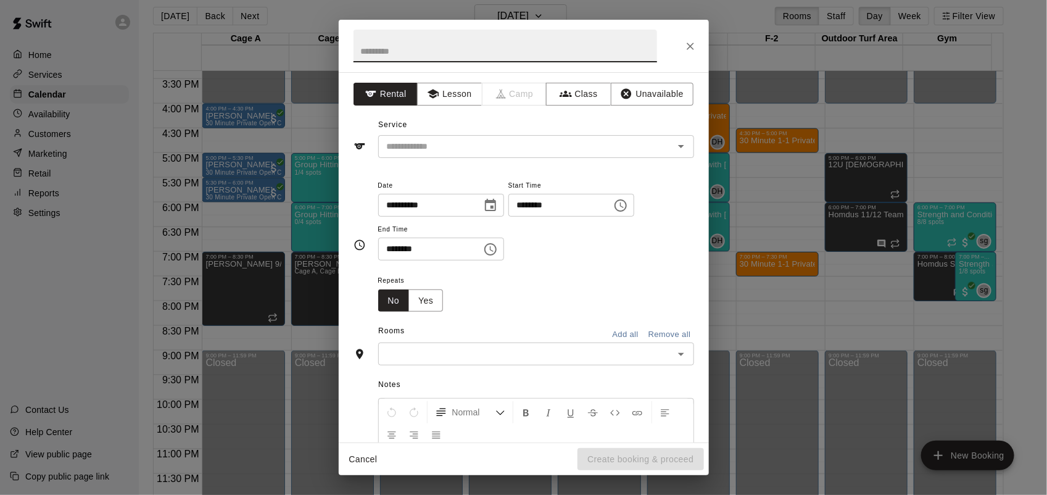
click at [535, 197] on input "********" at bounding box center [555, 205] width 95 height 23
type input "********"
click at [384, 250] on input "********" at bounding box center [425, 248] width 95 height 23
type input "********"
click at [584, 99] on button "Class" at bounding box center [578, 94] width 65 height 23
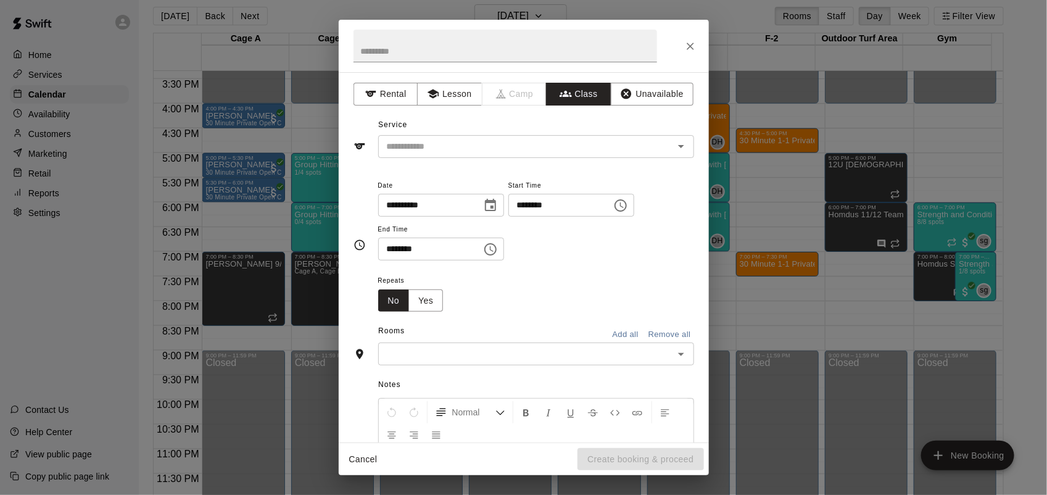
click at [588, 136] on div "​" at bounding box center [536, 146] width 316 height 23
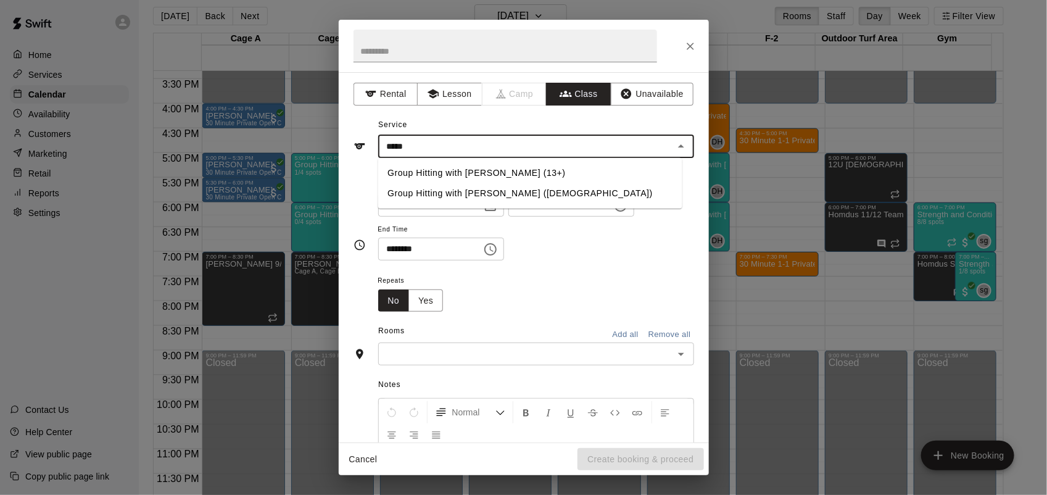
click at [515, 167] on li "Group Hitting with [PERSON_NAME] (13+)" at bounding box center [529, 173] width 304 height 20
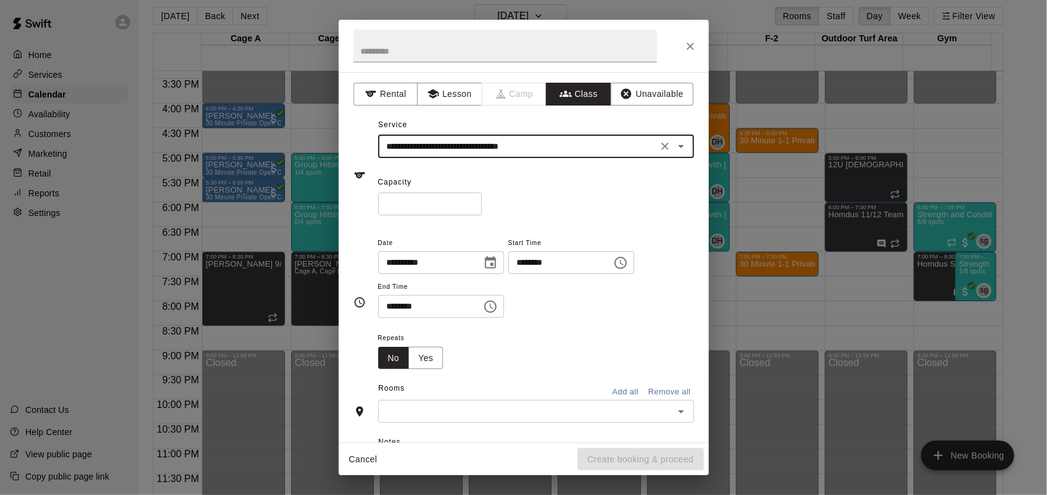
type input "**********"
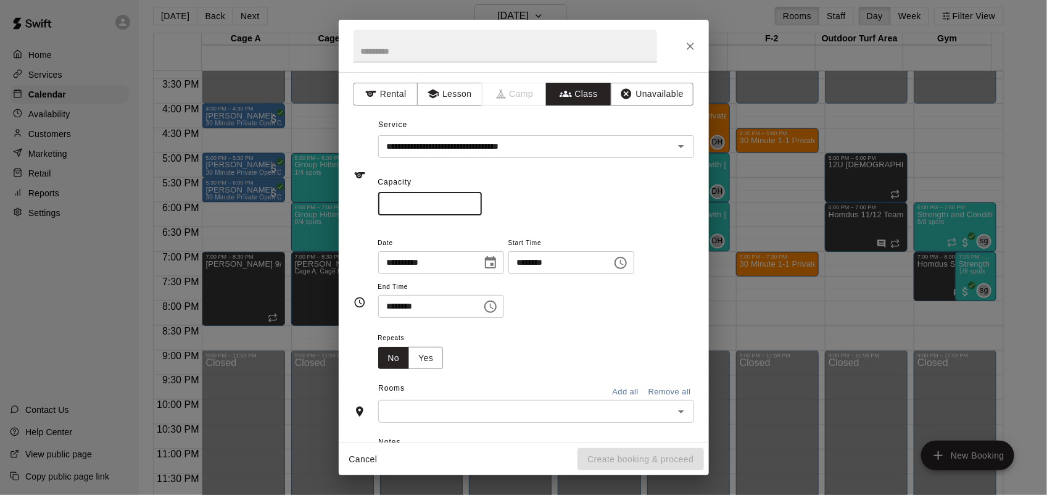
click at [482, 197] on input "*" at bounding box center [430, 203] width 104 height 23
type input "*"
click at [426, 359] on button "Yes" at bounding box center [425, 358] width 35 height 23
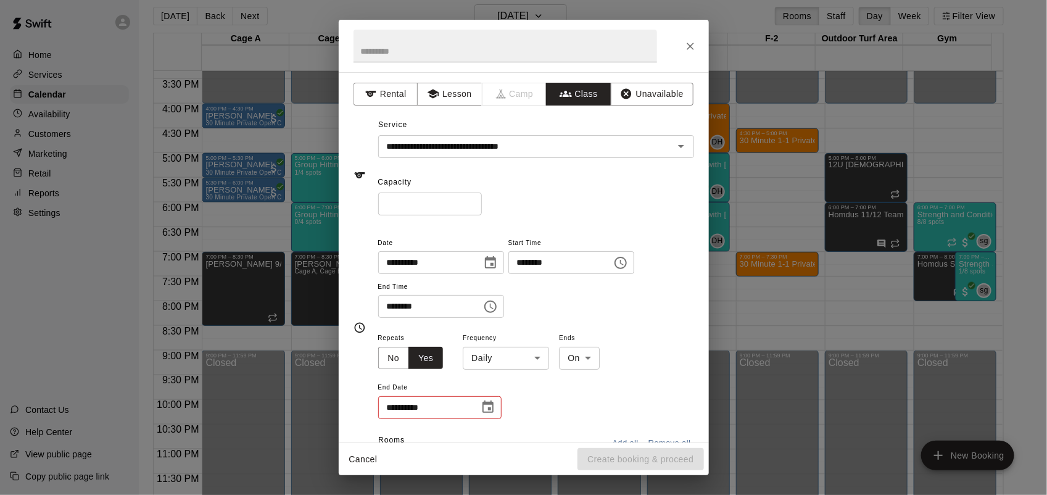
click at [495, 364] on body "Home Services Calendar Availability Customers Marketing Retail Reports Settings…" at bounding box center [523, 247] width 1047 height 514
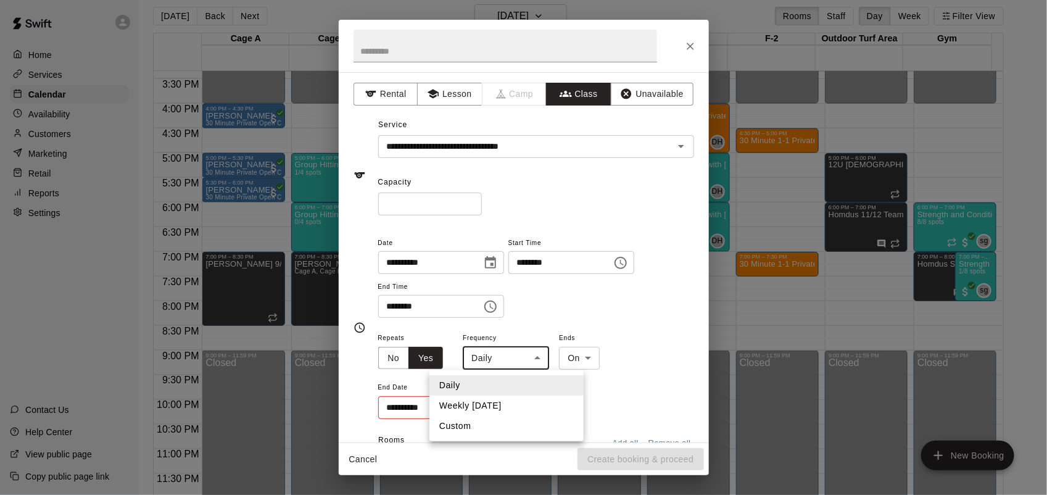
click at [497, 404] on li "Weekly [DATE]" at bounding box center [506, 405] width 154 height 20
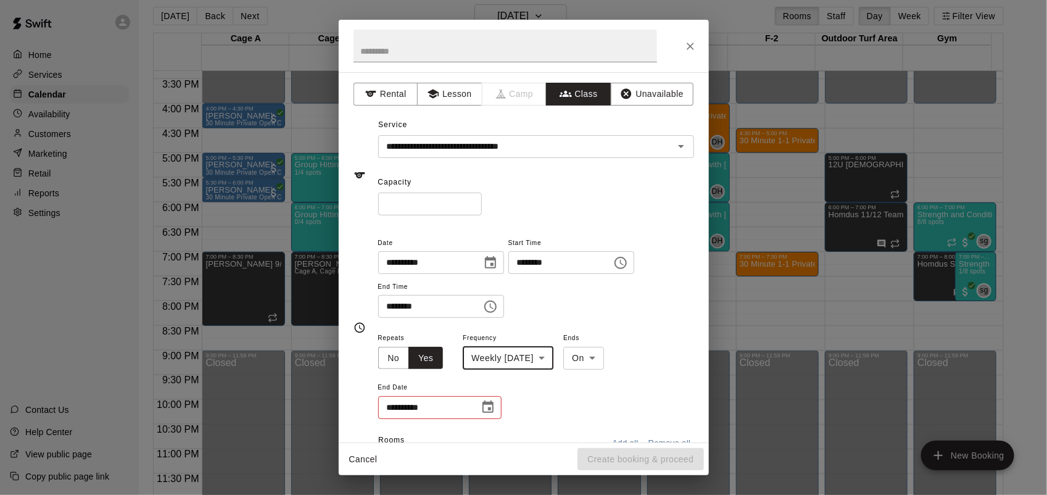
type input "******"
click at [492, 405] on icon "Choose date" at bounding box center [487, 406] width 11 height 12
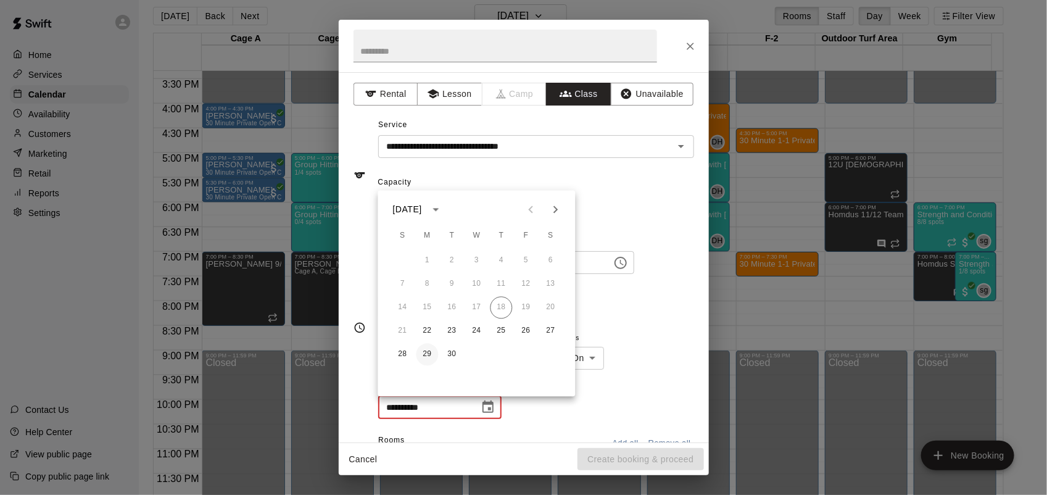
click at [424, 350] on button "29" at bounding box center [427, 355] width 22 height 22
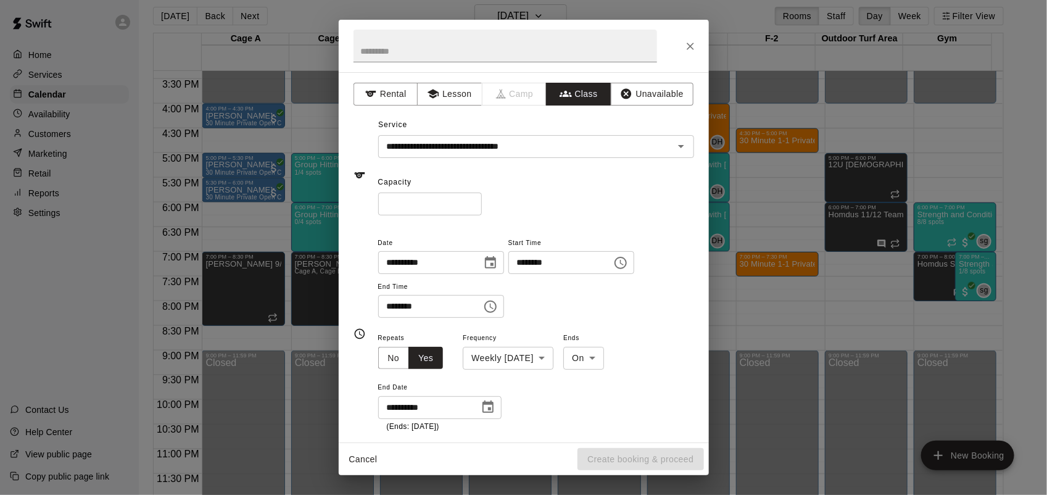
type input "**********"
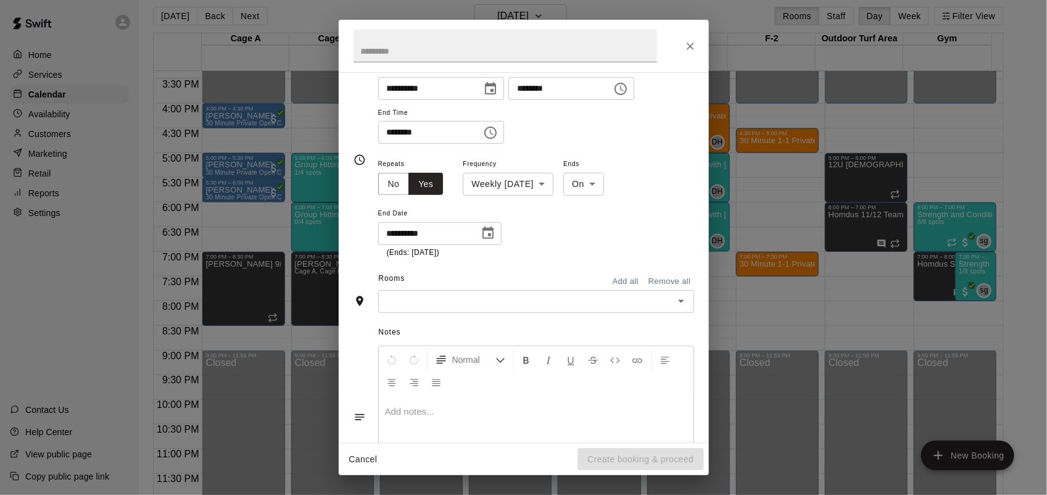
scroll to position [176, 0]
click at [475, 298] on input "text" at bounding box center [526, 299] width 288 height 15
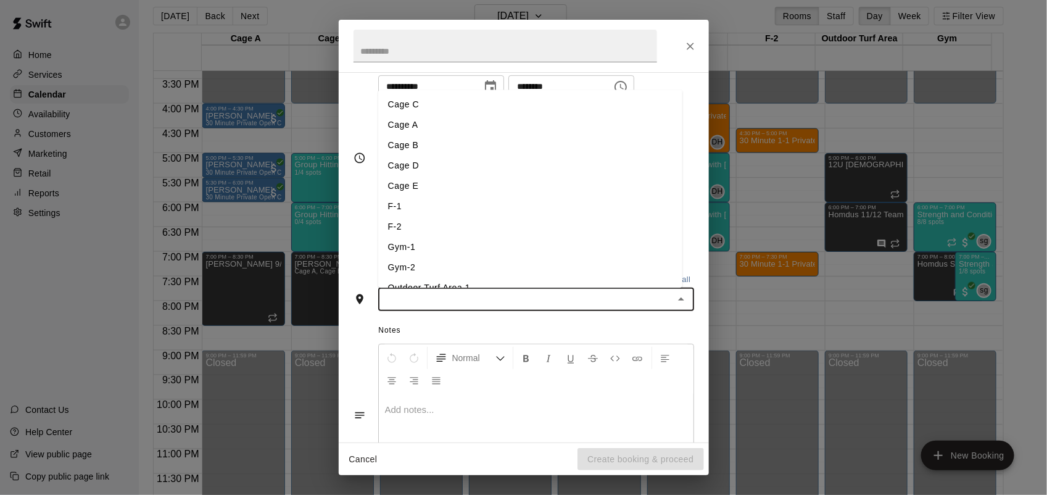
click at [414, 108] on li "Cage C" at bounding box center [530, 104] width 304 height 20
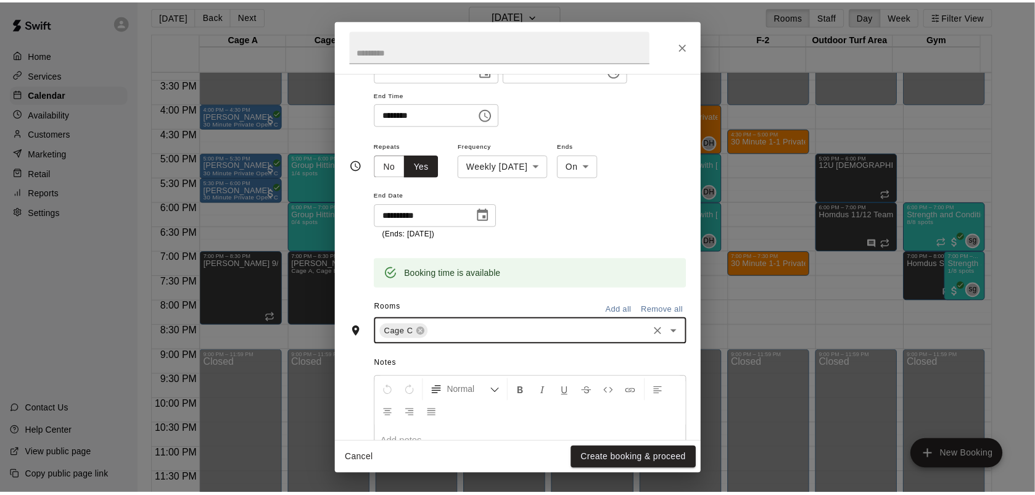
scroll to position [199, 0]
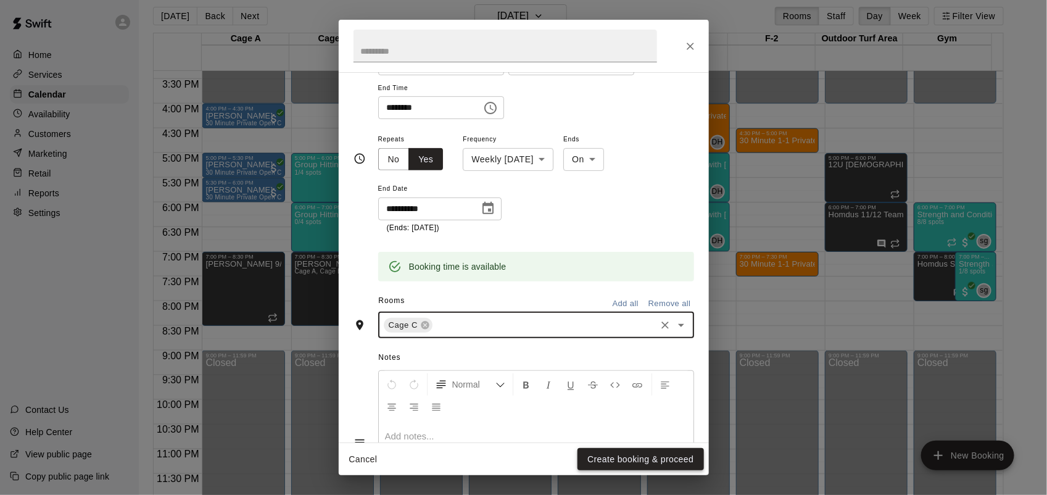
click at [635, 456] on button "Create booking & proceed" at bounding box center [640, 459] width 126 height 23
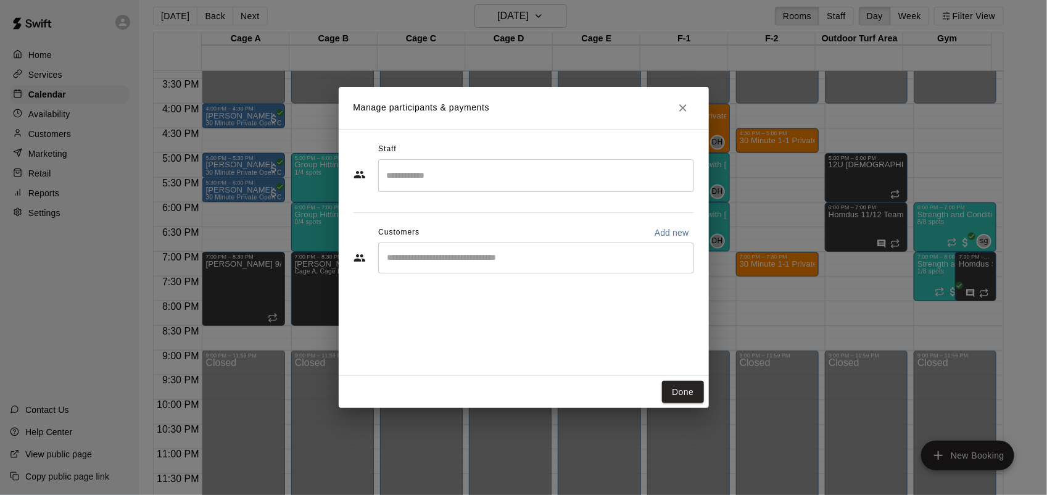
click at [515, 177] on input "Search staff" at bounding box center [536, 176] width 305 height 22
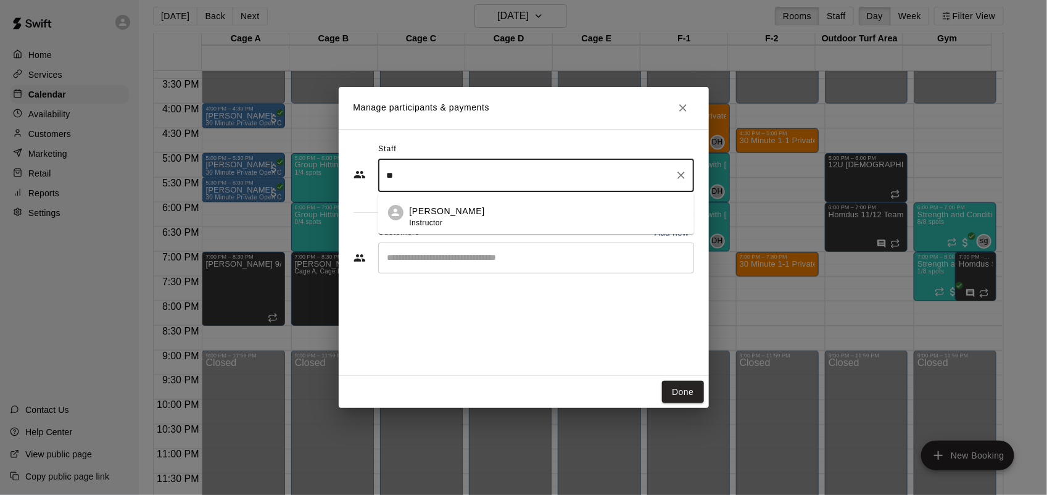
type input "*"
click at [421, 220] on span "Instructor" at bounding box center [426, 222] width 33 height 9
type input "***"
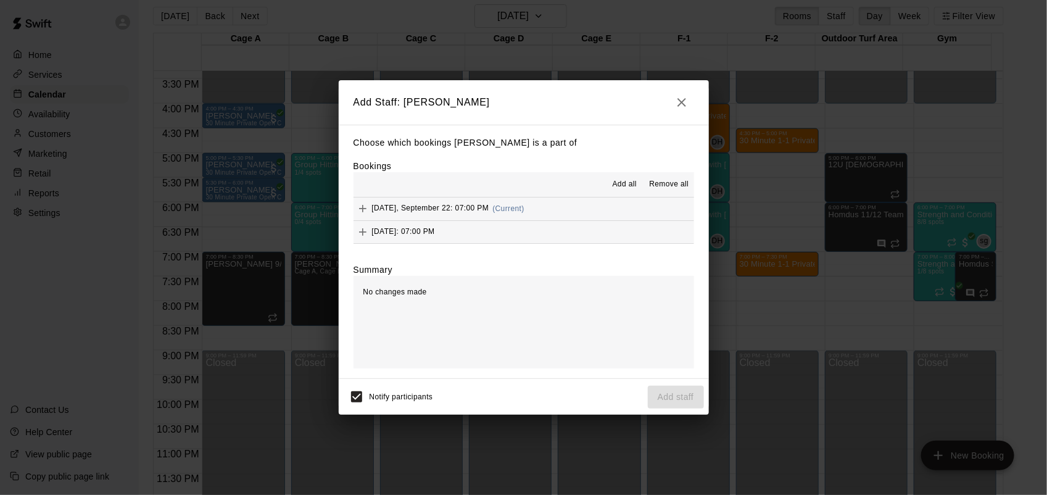
click at [617, 186] on span "Add all" at bounding box center [624, 184] width 25 height 12
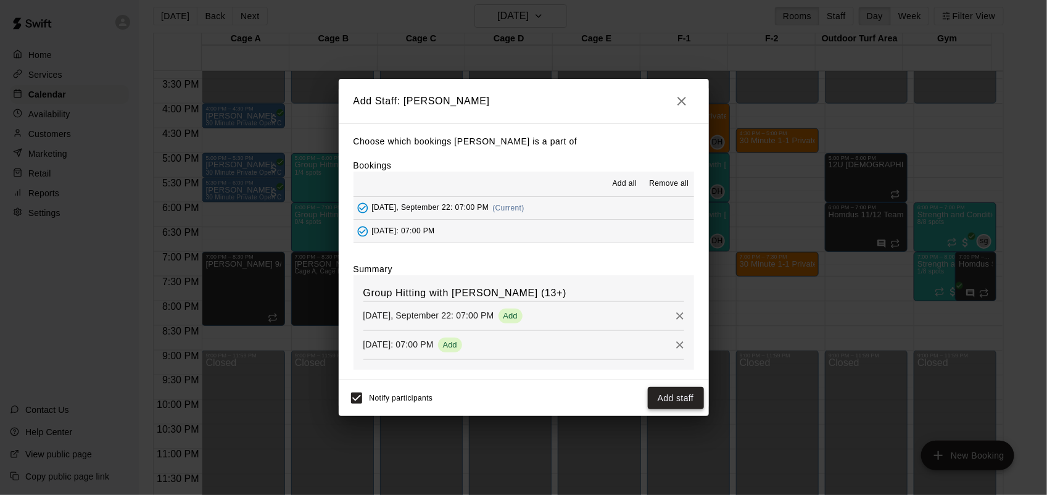
click at [677, 408] on button "Add staff" at bounding box center [676, 398] width 56 height 23
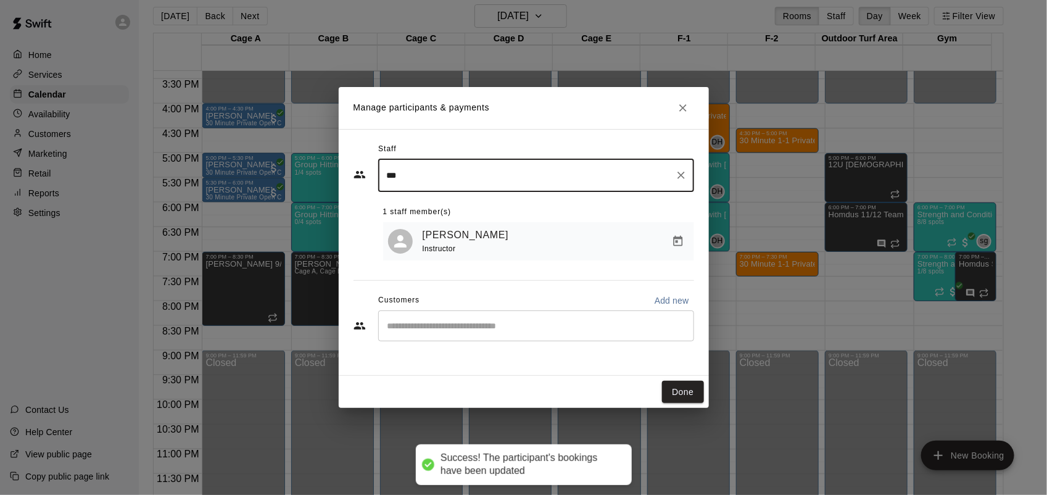
click at [498, 324] on input "Start typing to search customers..." at bounding box center [536, 325] width 305 height 12
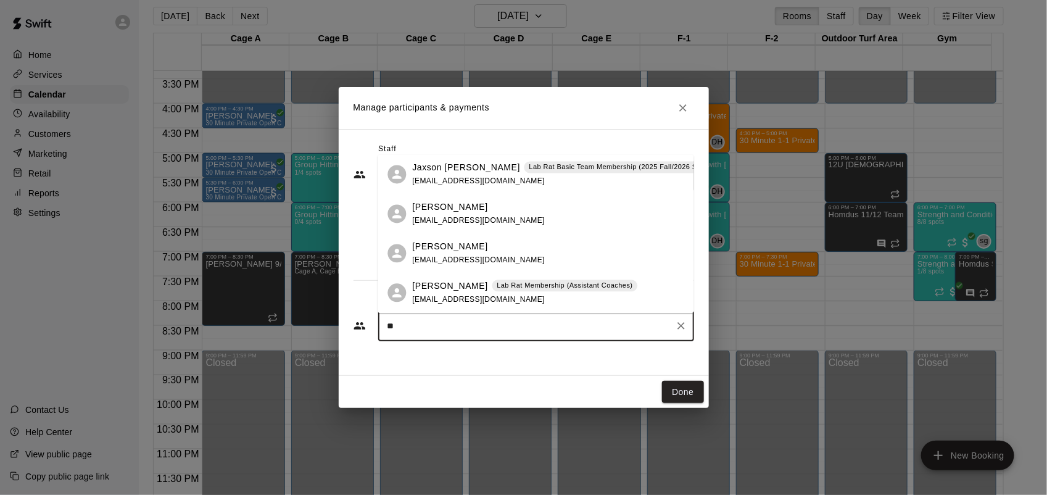
type input "*"
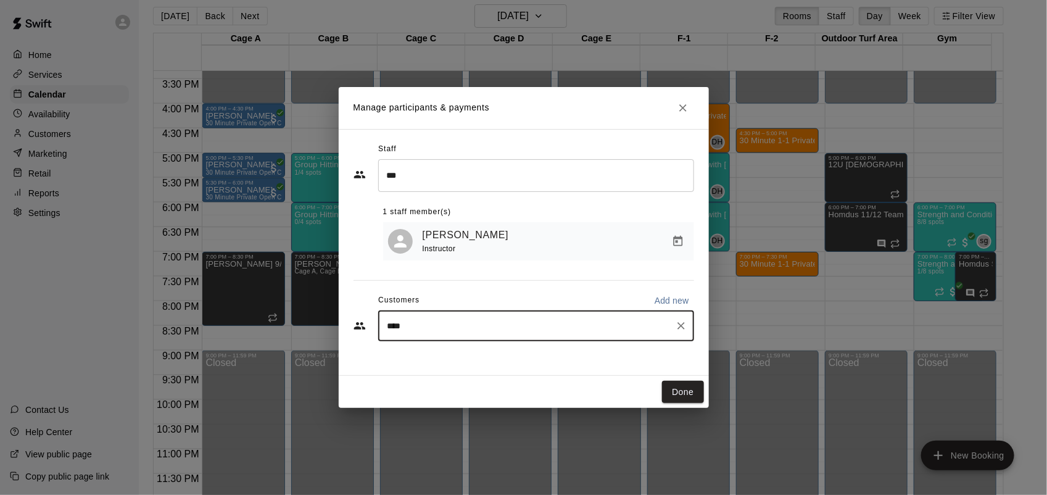
type input "*****"
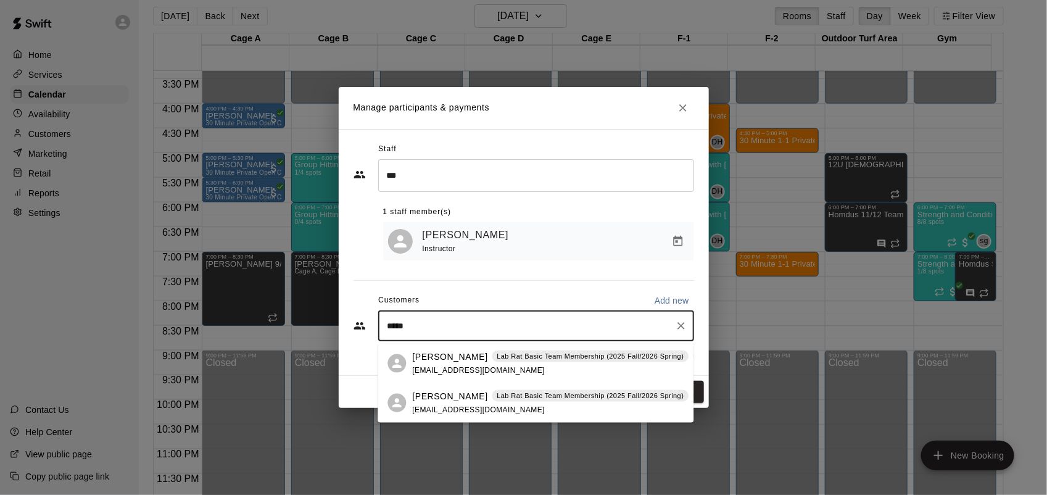
click at [552, 406] on div "[PERSON_NAME] Lab Rat Basic Team Membership (2025 Fall/2026 Spring) Gold Premiu…" at bounding box center [668, 402] width 511 height 27
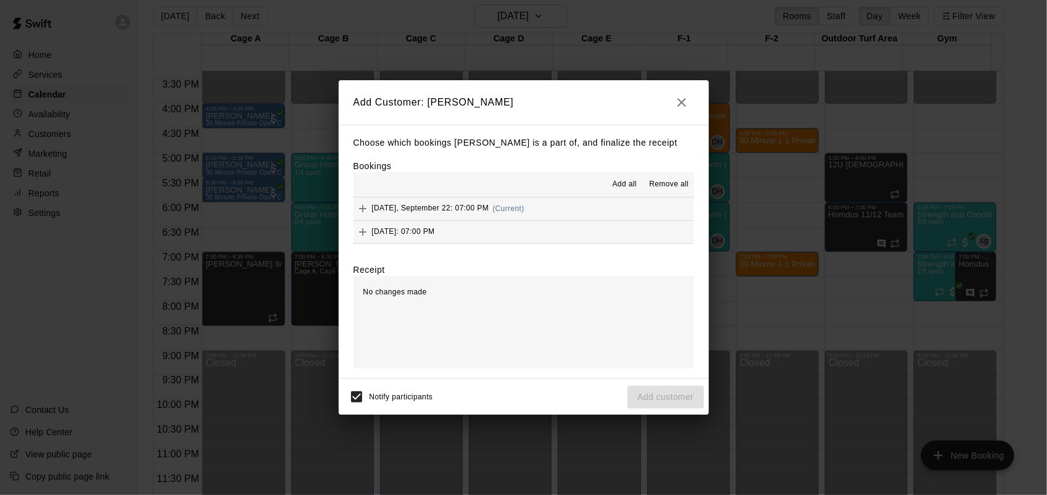
click at [405, 210] on span "[DATE], September 22: 07:00 PM" at bounding box center [430, 208] width 117 height 9
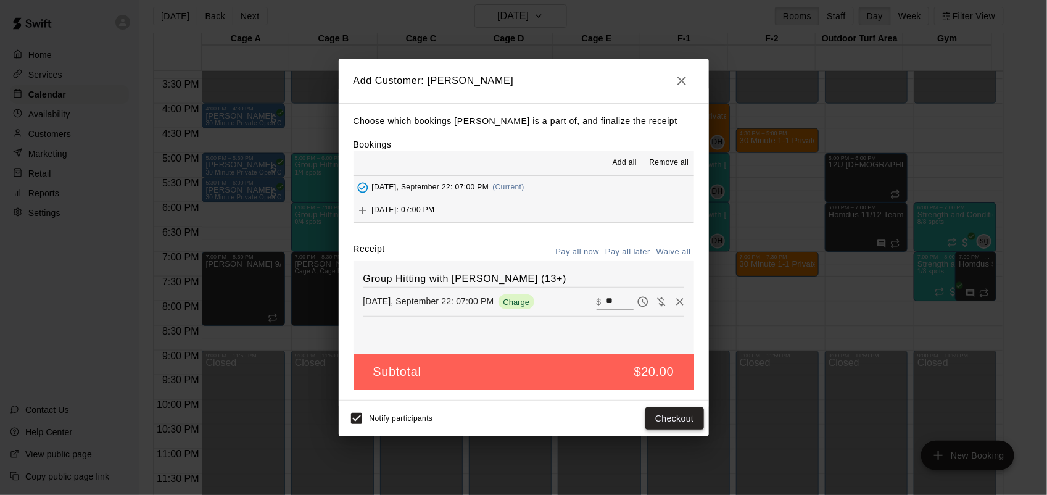
click at [678, 427] on button "Checkout" at bounding box center [674, 418] width 58 height 23
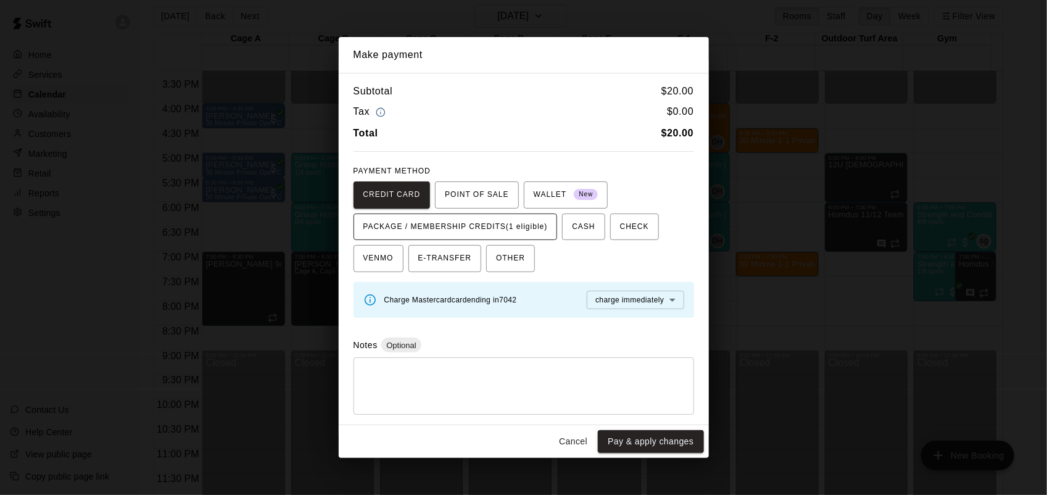
click at [521, 225] on span "PACKAGE / MEMBERSHIP CREDITS (1 eligible)" at bounding box center [455, 227] width 184 height 20
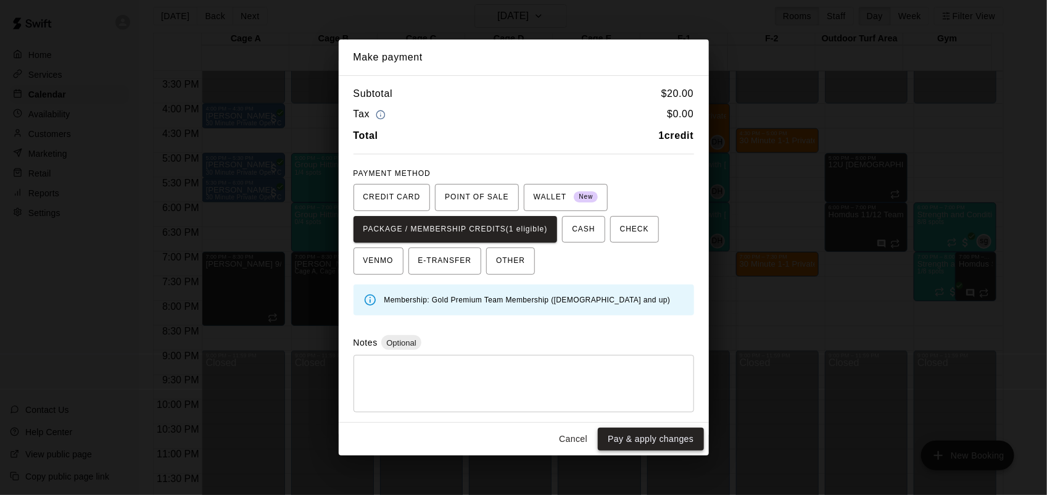
click at [670, 443] on button "Pay & apply changes" at bounding box center [650, 438] width 105 height 23
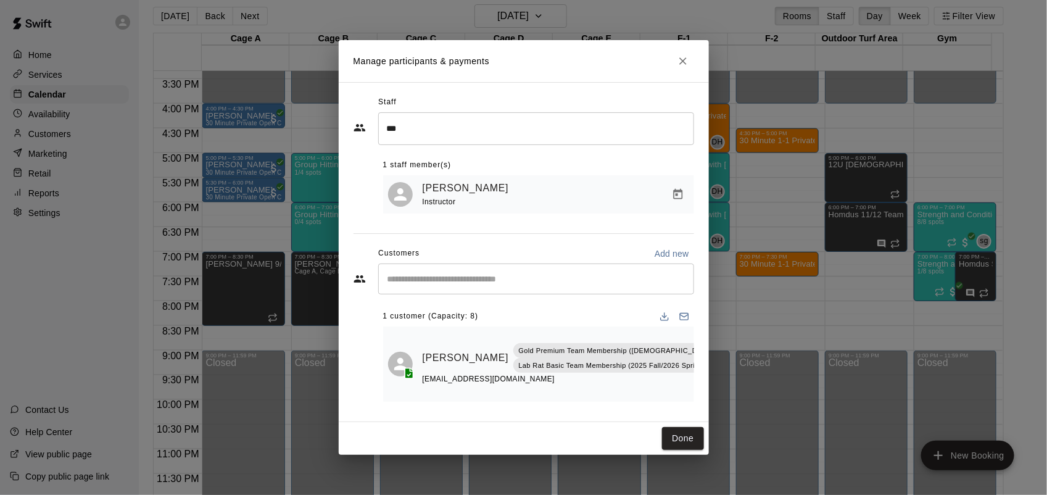
click at [677, 68] on button "Close" at bounding box center [683, 61] width 22 height 22
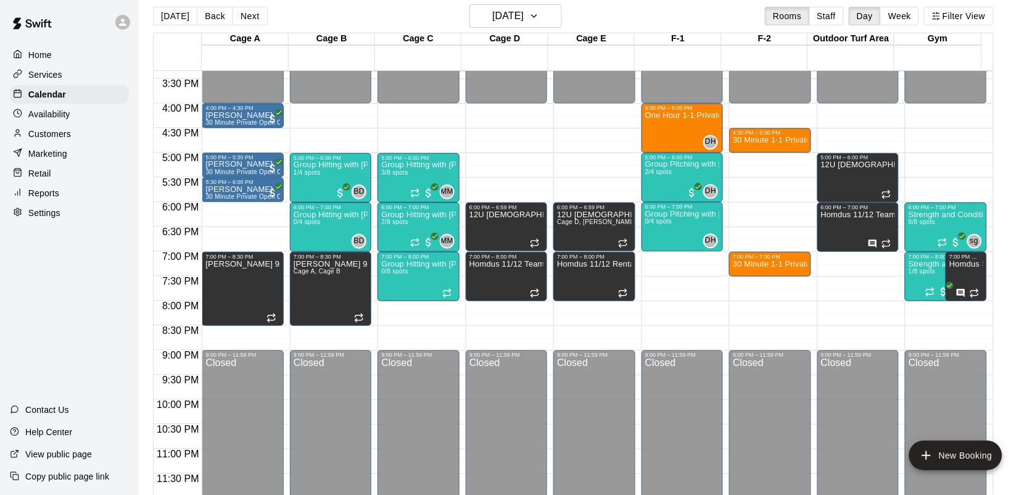
click at [1022, 149] on main "[DATE] Back [DATE][DATE] Rooms Staff Day Week Filter View Cage A 22 Mon Cage B …" at bounding box center [587, 251] width 886 height 495
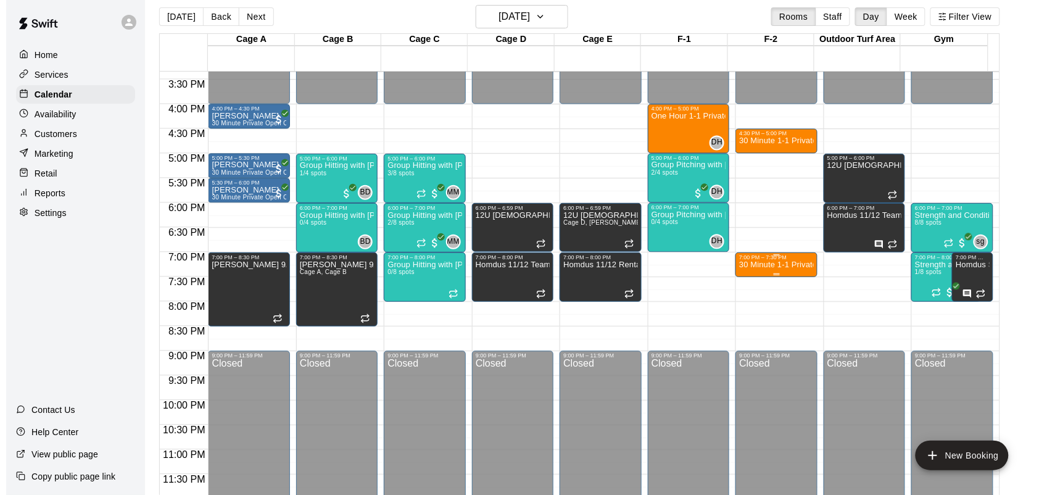
scroll to position [0, 0]
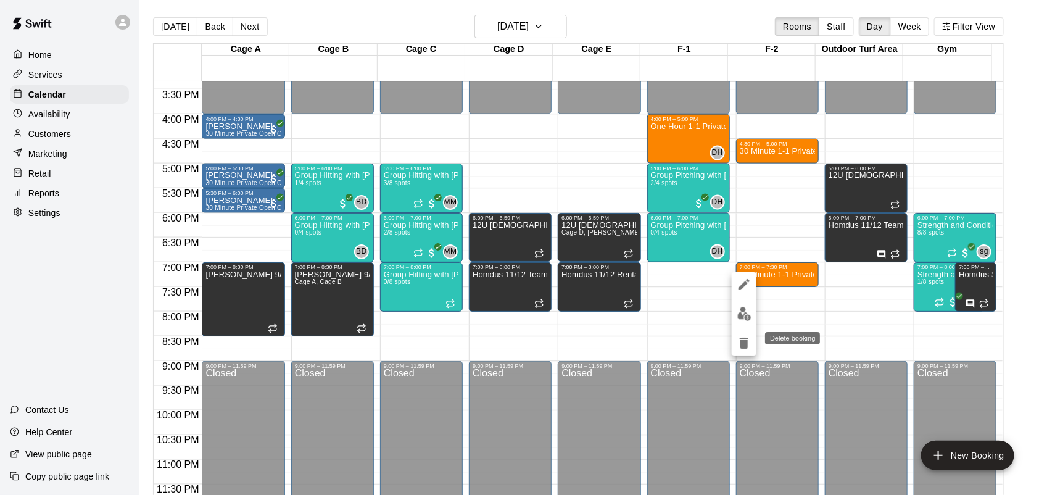
click at [742, 342] on icon "delete" at bounding box center [743, 342] width 9 height 11
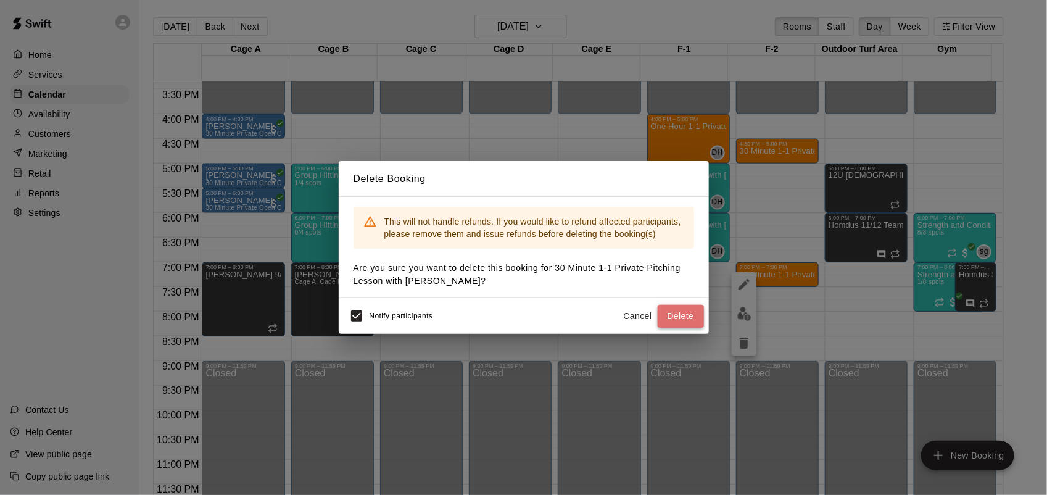
click at [689, 313] on button "Delete" at bounding box center [680, 316] width 46 height 23
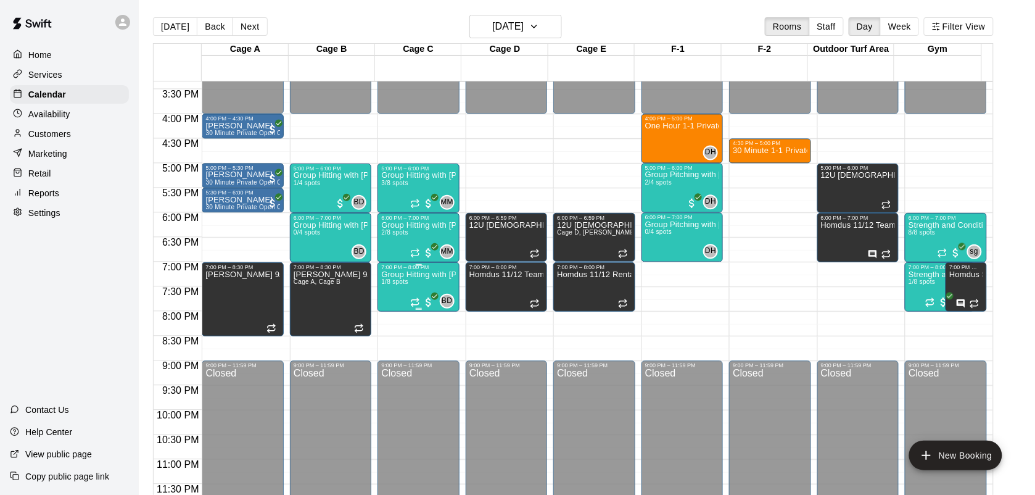
drag, startPoint x: 411, startPoint y: 284, endPoint x: 390, endPoint y: 299, distance: 26.5
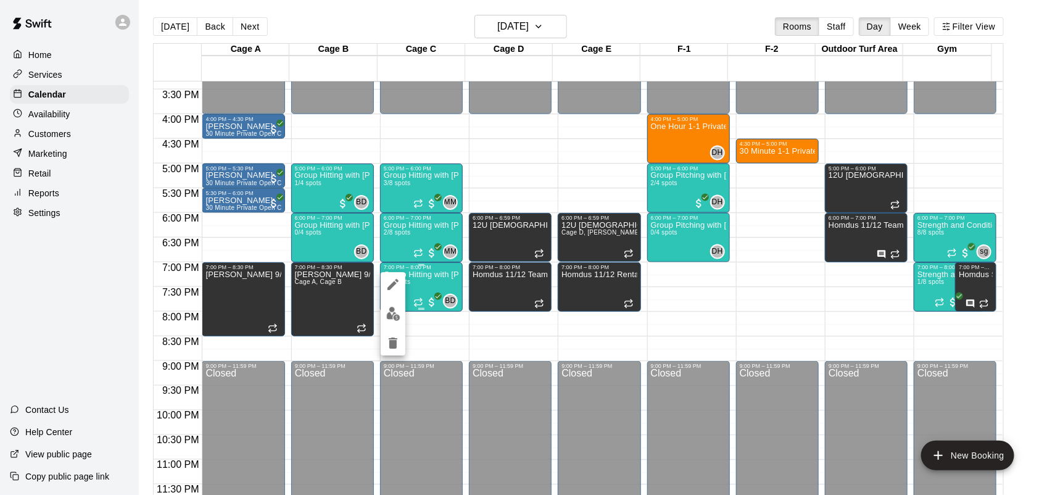
click at [390, 299] on div at bounding box center [393, 313] width 25 height 83
click at [392, 284] on icon "edit" at bounding box center [392, 284] width 11 height 11
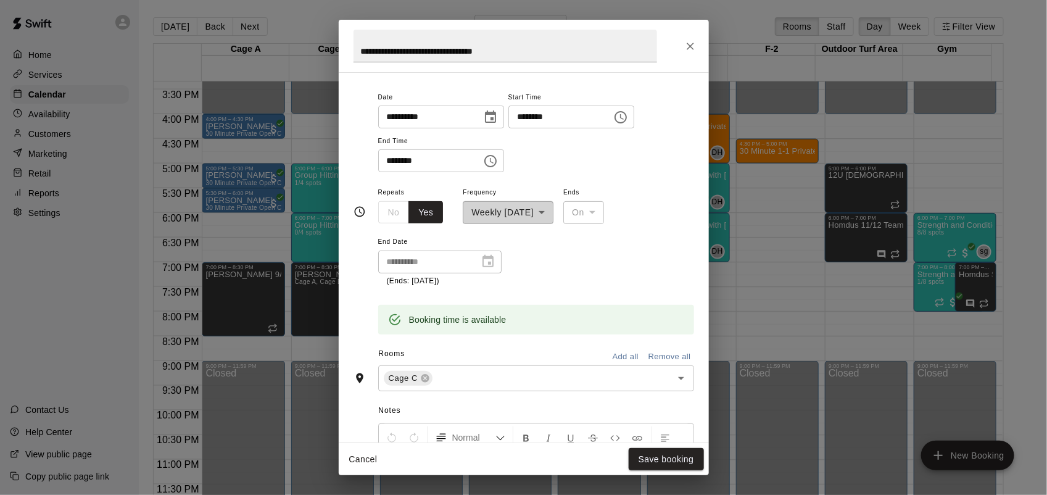
scroll to position [176, 0]
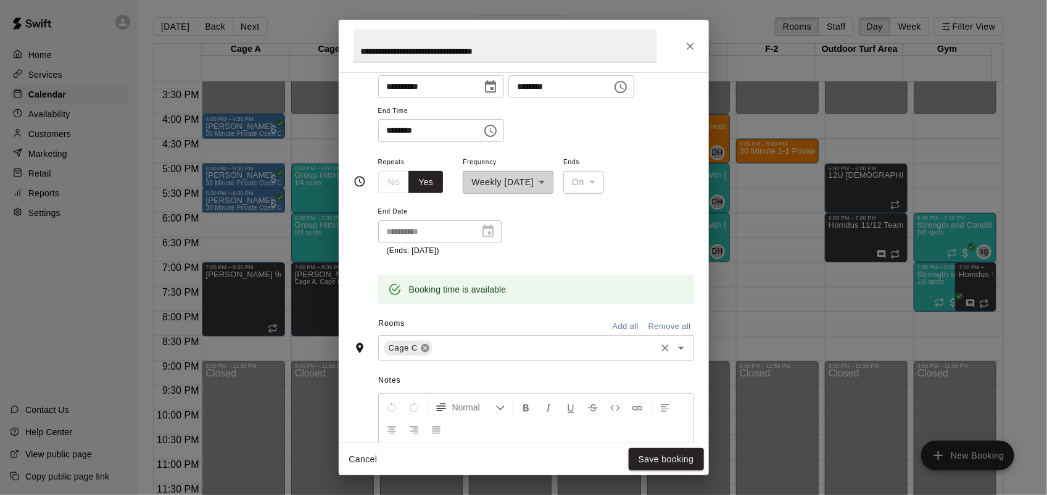
click at [424, 350] on icon at bounding box center [425, 348] width 8 height 8
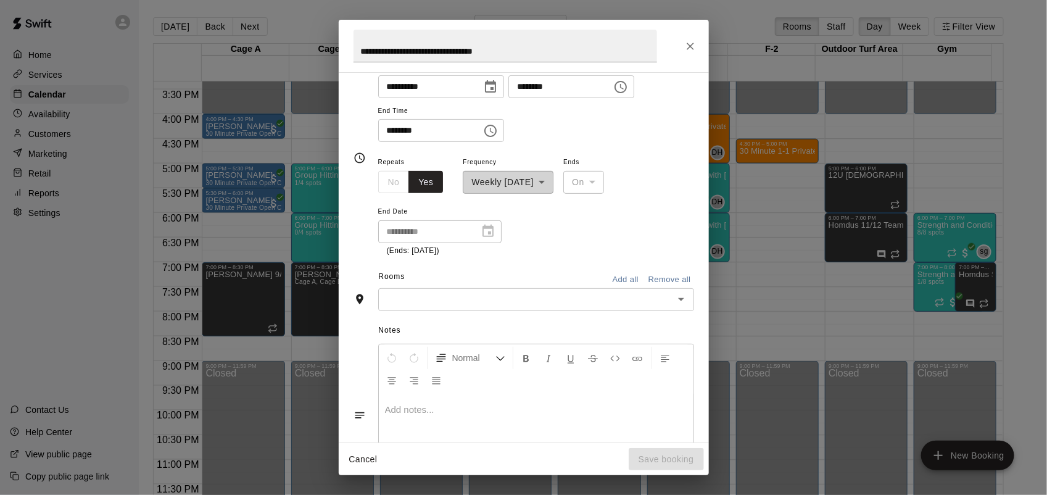
scroll to position [152, 0]
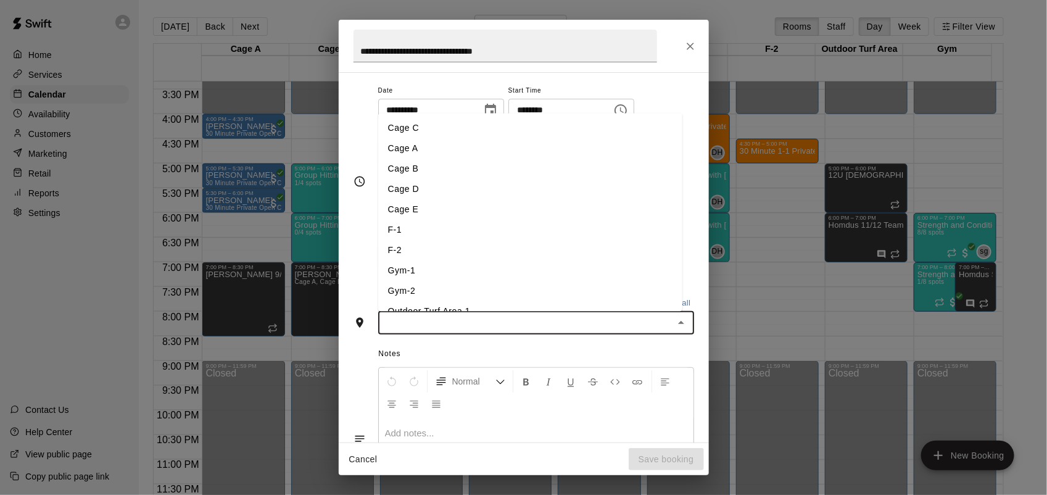
click at [423, 324] on input "text" at bounding box center [526, 322] width 288 height 15
click at [418, 233] on li "F-1" at bounding box center [530, 230] width 304 height 20
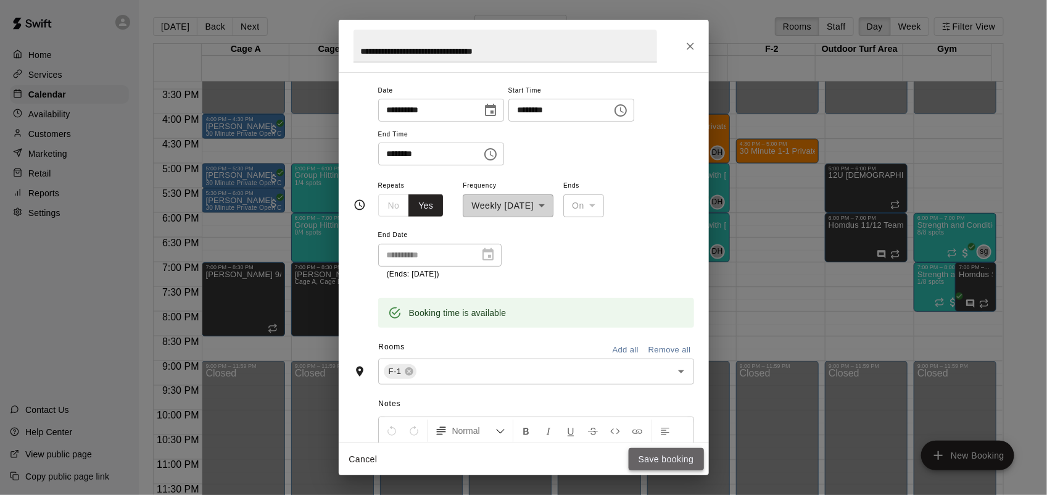
click at [667, 454] on button "Save booking" at bounding box center [665, 459] width 75 height 23
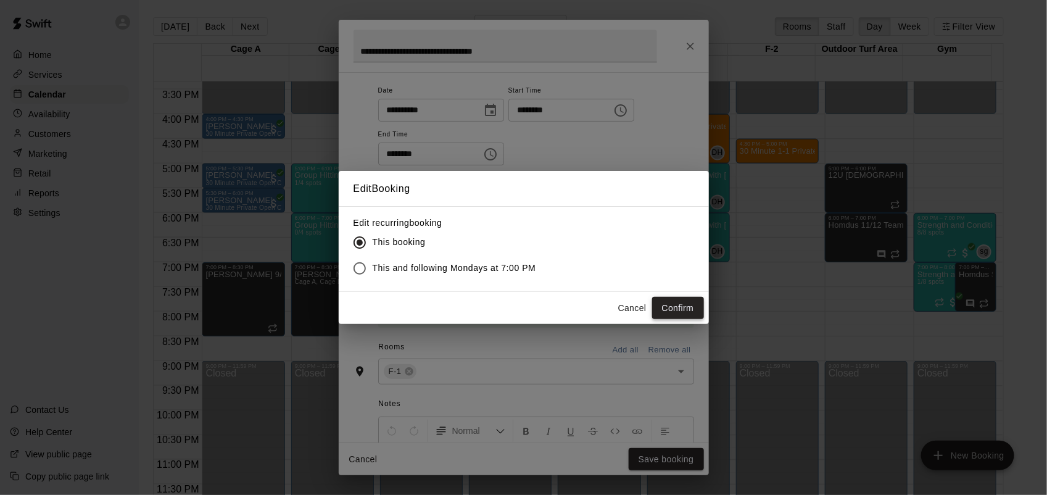
click at [689, 305] on button "Confirm" at bounding box center [678, 308] width 52 height 23
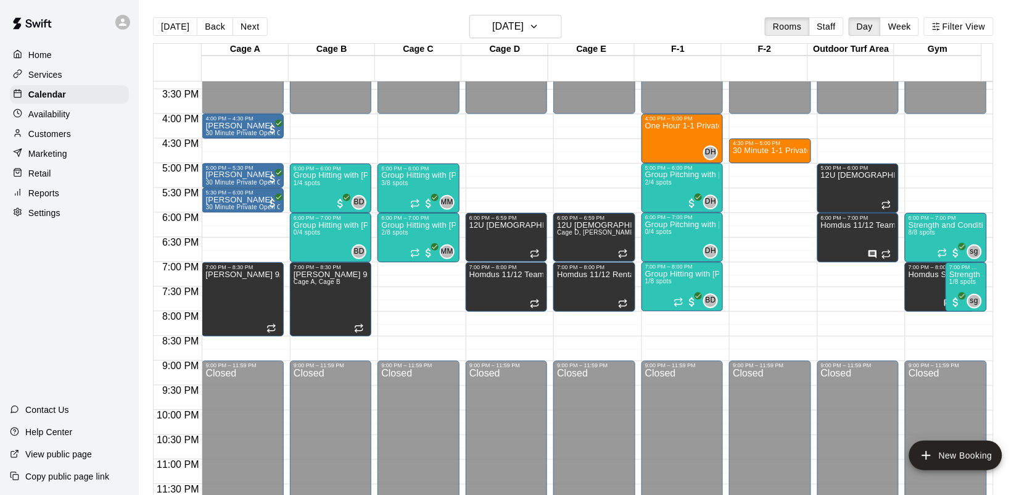
drag, startPoint x: 421, startPoint y: 266, endPoint x: 422, endPoint y: 273, distance: 6.9
click at [934, 456] on icon "add" at bounding box center [926, 455] width 15 height 15
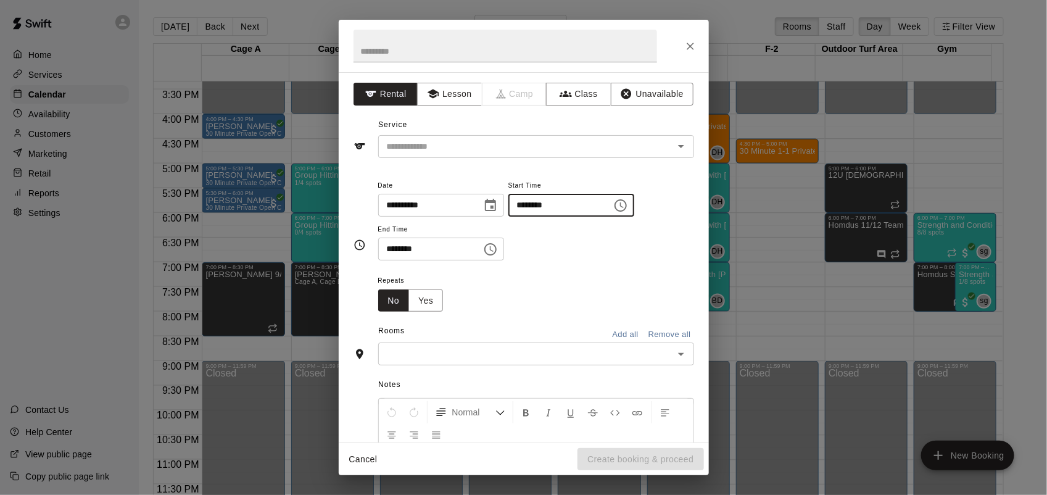
click at [537, 204] on input "********" at bounding box center [555, 205] width 95 height 23
type input "********"
click at [393, 250] on input "********" at bounding box center [425, 248] width 95 height 23
type input "********"
click at [636, 89] on button "Unavailable" at bounding box center [652, 94] width 83 height 23
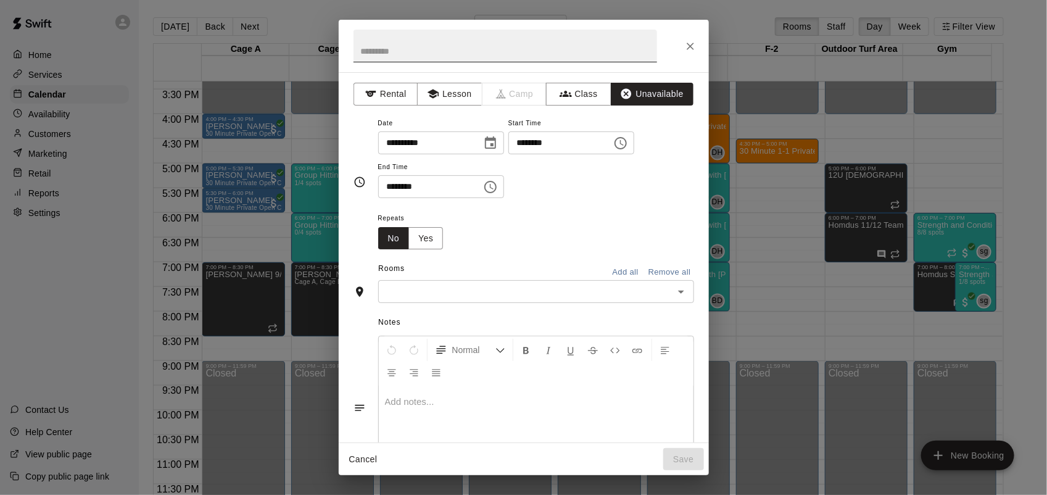
click at [553, 54] on input "text" at bounding box center [504, 46] width 303 height 33
type input "**********"
click at [553, 288] on input "text" at bounding box center [526, 291] width 288 height 15
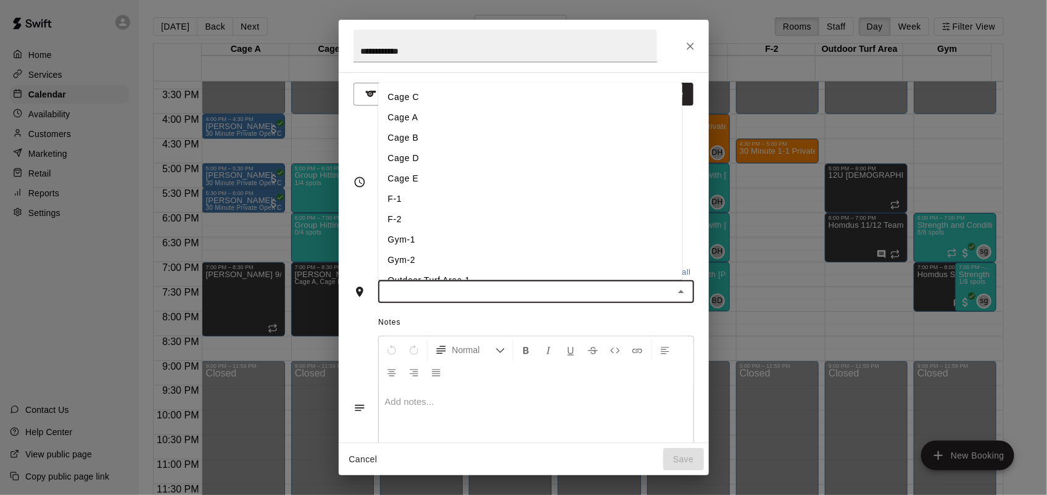
click at [403, 96] on li "Cage C" at bounding box center [530, 97] width 304 height 20
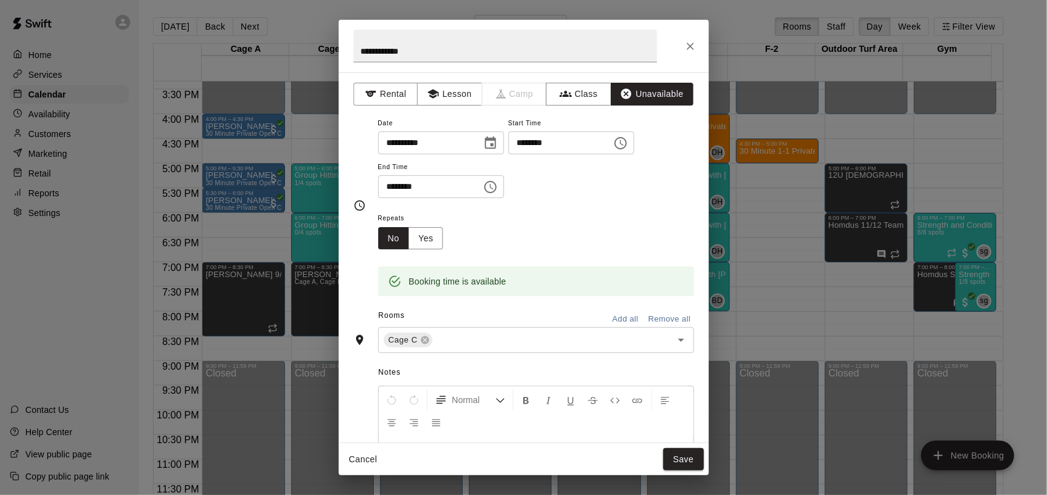
scroll to position [15, 0]
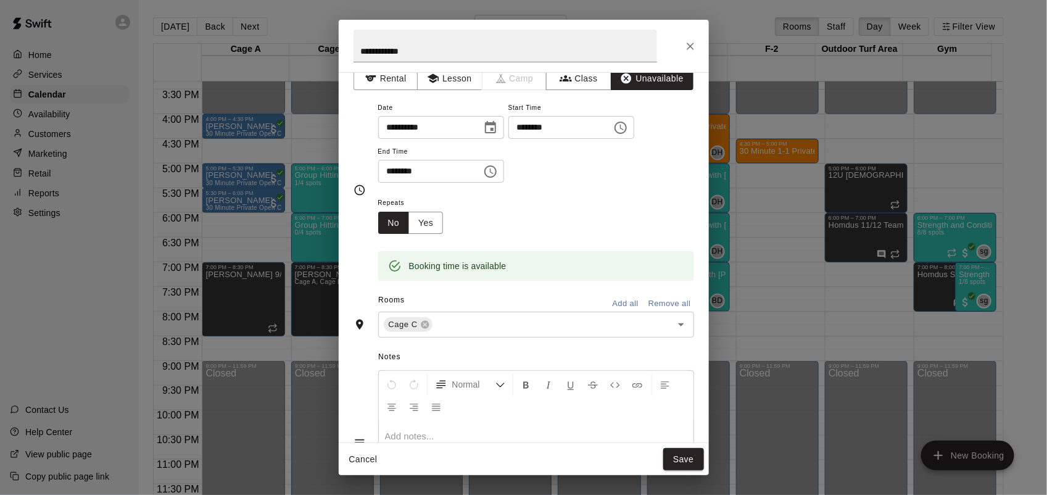
click at [599, 439] on div at bounding box center [536, 467] width 315 height 93
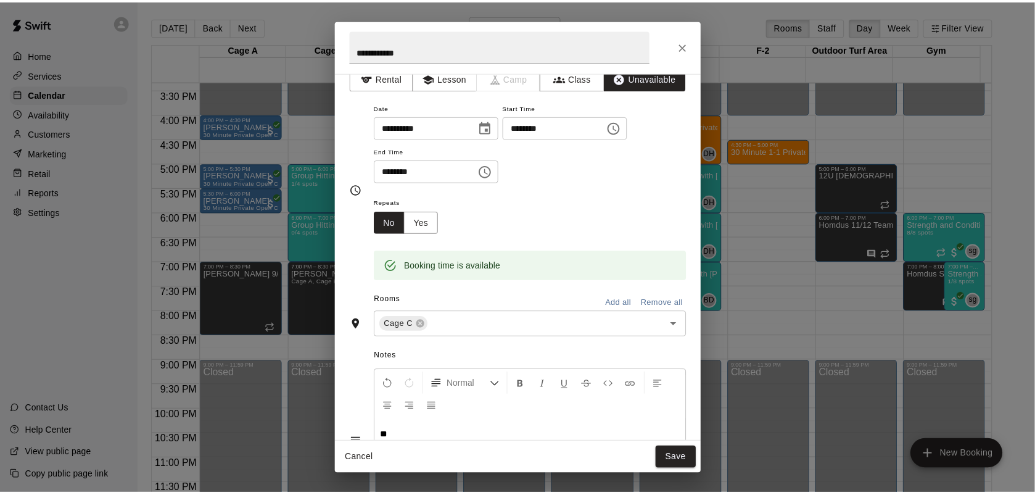
scroll to position [17, 0]
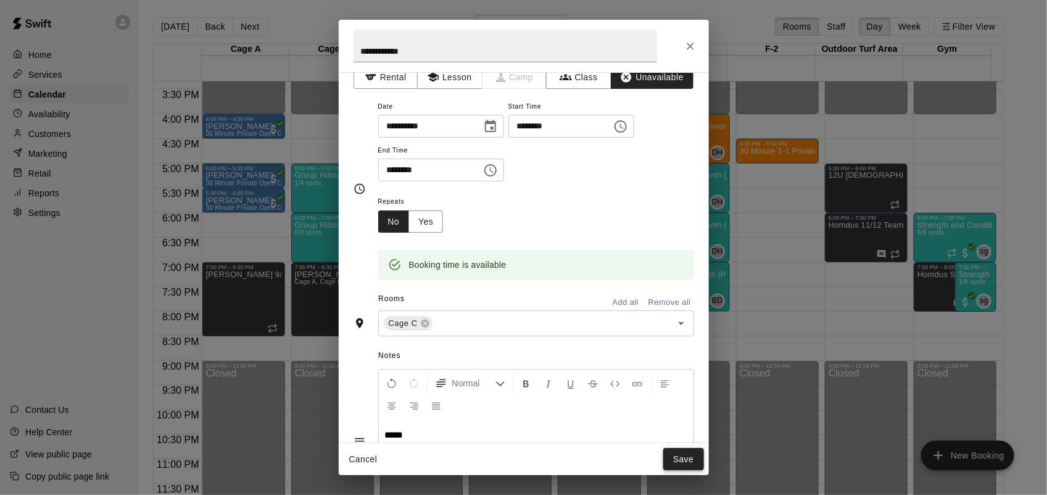
click at [673, 455] on button "Save" at bounding box center [683, 459] width 41 height 23
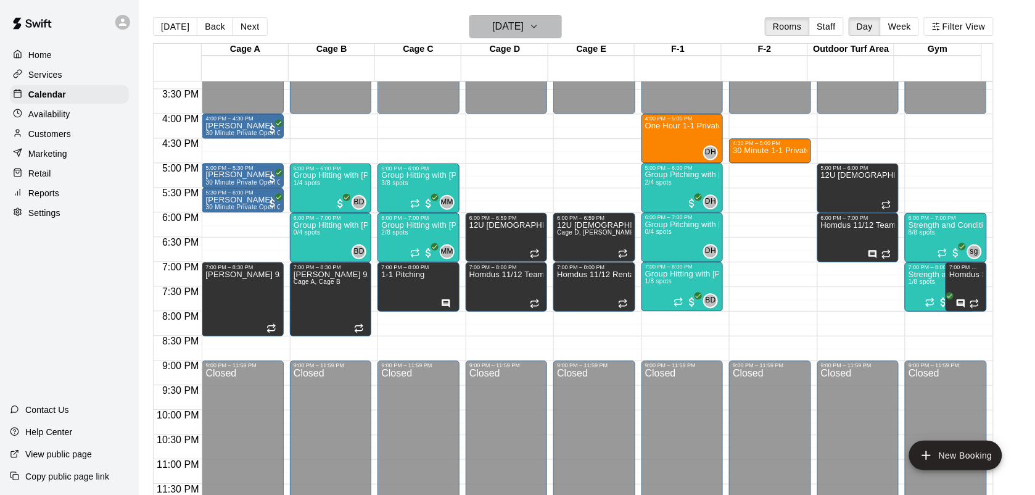
click at [550, 25] on button "[DATE]" at bounding box center [515, 26] width 93 height 23
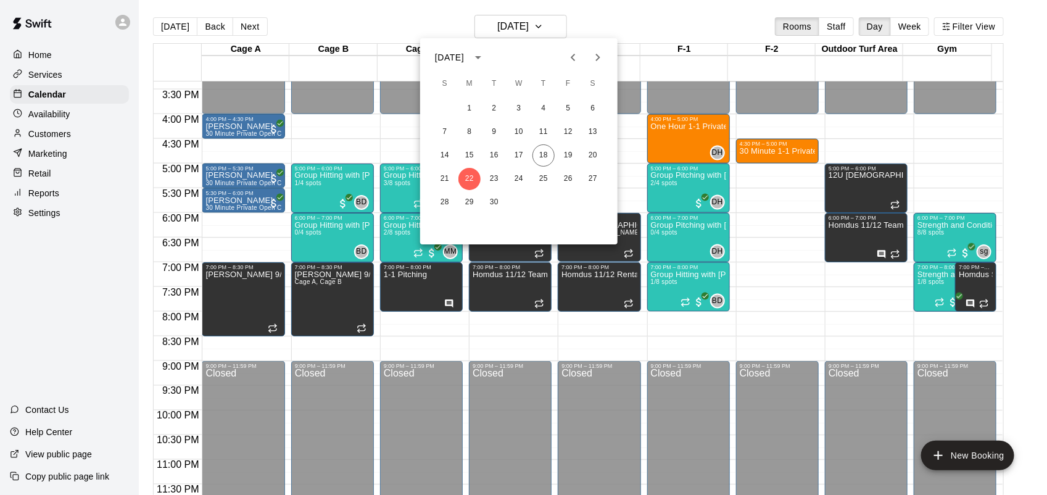
click at [604, 59] on icon "Next month" at bounding box center [597, 57] width 15 height 15
click at [544, 105] on button "2" at bounding box center [543, 108] width 22 height 22
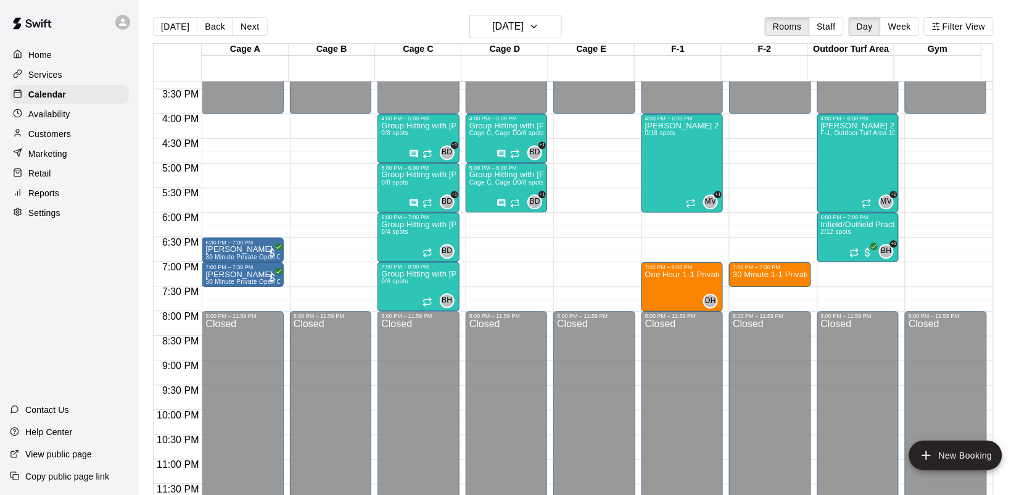
click at [50, 137] on p "Customers" at bounding box center [49, 134] width 43 height 12
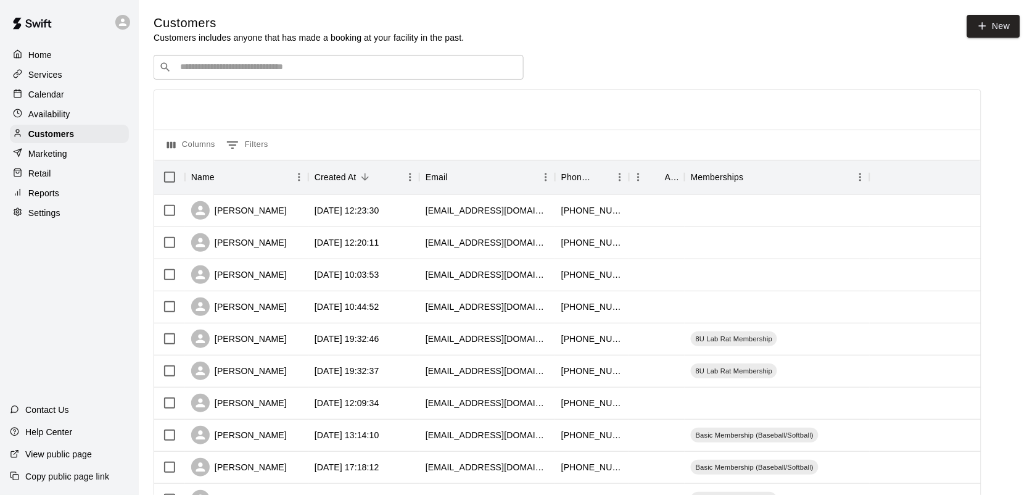
click at [233, 66] on input "Search customers by name or email" at bounding box center [347, 67] width 342 height 12
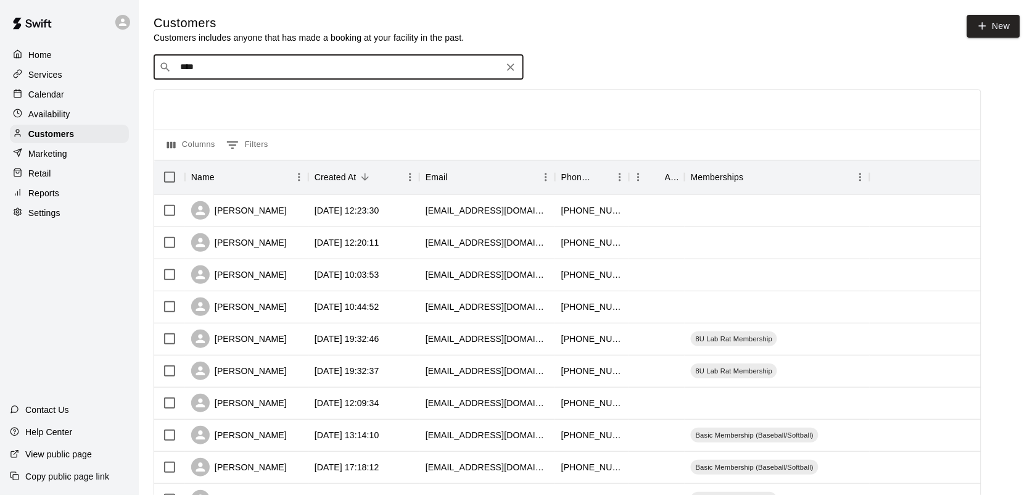
type input "*****"
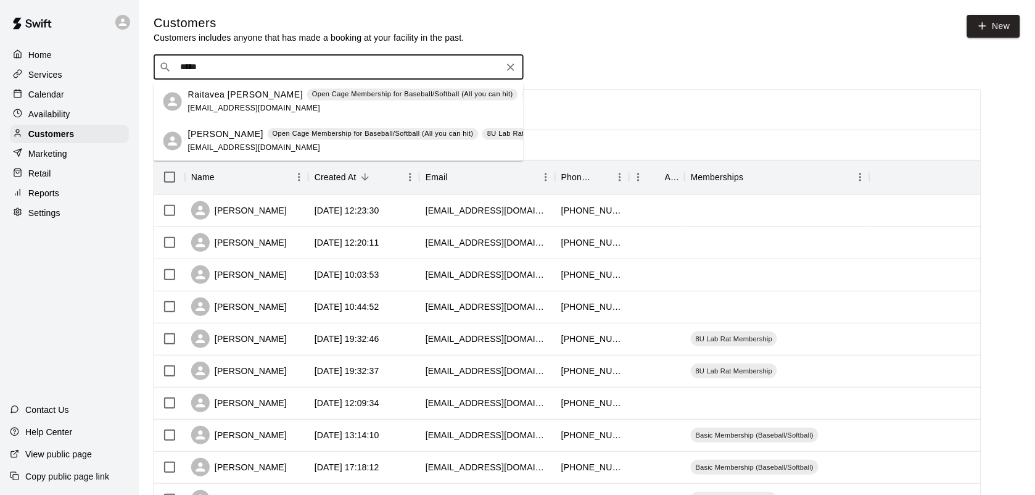
click at [340, 97] on p "Open Cage Membership for Baseball/Softball (All you can hit)" at bounding box center [412, 94] width 201 height 10
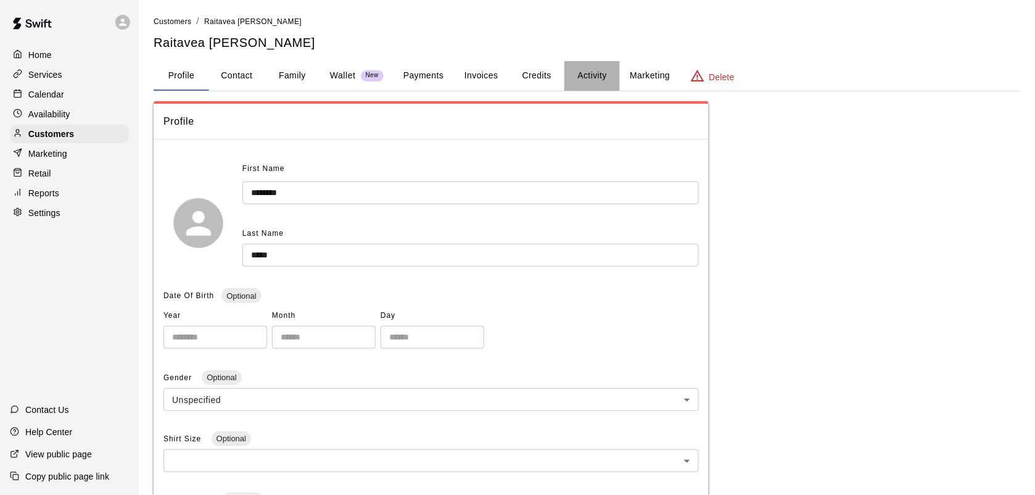
click at [604, 72] on button "Activity" at bounding box center [592, 76] width 56 height 30
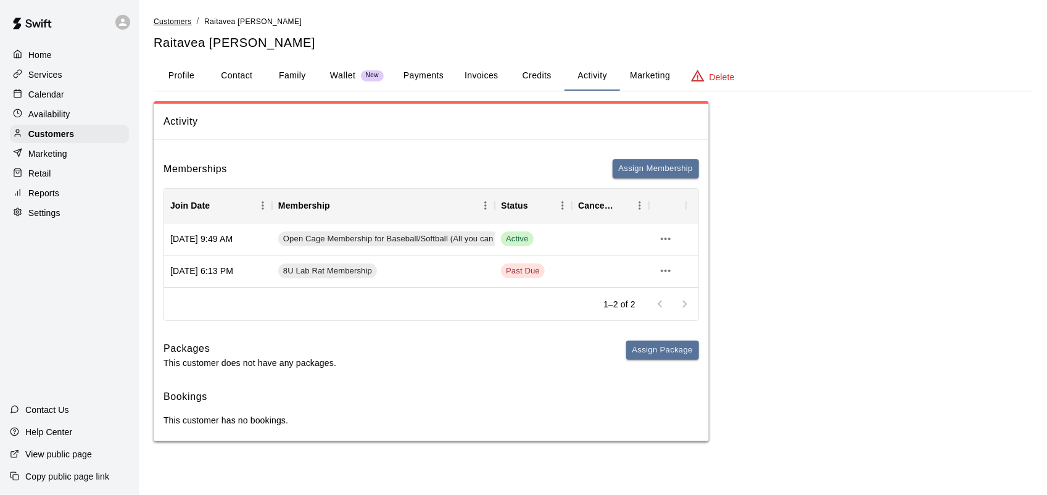
click at [182, 17] on span "Customers" at bounding box center [173, 21] width 38 height 9
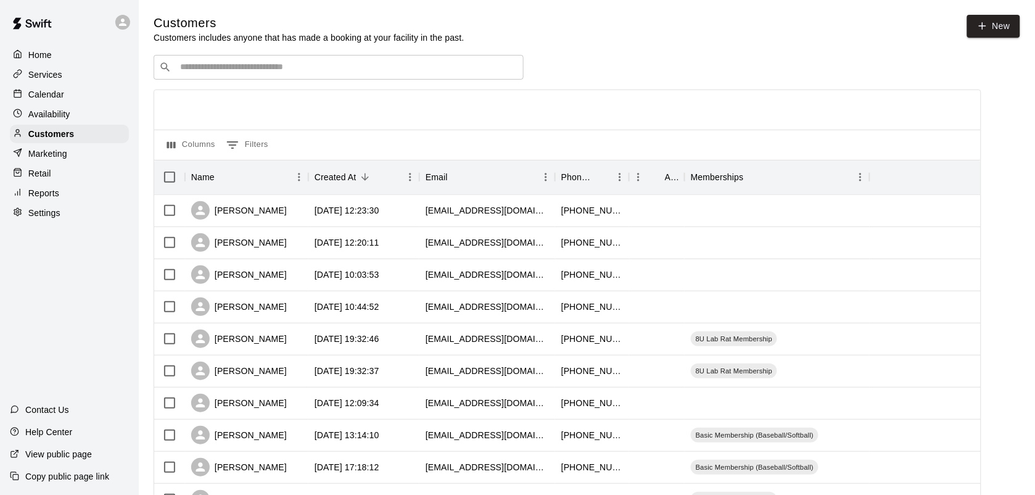
click at [218, 71] on input "Search customers by name or email" at bounding box center [347, 67] width 342 height 12
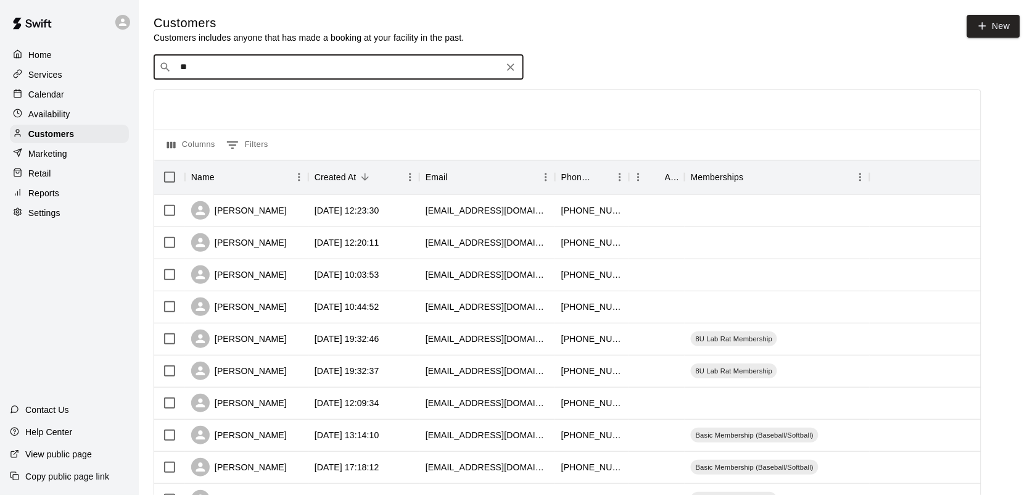
type input "***"
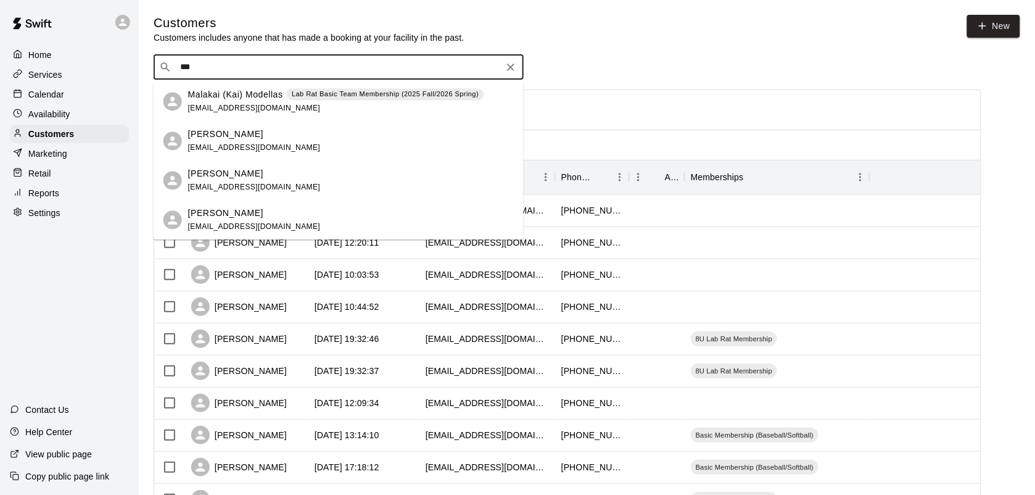
click at [333, 110] on div "Malakai (Kai) Modellas Lab Rat Basic Team Membership (2025 Fall/2026 Spring) [E…" at bounding box center [336, 101] width 296 height 27
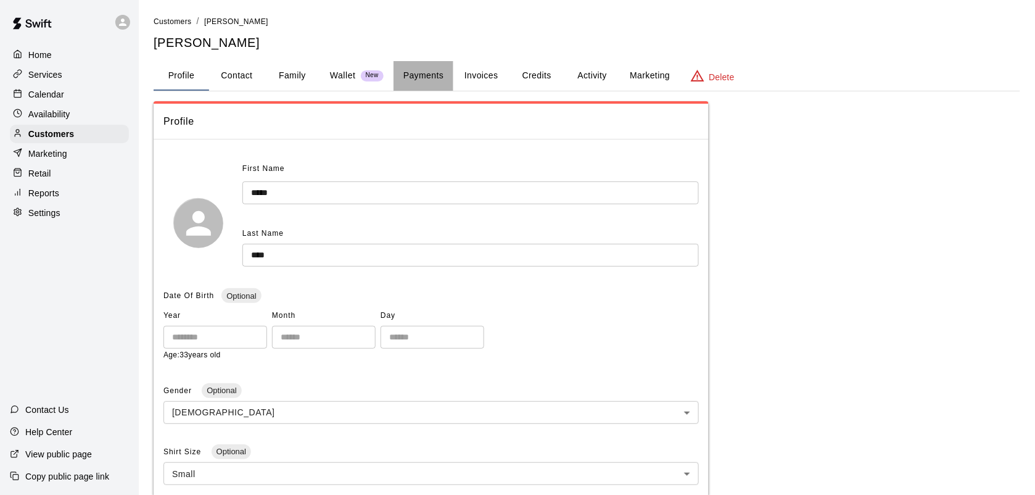
click at [418, 75] on button "Payments" at bounding box center [423, 76] width 60 height 30
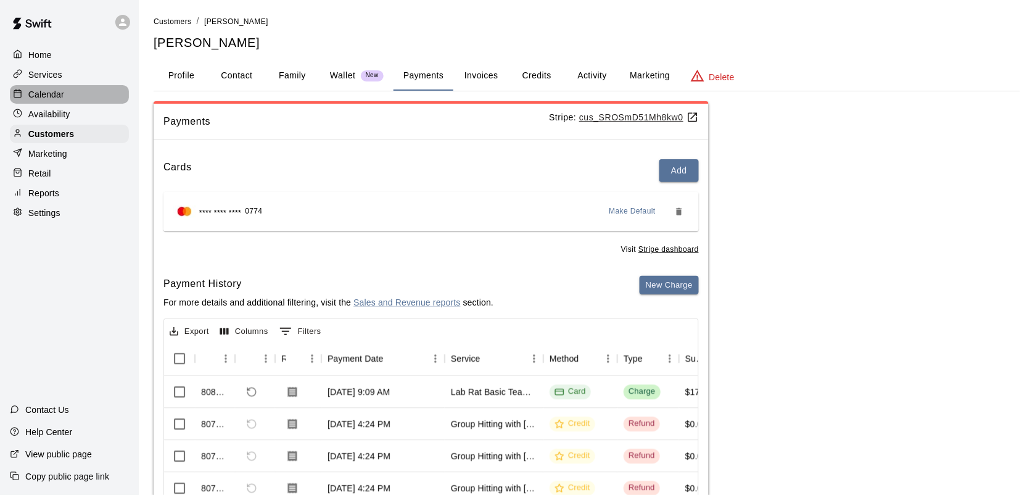
click at [44, 97] on p "Calendar" at bounding box center [46, 94] width 36 height 12
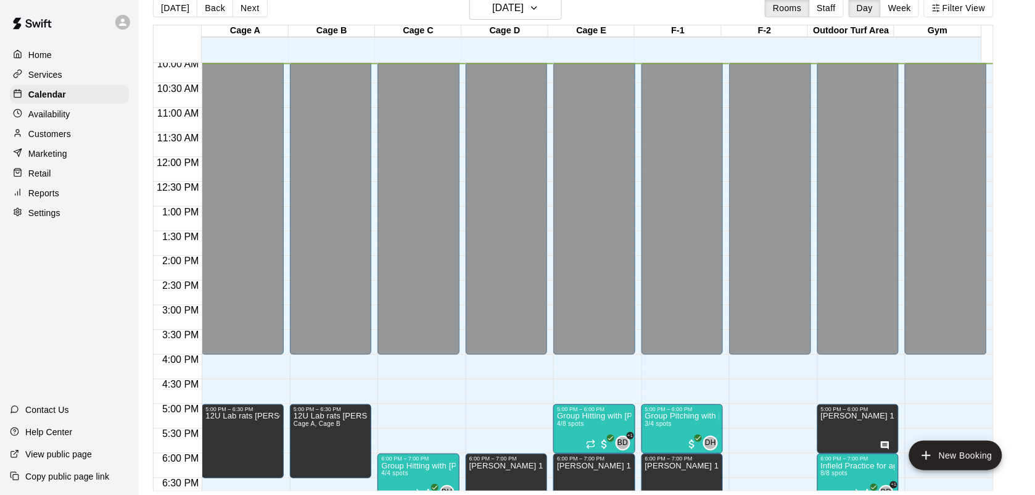
scroll to position [20, 0]
